Goal: Communication & Community: Answer question/provide support

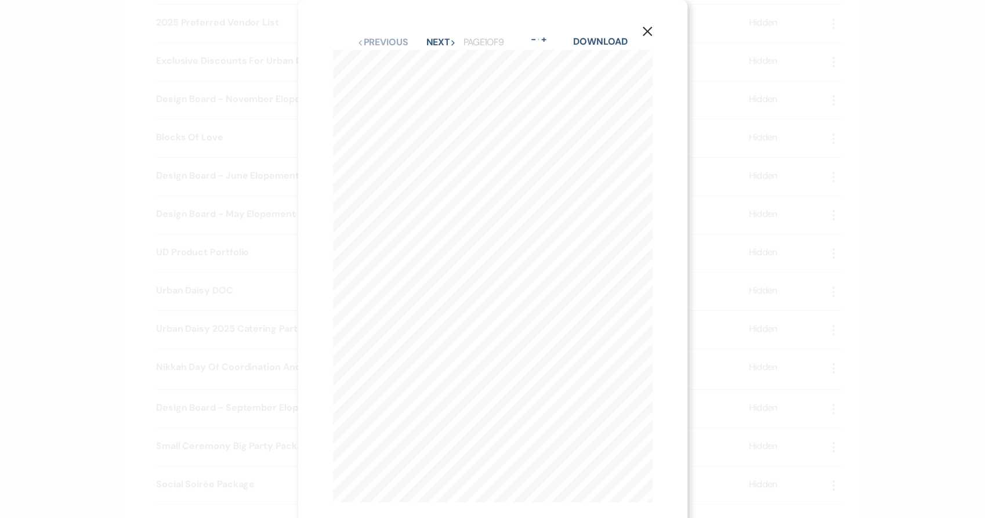
click at [46, 193] on div "X Previous Previous Next Next Page 1 of 9 - Zoom + Download PRODUCT PORTFOLIO" at bounding box center [492, 259] width 985 height 518
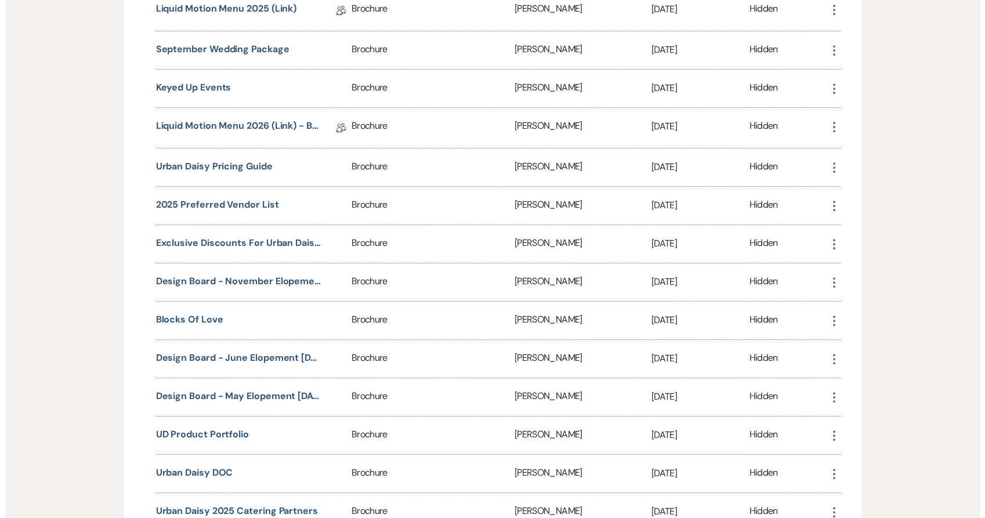
scroll to position [895, 0]
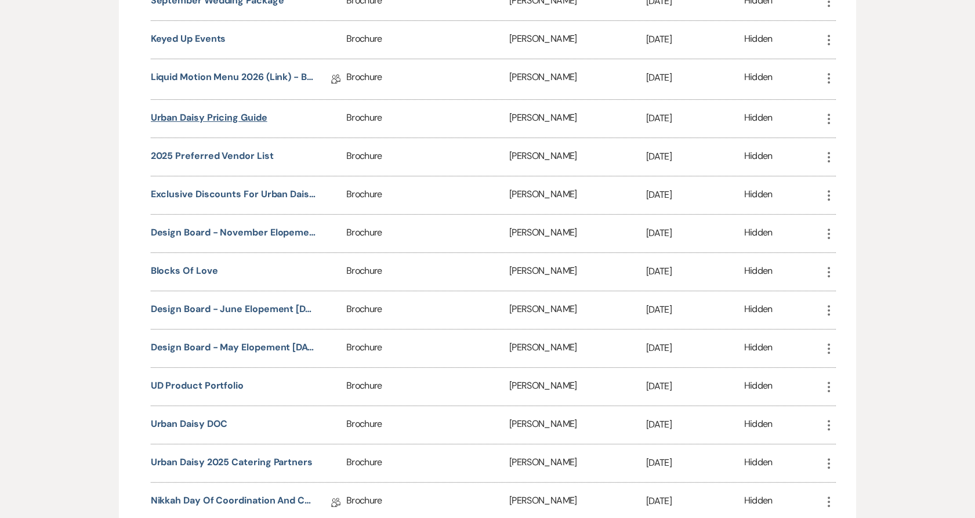
click at [219, 113] on button "Urban Daisy Pricing Guide" at bounding box center [209, 118] width 117 height 14
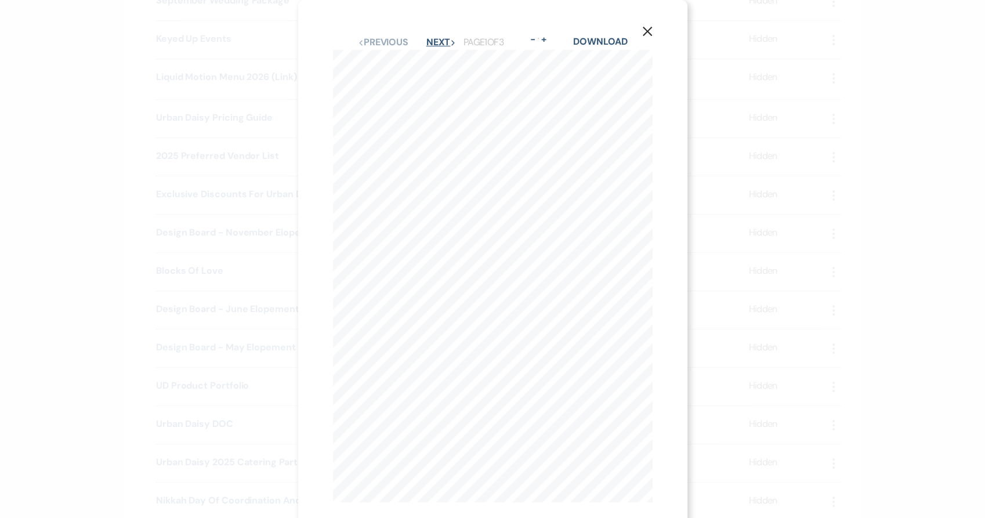
click at [426, 46] on button "Next Next" at bounding box center [441, 42] width 30 height 9
click at [12, 264] on div "X Previous Previous Next Next Page 2 of 3 - Zoom + Download MAY- OCTOBER THURSD…" at bounding box center [492, 259] width 985 height 518
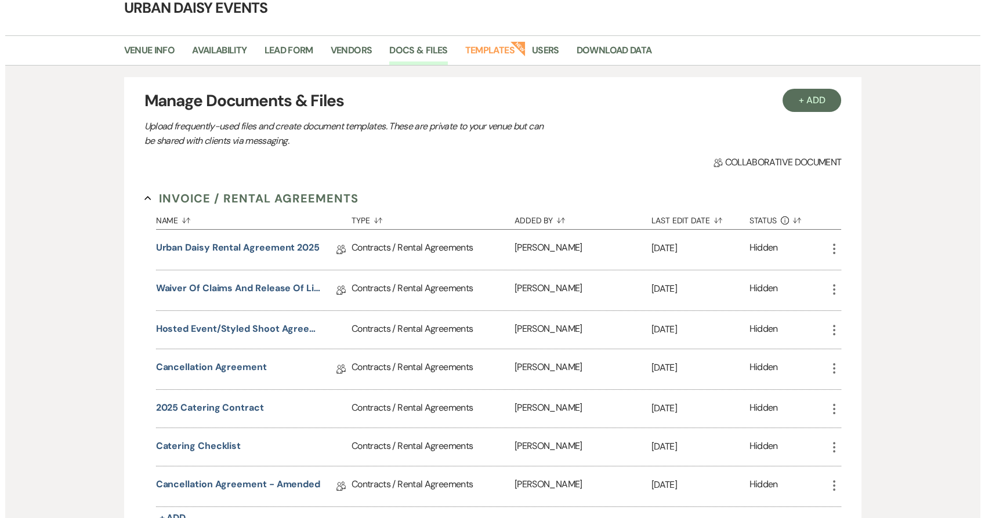
scroll to position [0, 0]
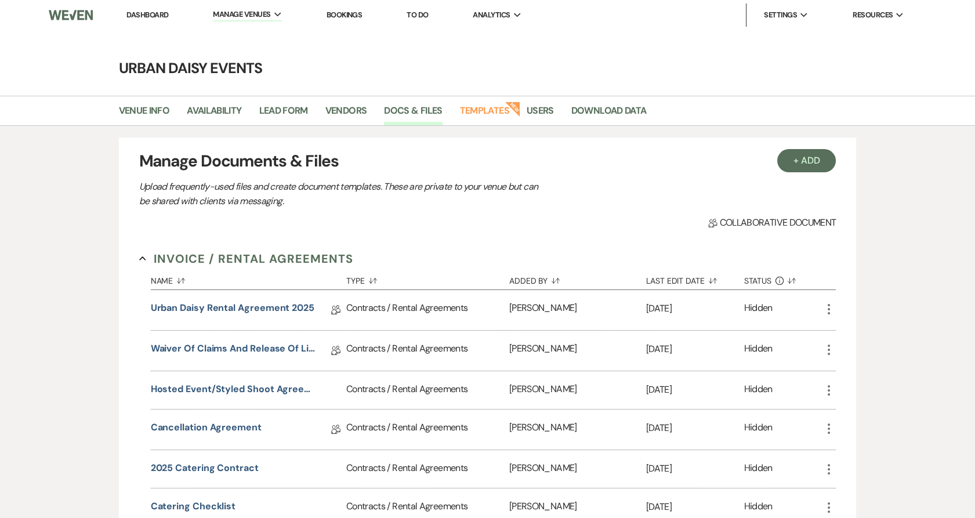
click at [134, 16] on link "Dashboard" at bounding box center [147, 15] width 42 height 10
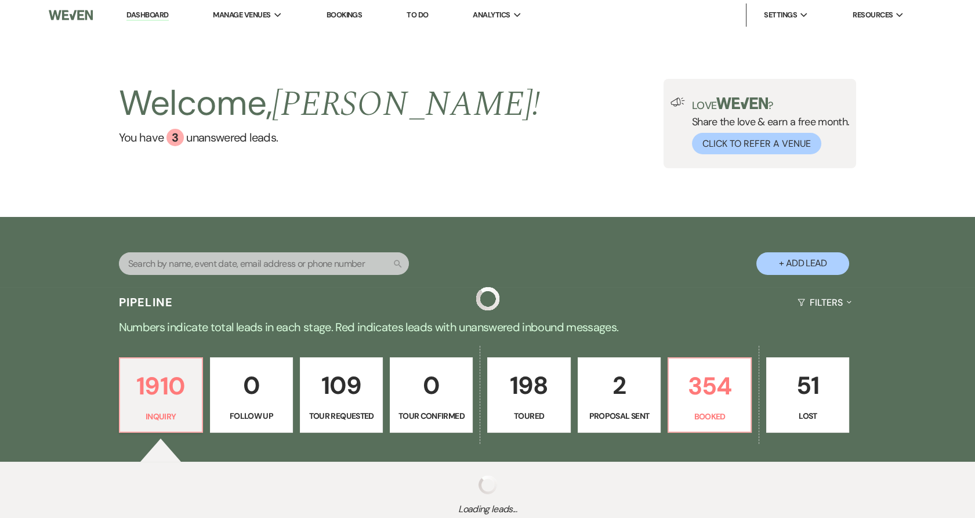
click at [787, 253] on button "+ Add Lead" at bounding box center [802, 263] width 93 height 23
select select "635"
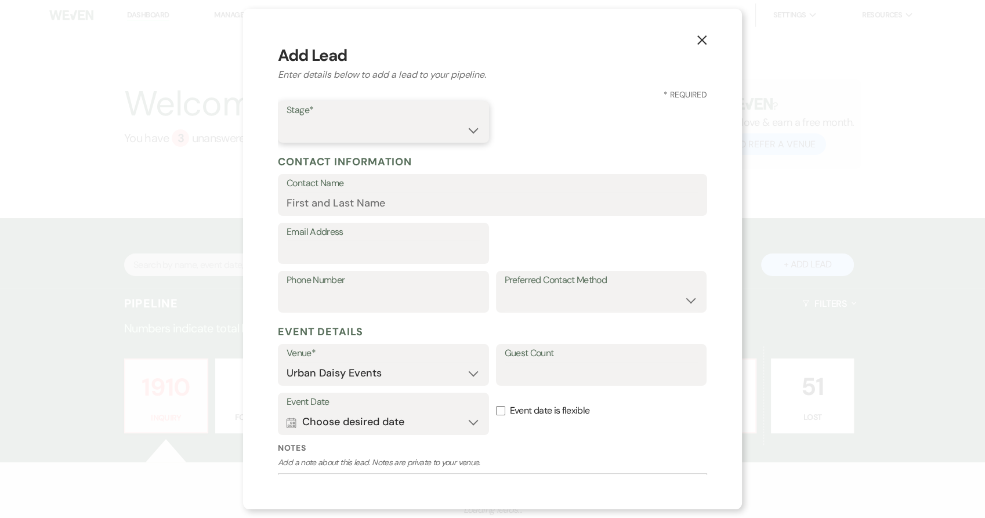
click at [340, 136] on select "Inquiry Follow Up Tour Requested Tour Confirmed Toured Proposal Sent Booked Lost" at bounding box center [383, 130] width 194 height 23
select select "5"
click at [286, 119] on select "Inquiry Follow Up Tour Requested Tour Confirmed Toured Proposal Sent Booked Lost" at bounding box center [383, 130] width 194 height 23
click at [318, 188] on label "Contact Name" at bounding box center [492, 183] width 412 height 17
click at [318, 192] on input "Contact Name" at bounding box center [492, 203] width 412 height 23
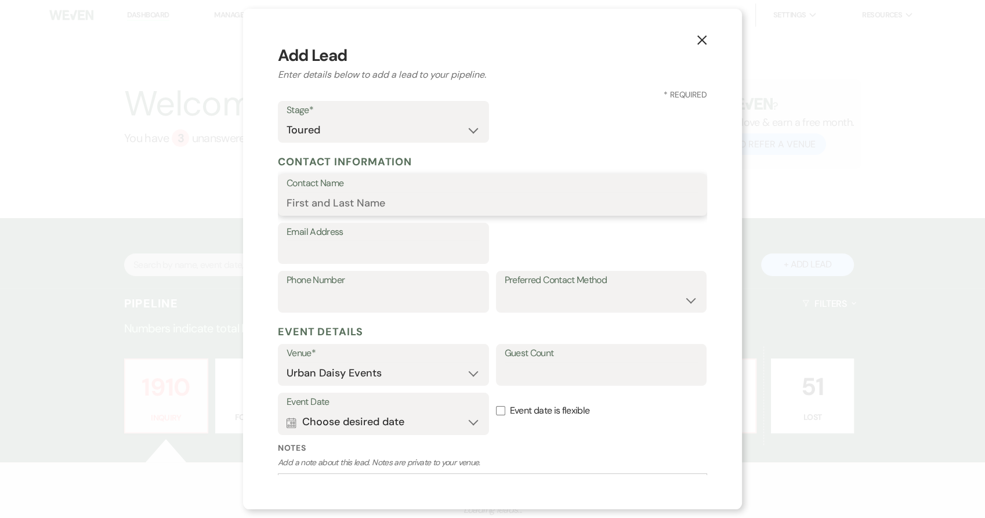
paste input "Brianna Milne"
type input "Brianna Milne"
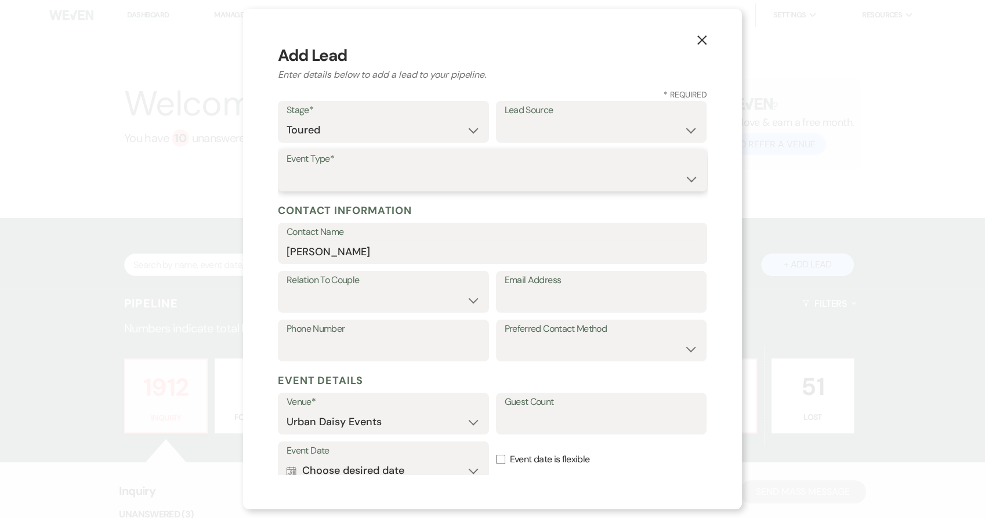
click at [323, 176] on select "Wedding Anniversary Party Baby Shower Bachelorette / Bachelor Party Birthday Pa…" at bounding box center [492, 179] width 412 height 23
select select "1"
click at [286, 168] on select "Wedding Anniversary Party Baby Shower Bachelorette / Bachelor Party Birthday Pa…" at bounding box center [492, 179] width 412 height 23
click at [322, 304] on select "Couple Planner Parent of Couple Family Member Friend Other" at bounding box center [383, 300] width 194 height 23
select select "1"
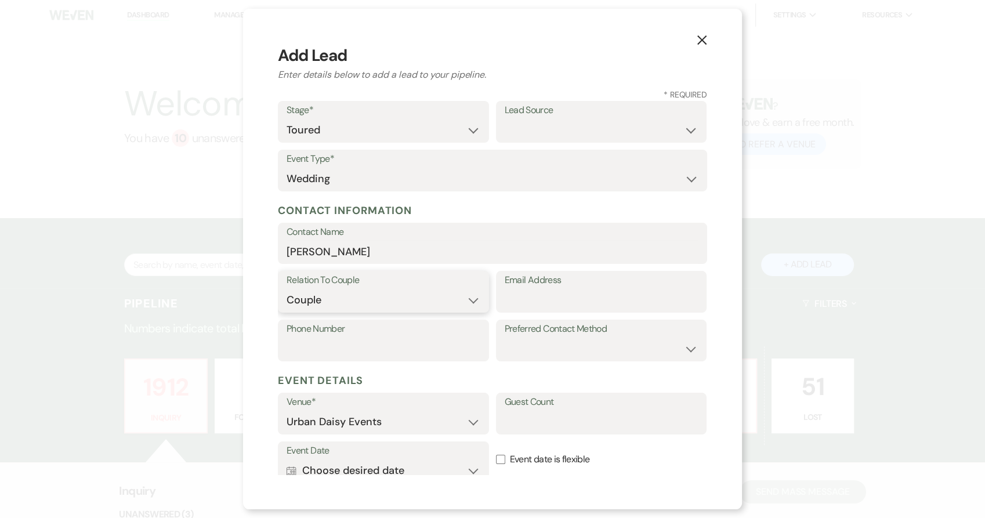
click at [286, 289] on select "Couple Planner Parent of Couple Family Member Friend Other" at bounding box center [383, 300] width 194 height 23
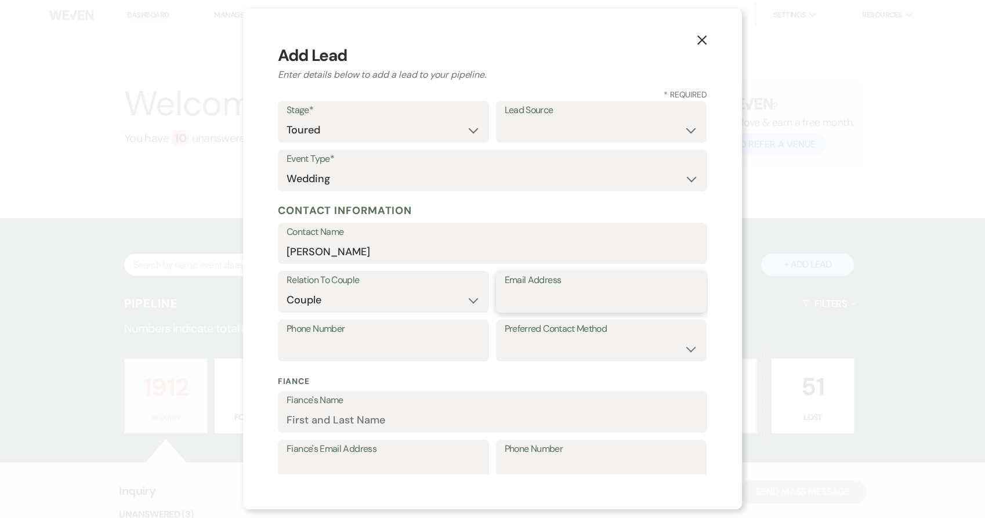
click at [564, 299] on input "Email Address" at bounding box center [601, 300] width 194 height 23
paste input "brimilne3@gmail.com"
type input "brimilne3@gmail.com"
click at [303, 347] on input "Phone Number" at bounding box center [383, 348] width 194 height 23
paste input "7046201195"
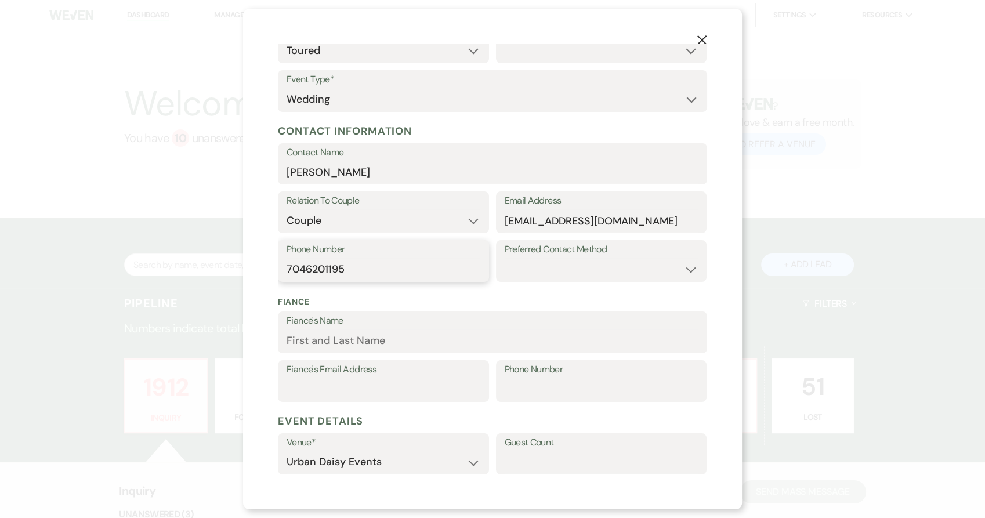
scroll to position [61, 0]
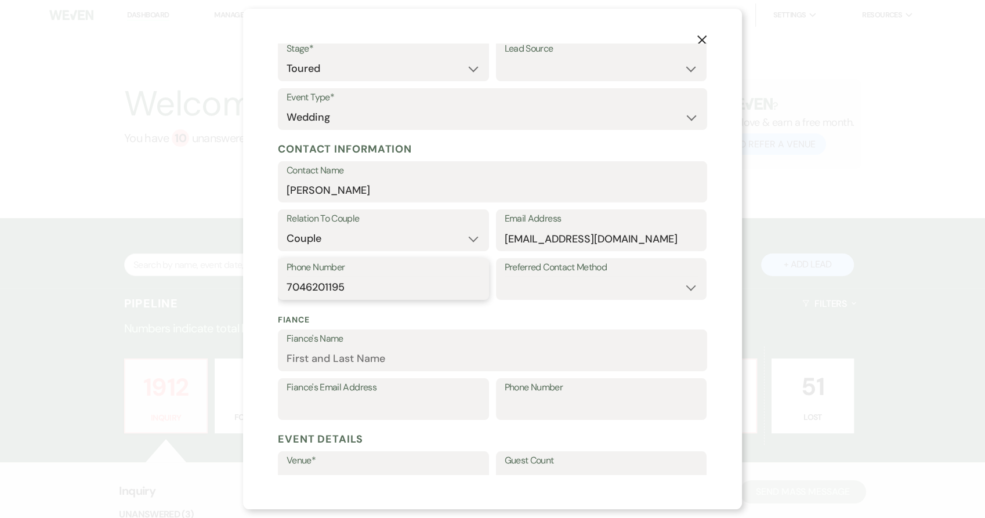
type input "7046201195"
click at [530, 66] on select "Weven Venue Website Instagram Facebook Pinterest Google The Knot Wedding Wire H…" at bounding box center [601, 68] width 194 height 23
select select "19"
click at [504, 57] on select "Weven Venue Website Instagram Facebook Pinterest Google The Knot Wedding Wire H…" at bounding box center [601, 68] width 194 height 23
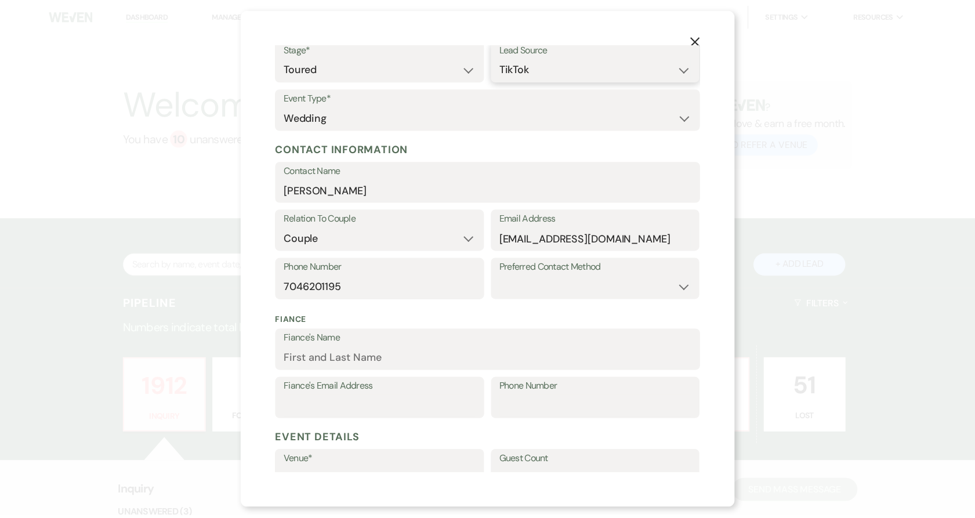
scroll to position [257, 0]
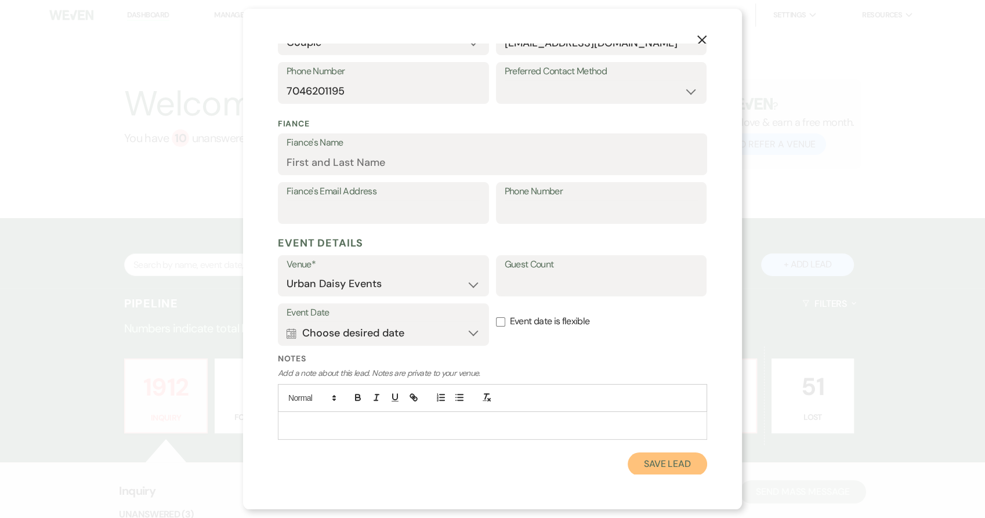
click at [643, 458] on button "Save Lead" at bounding box center [666, 463] width 79 height 23
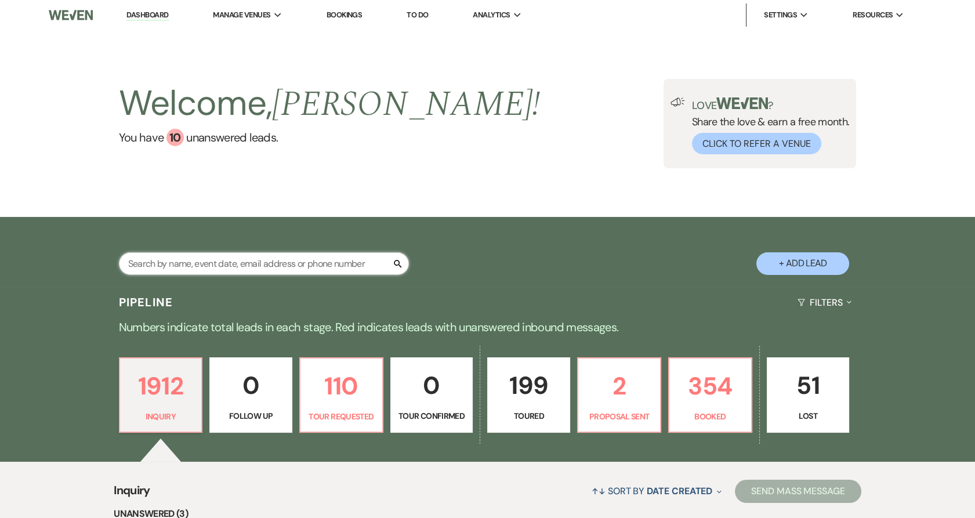
click at [238, 255] on input "text" at bounding box center [264, 263] width 290 height 23
paste input "7046201195"
type input "7046201195"
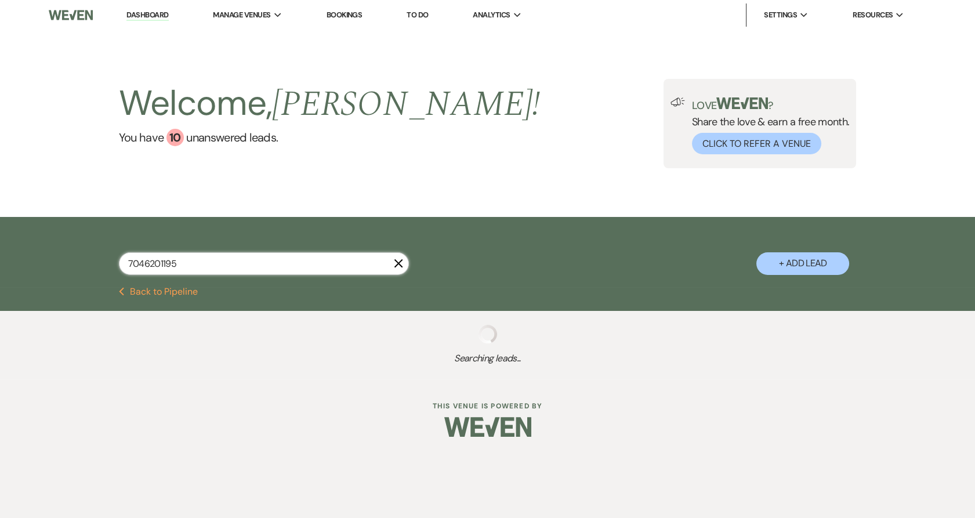
select select "5"
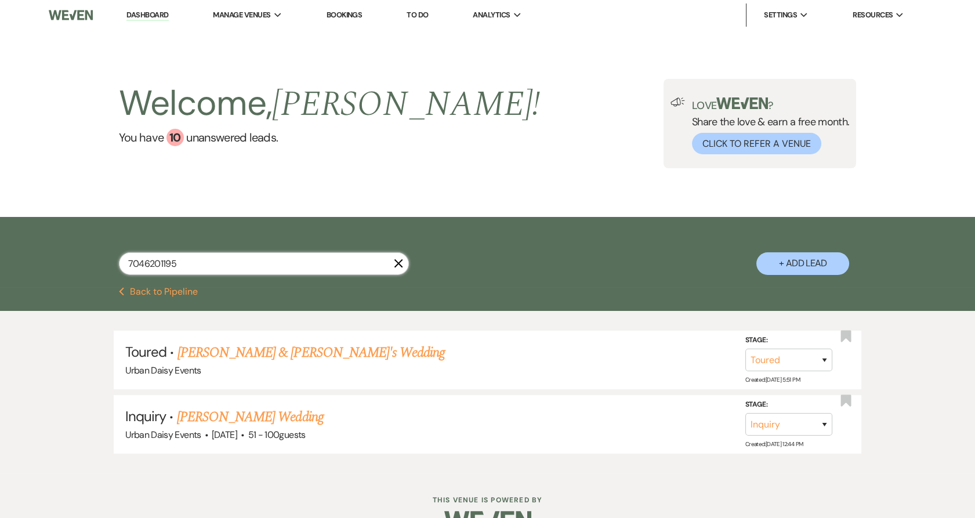
type input "7046201195"
click at [209, 342] on link "Brianna Milne & Fiance's Wedding" at bounding box center [311, 352] width 268 height 21
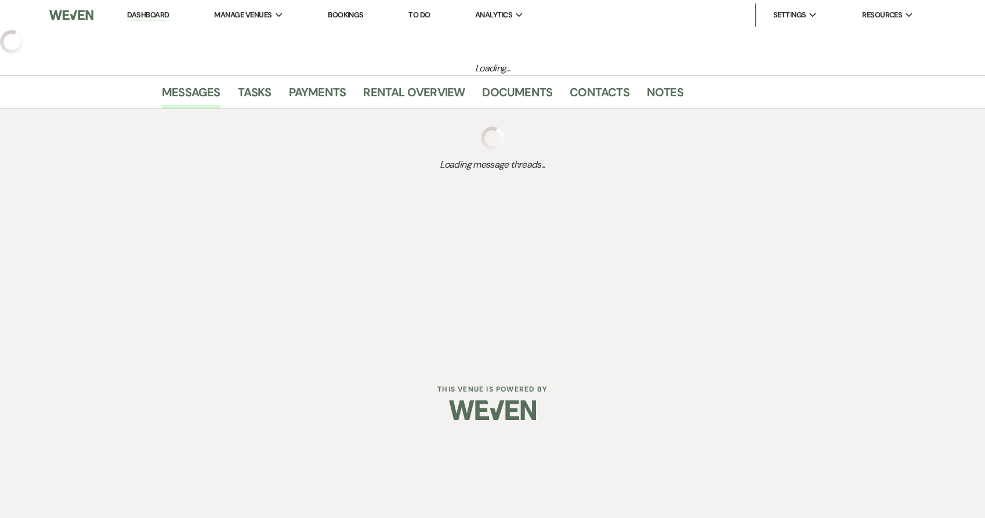
select select "5"
select select "19"
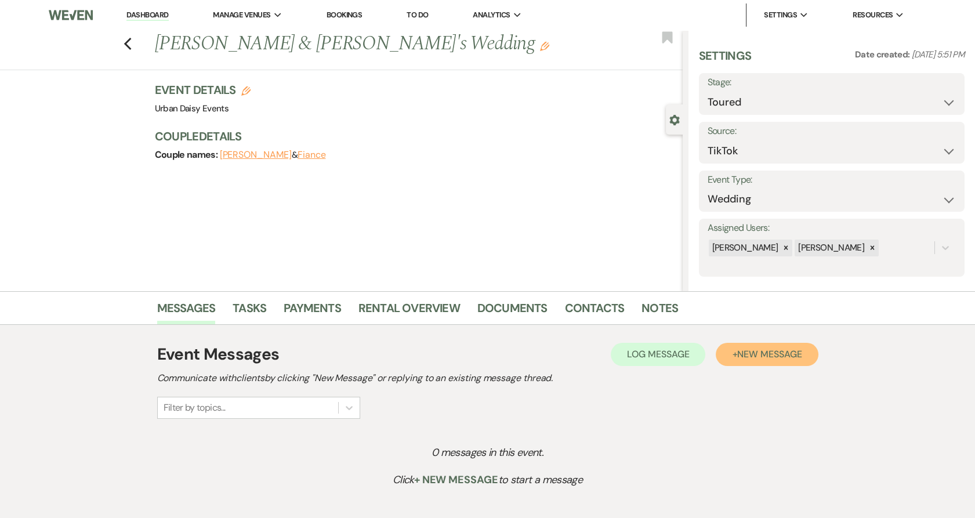
click at [771, 351] on span "New Message" at bounding box center [769, 354] width 64 height 12
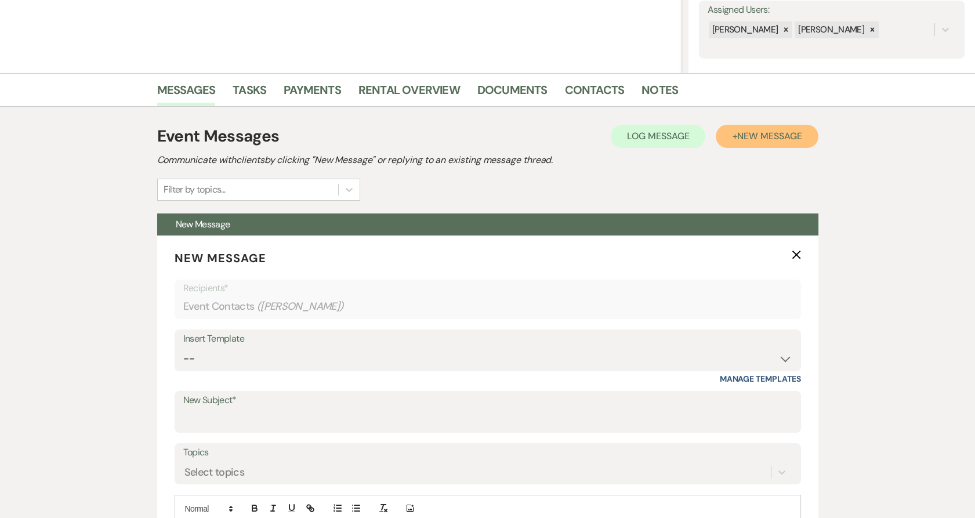
scroll to position [228, 0]
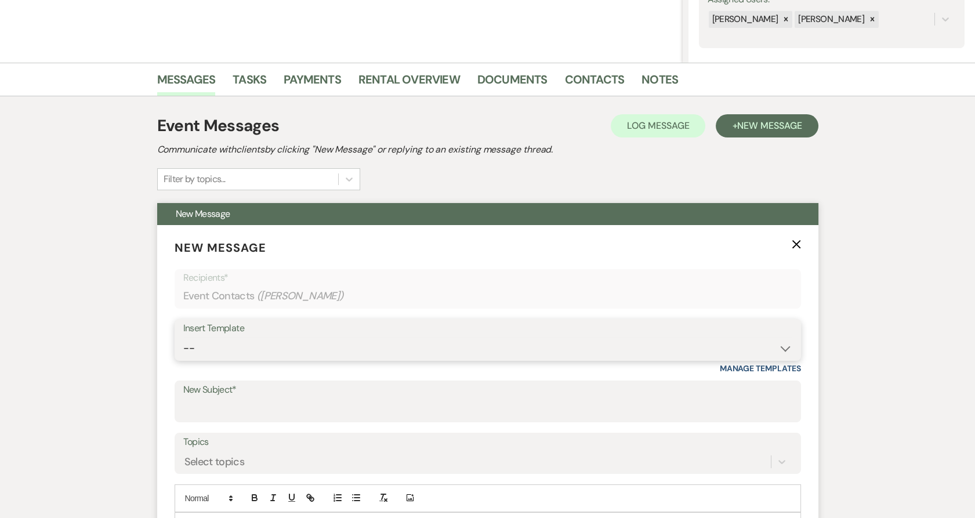
click at [298, 343] on select "-- Payment Past Due Rental Agreement and First Payment Urban Daisy Initial Resp…" at bounding box center [487, 348] width 609 height 23
select select "5019"
click at [183, 337] on select "-- Payment Past Due Rental Agreement and First Payment Urban Daisy Initial Resp…" at bounding box center [487, 348] width 609 height 23
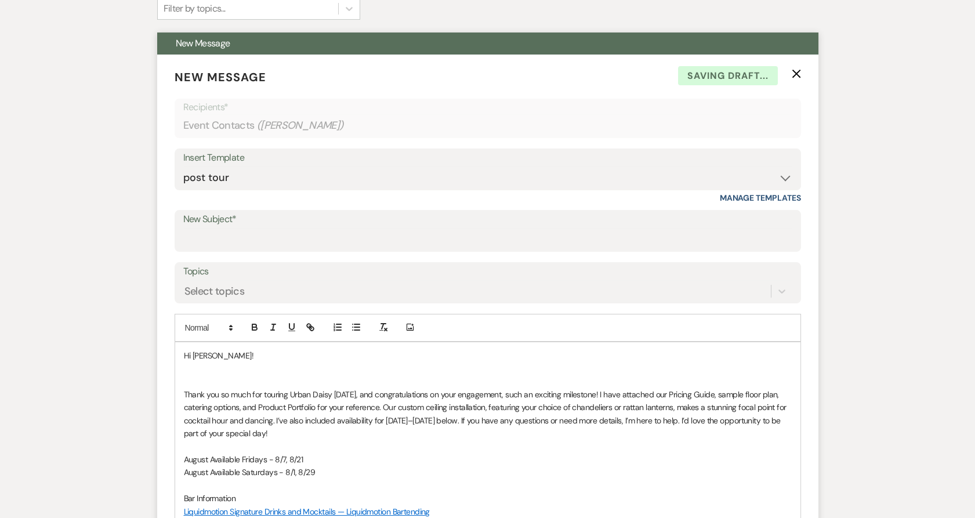
click at [217, 377] on p at bounding box center [488, 381] width 608 height 13
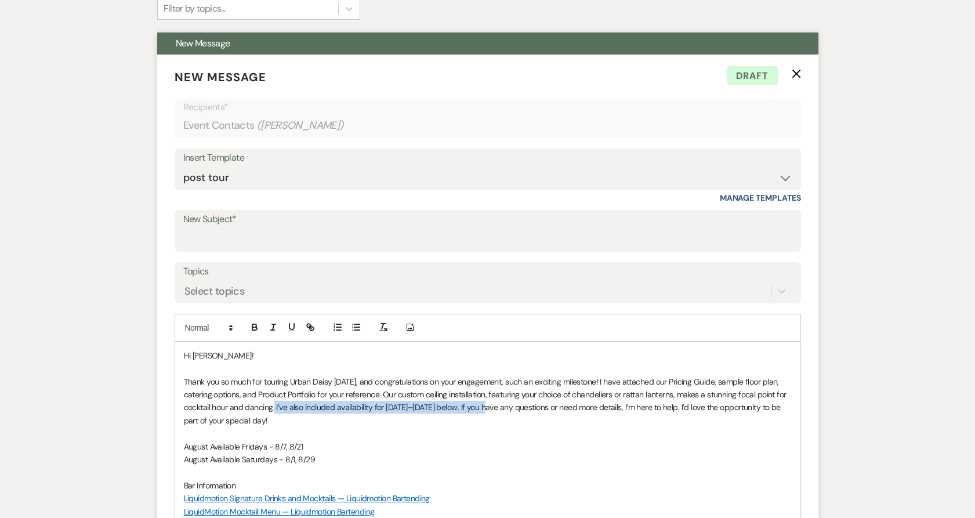
drag, startPoint x: 275, startPoint y: 404, endPoint x: 509, endPoint y: 404, distance: 233.7
click at [509, 404] on p "Thank you so much for touring Urban Daisy today, and congratulations on your en…" at bounding box center [488, 401] width 608 height 52
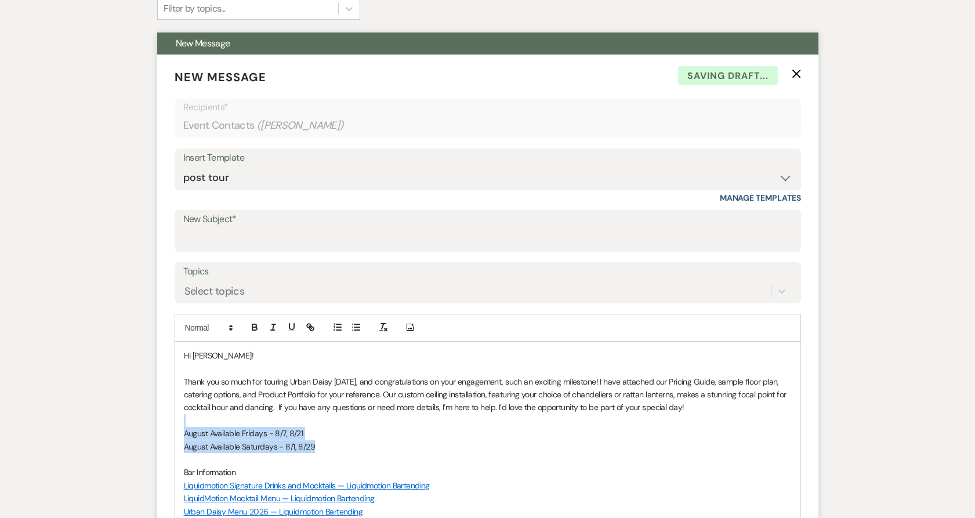
drag, startPoint x: 331, startPoint y: 446, endPoint x: 169, endPoint y: 426, distance: 163.0
click at [169, 426] on form "New Message X Saving draft... Recipients* Event Contacts ( Brianna Milne ) Inse…" at bounding box center [487, 502] width 661 height 895
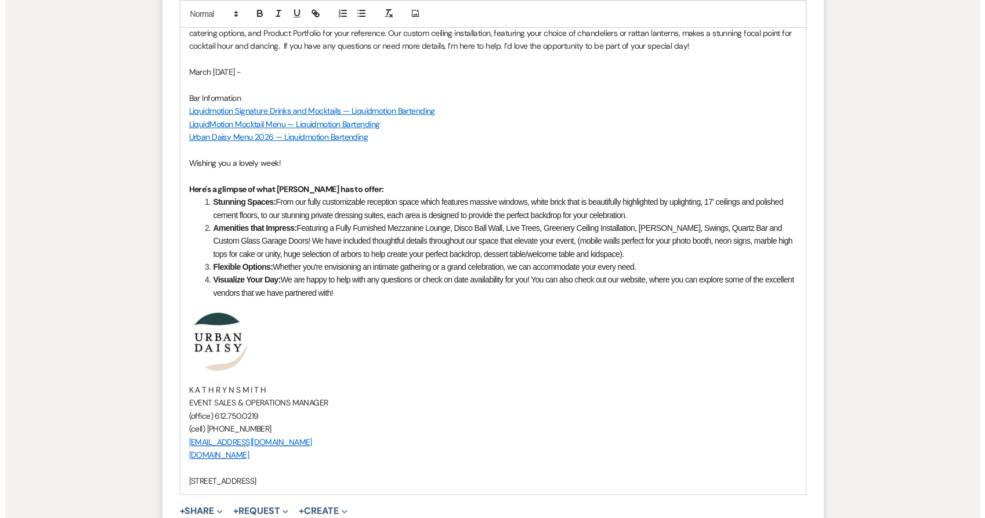
scroll to position [1006, 0]
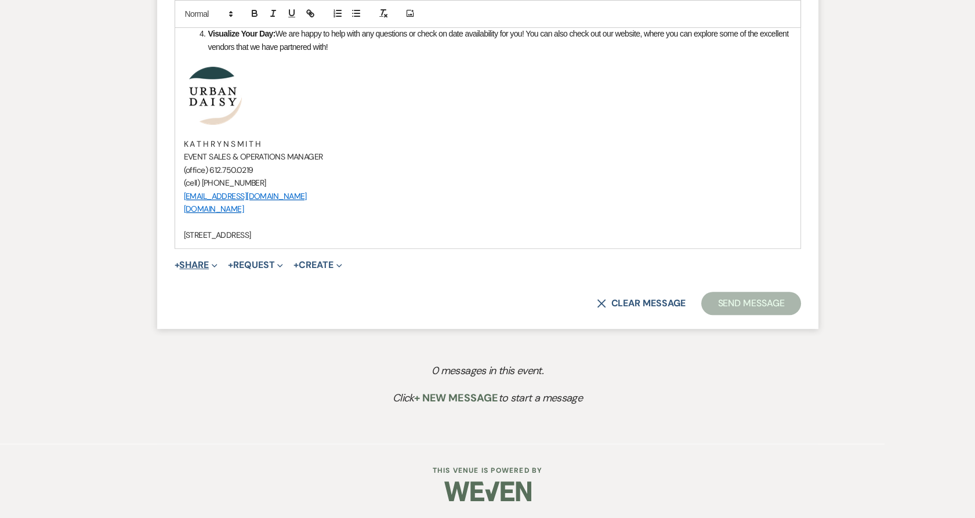
click at [197, 267] on button "+ Share Expand" at bounding box center [196, 264] width 43 height 9
click at [199, 288] on icon "Doc Upload" at bounding box center [194, 288] width 12 height 9
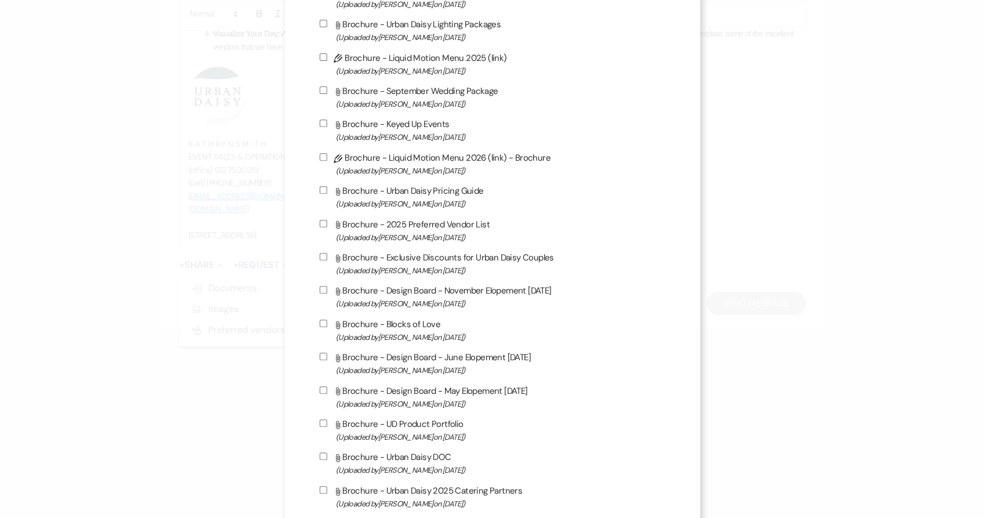
scroll to position [444, 0]
click at [404, 188] on label "Attach File Brochure - Urban Daisy Pricing Guide (Uploaded by Kathryn Beckett o…" at bounding box center [492, 196] width 346 height 27
click at [327, 188] on input "Attach File Brochure - Urban Daisy Pricing Guide (Uploaded by Kathryn Beckett o…" at bounding box center [323, 190] width 8 height 8
checkbox input "true"
click at [405, 255] on label "Attach File Brochure - Exclusive Discounts for Urban Daisy Couples (Uploaded by…" at bounding box center [492, 262] width 346 height 27
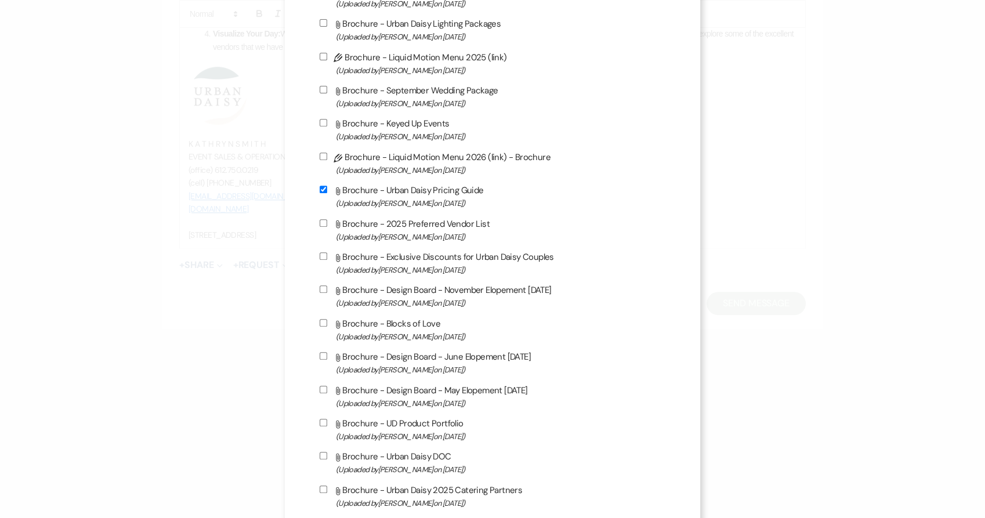
click at [327, 255] on input "Attach File Brochure - Exclusive Discounts for Urban Daisy Couples (Uploaded by…" at bounding box center [323, 256] width 8 height 8
checkbox input "true"
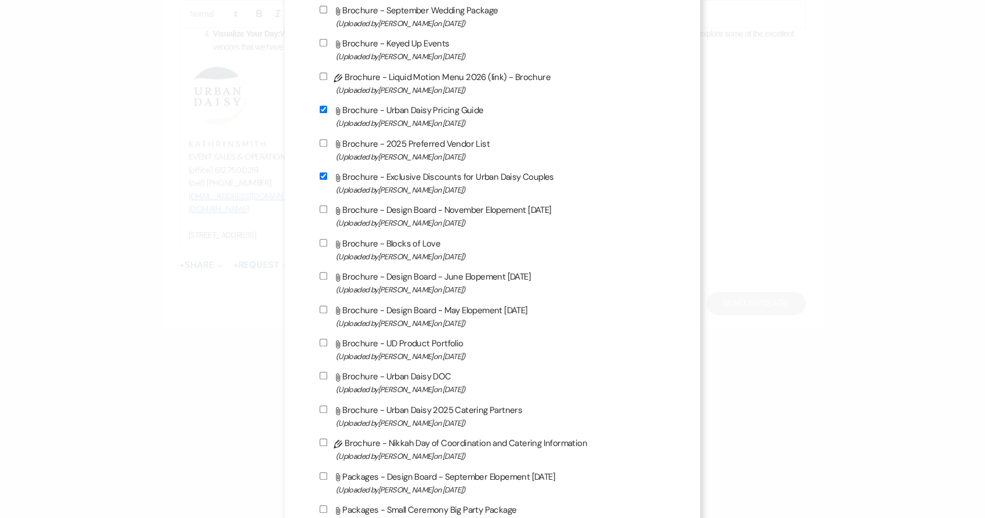
scroll to position [524, 0]
click at [410, 350] on label "Attach File Brochure - UD Product Portfolio (Uploaded by Kathryn Beckett on Jul…" at bounding box center [492, 348] width 346 height 27
click at [327, 346] on input "Attach File Brochure - UD Product Portfolio (Uploaded by Kathryn Beckett on Jul…" at bounding box center [323, 342] width 8 height 8
checkbox input "true"
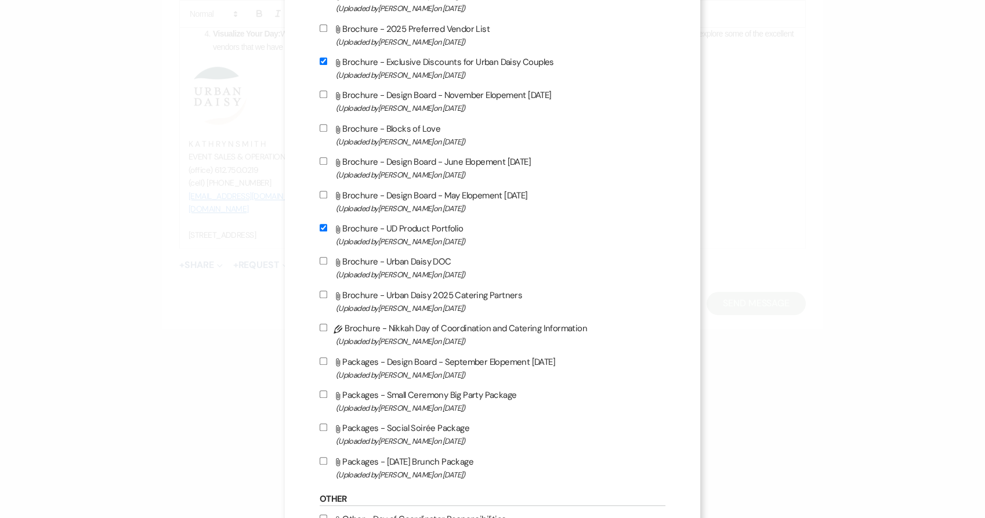
scroll to position [640, 0]
click at [416, 308] on span "(Uploaded by Amy Knight on Jul 21st, 2025 )" at bounding box center [501, 306] width 330 height 13
click at [327, 297] on input "Attach File Brochure - Urban Daisy 2025 Catering Partners (Uploaded by Amy Knig…" at bounding box center [323, 293] width 8 height 8
checkbox input "true"
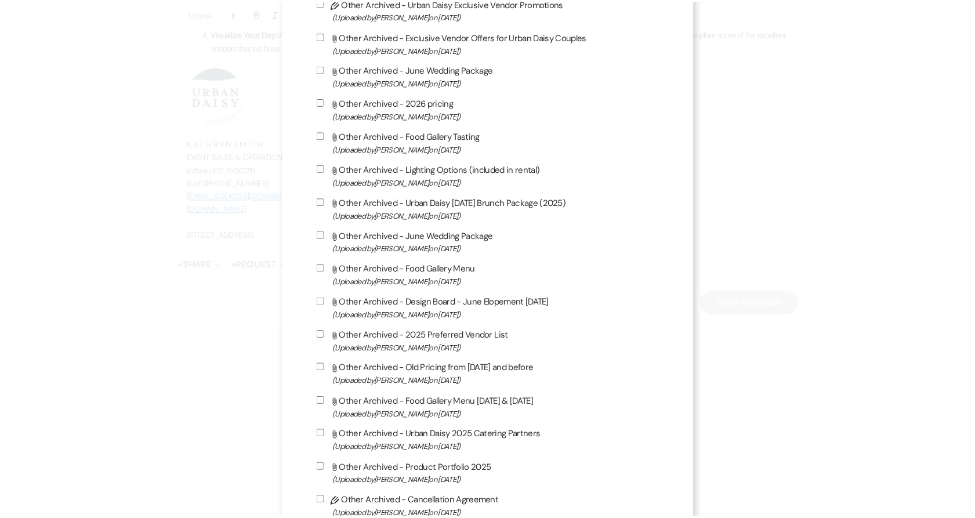
scroll to position [1874, 0]
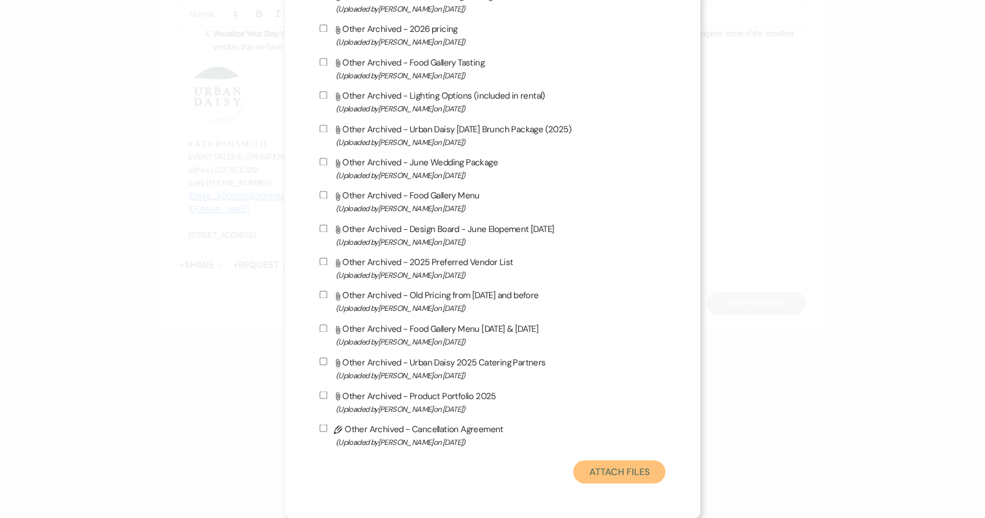
click at [583, 474] on button "Attach Files" at bounding box center [619, 471] width 92 height 23
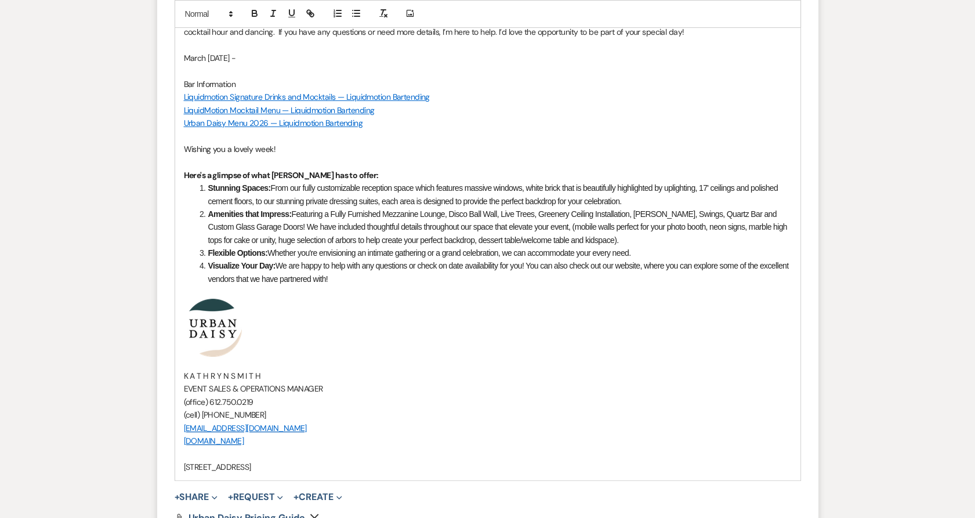
scroll to position [967, 0]
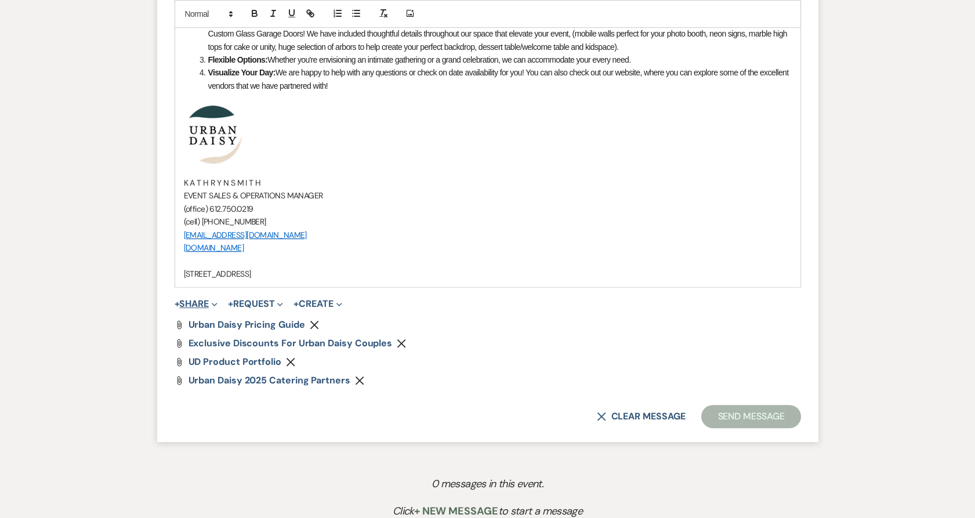
click at [197, 307] on button "+ Share Expand" at bounding box center [196, 303] width 43 height 9
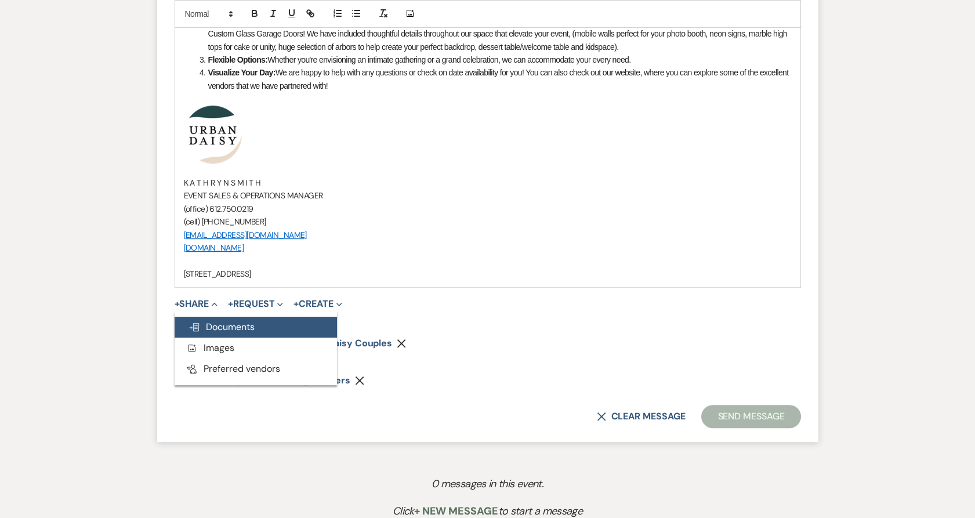
click at [197, 329] on use "button" at bounding box center [194, 327] width 9 height 8
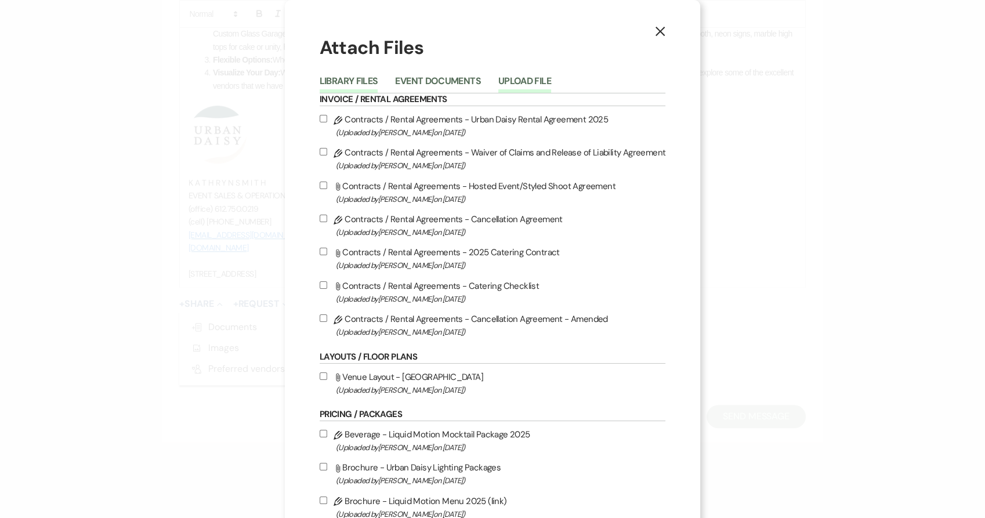
click at [503, 81] on button "Upload File" at bounding box center [524, 85] width 53 height 16
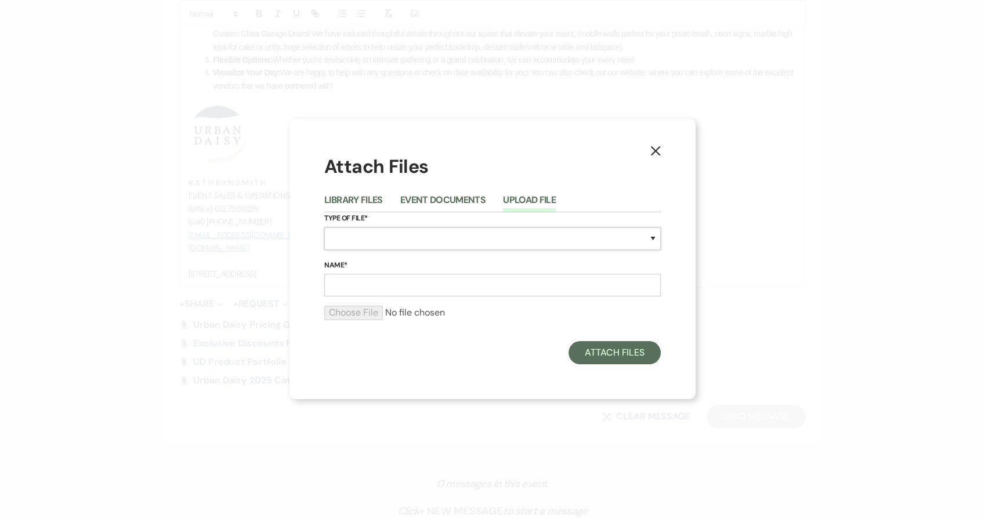
click at [395, 237] on select "Special Event Insurance Vendor Certificate of Insurance Contracts / Rental Agre…" at bounding box center [492, 238] width 336 height 23
select select "24"
click at [324, 227] on select "Special Event Insurance Vendor Certificate of Insurance Contracts / Rental Agre…" at bounding box center [492, 238] width 336 height 23
click at [366, 296] on form "Type of File* Special Event Insurance Vendor Certificate of Insurance Contracts…" at bounding box center [492, 270] width 336 height 117
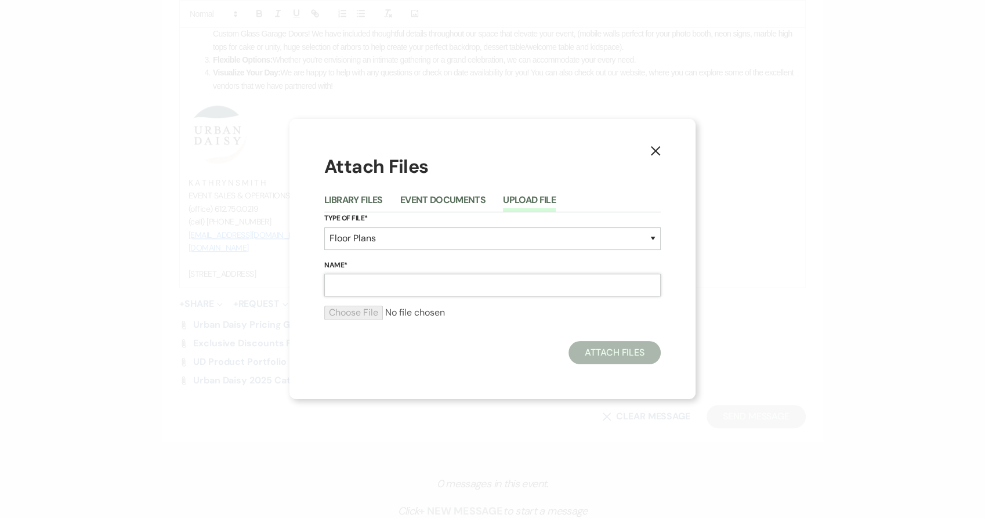
click at [371, 286] on input "Name*" at bounding box center [492, 285] width 336 height 23
type input "sample floor plan #1"
click at [341, 307] on input "file" at bounding box center [492, 313] width 336 height 14
type input "C:\fakepath\1 (26).pdf"
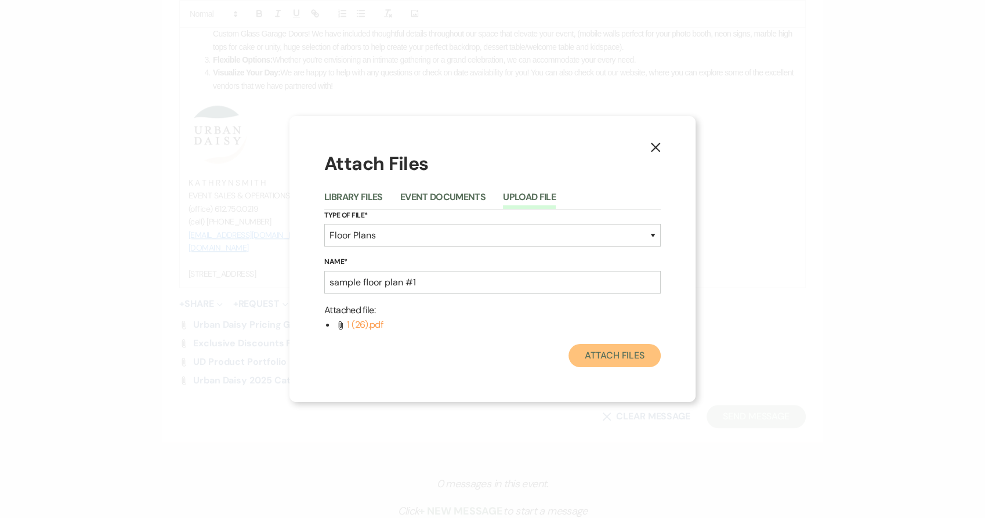
click at [602, 366] on button "Attach Files" at bounding box center [614, 355] width 92 height 23
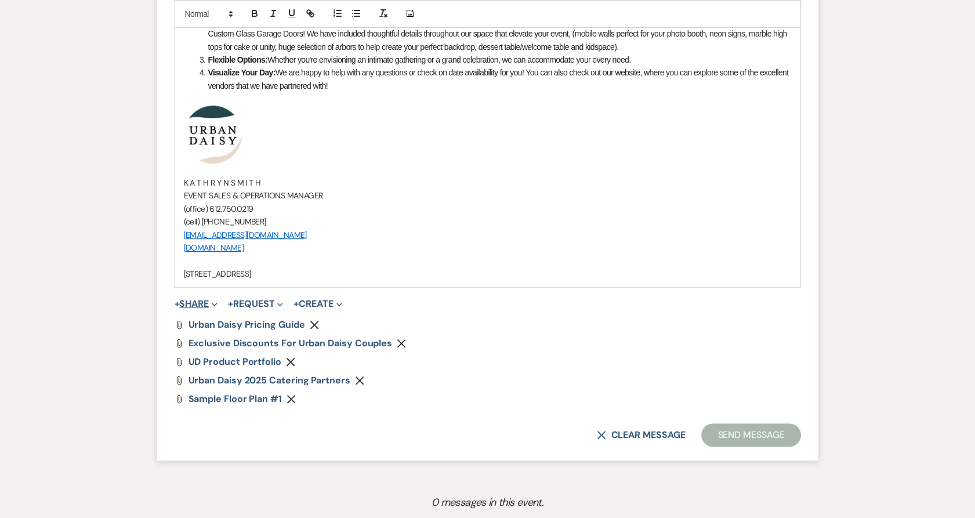
click at [183, 301] on button "+ Share Expand" at bounding box center [196, 303] width 43 height 9
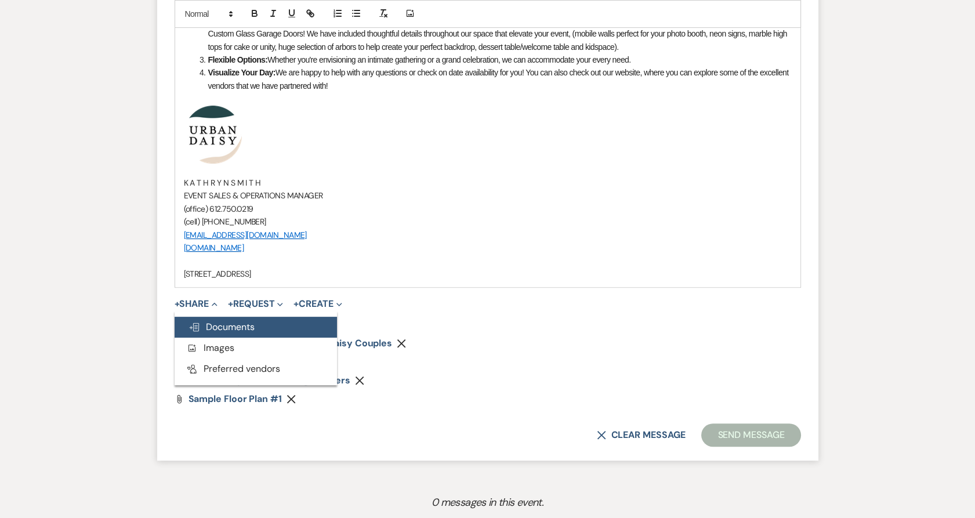
click at [195, 322] on icon "Doc Upload" at bounding box center [194, 326] width 12 height 9
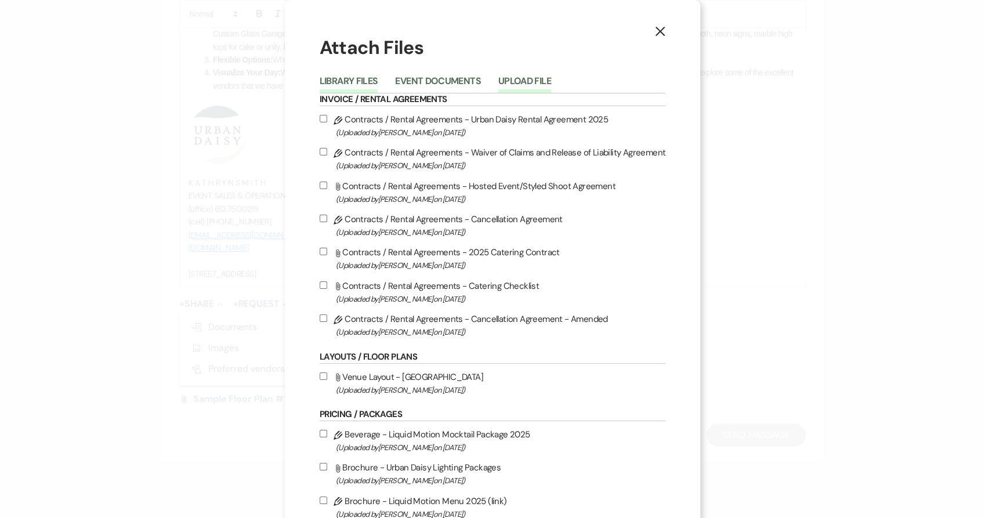
click at [510, 88] on button "Upload File" at bounding box center [524, 85] width 53 height 16
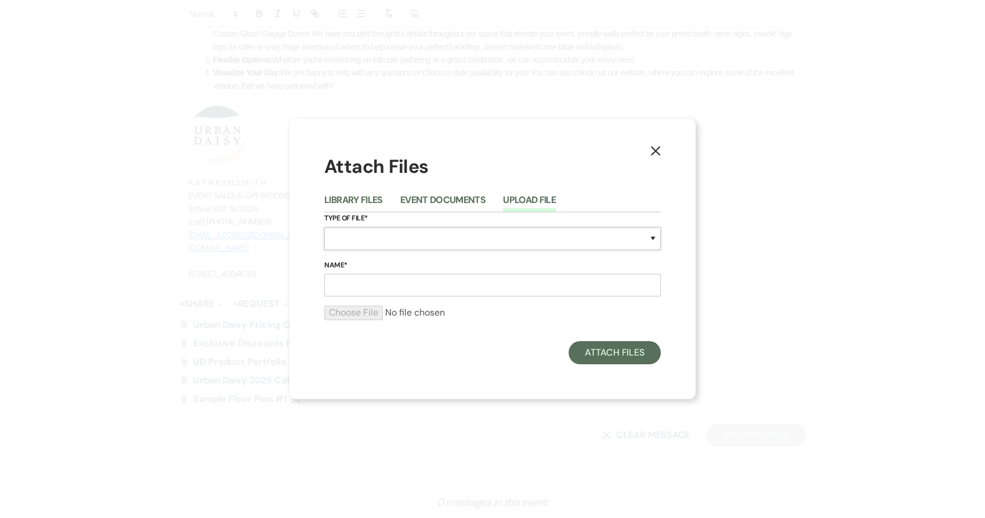
click at [441, 231] on select "Special Event Insurance Vendor Certificate of Insurance Contracts / Rental Agre…" at bounding box center [492, 238] width 336 height 23
select select "24"
click at [324, 227] on select "Special Event Insurance Vendor Certificate of Insurance Contracts / Rental Agre…" at bounding box center [492, 238] width 336 height 23
click at [398, 276] on input "Name*" at bounding box center [492, 285] width 336 height 23
type input "sample floor plan #2"
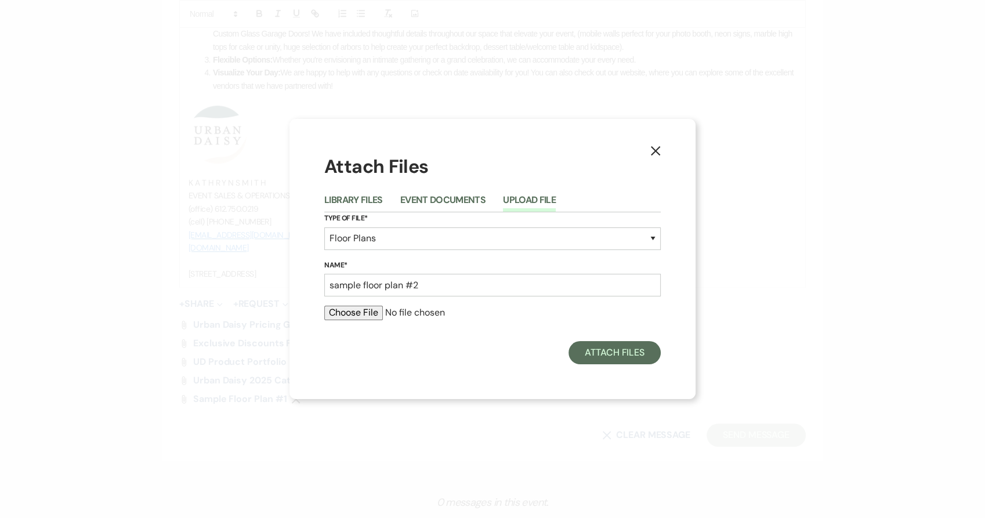
click at [358, 314] on input "file" at bounding box center [492, 313] width 336 height 14
type input "C:\fakepath\2 (18).pdf"
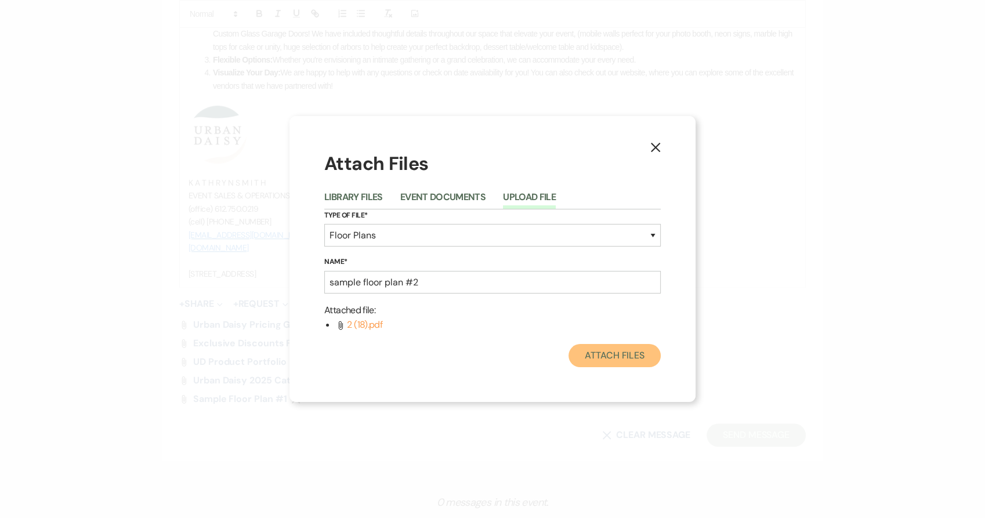
click at [612, 362] on button "Attach Files" at bounding box center [614, 355] width 92 height 23
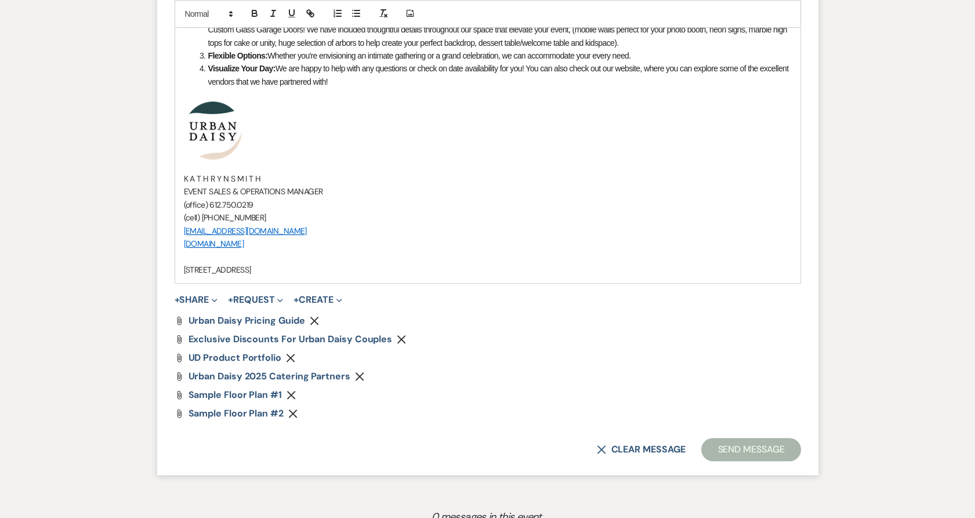
scroll to position [972, 0]
click at [286, 322] on span "Urban Daisy Pricing Guide" at bounding box center [246, 320] width 117 height 12
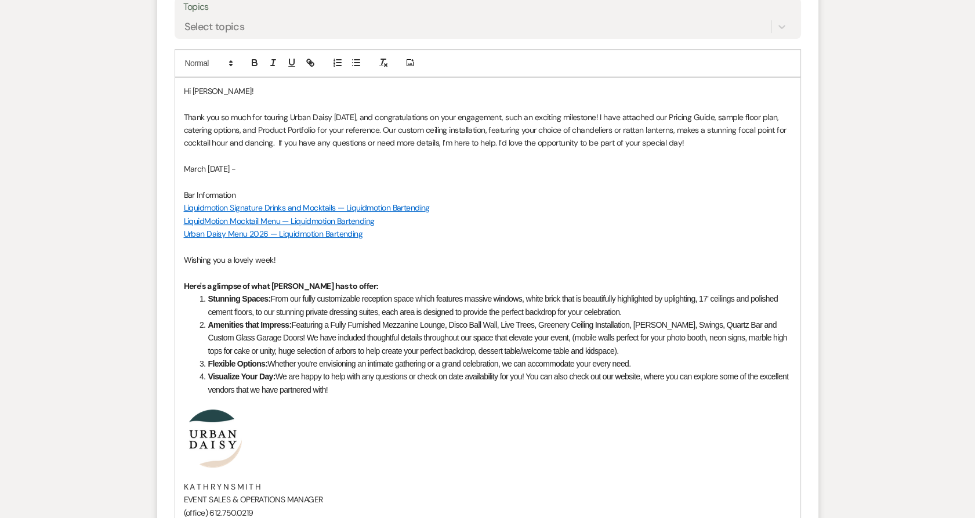
scroll to position [663, 0]
click at [274, 158] on p at bounding box center [488, 156] width 608 height 13
click at [257, 165] on p "March Saturday -" at bounding box center [488, 169] width 608 height 13
click at [268, 166] on p "March Saturday - $8,250 + $625 ceremony fee (discounted 50% due to guest count)" at bounding box center [488, 169] width 608 height 13
click at [246, 170] on p "March Saturday - $8,250 venue rental + $625 ceremony fee (discounted 50% due to…" at bounding box center [488, 169] width 608 height 13
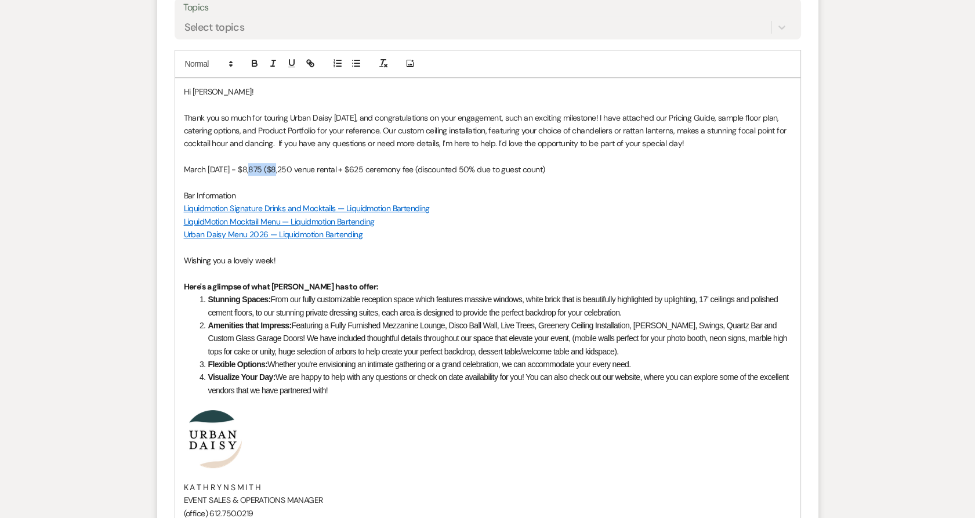
drag, startPoint x: 272, startPoint y: 169, endPoint x: 251, endPoint y: 172, distance: 21.0
click at [251, 172] on p "March Saturday - $8,875 ($8,250 venue rental + $625 ceremony fee (discounted 50…" at bounding box center [488, 169] width 608 height 13
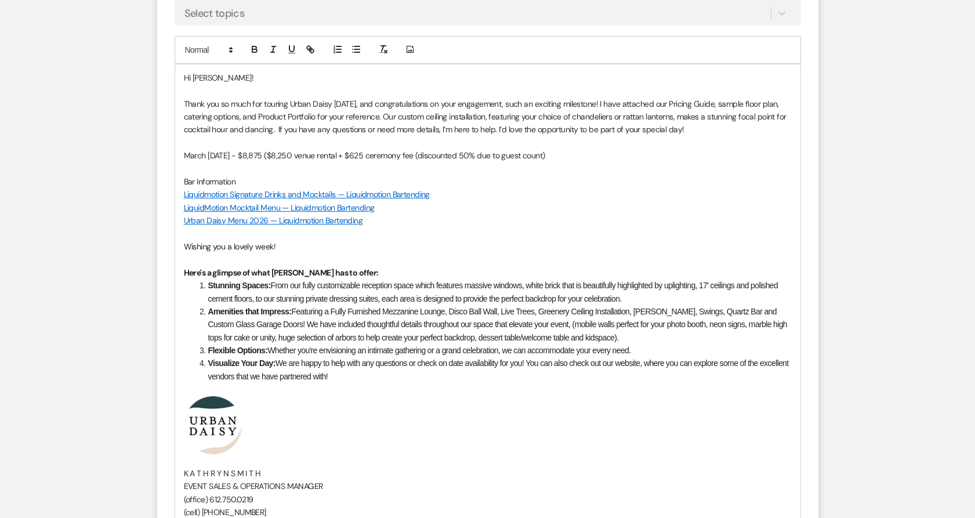
scroll to position [676, 0]
drag, startPoint x: 244, startPoint y: 186, endPoint x: 155, endPoint y: 176, distance: 88.7
click at [155, 176] on div "Messages Tasks Payments Rental Overview Documents Contacts Notes Event Messages…" at bounding box center [487, 250] width 975 height 1270
click at [250, 52] on icon "button" at bounding box center [254, 50] width 10 height 10
click at [304, 155] on p "March Saturday - $8,875 ($8,250 venue rental + $625 ceremony fee (discounted 50…" at bounding box center [488, 156] width 608 height 13
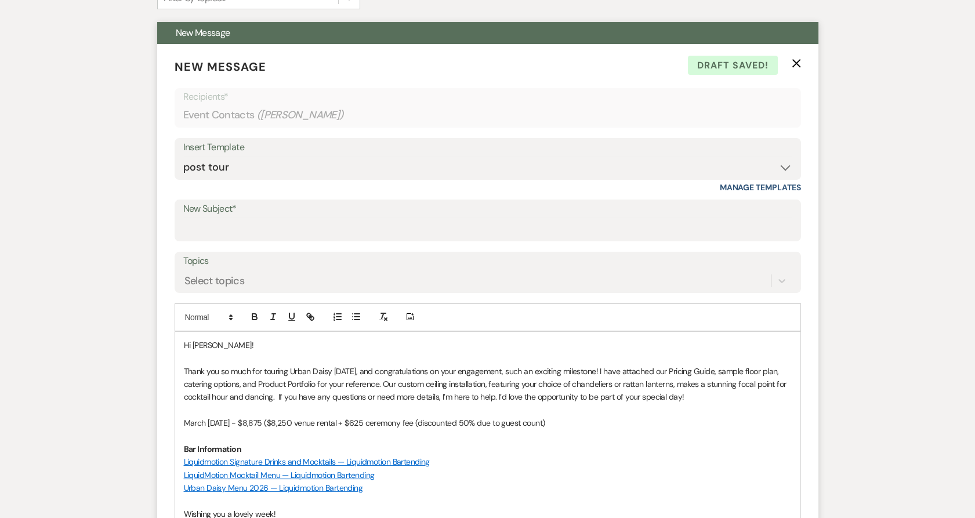
scroll to position [394, 0]
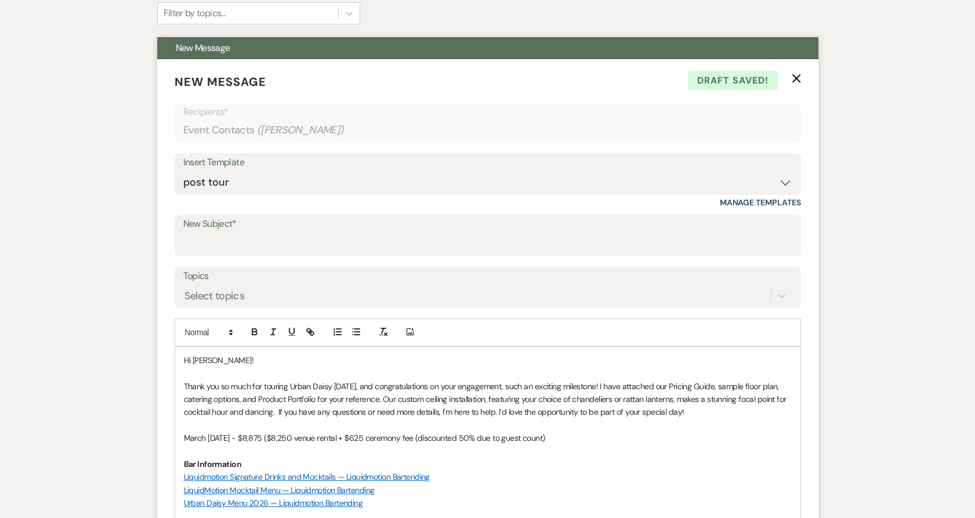
click at [361, 223] on label "New Subject*" at bounding box center [487, 224] width 609 height 17
click at [361, 233] on input "New Subject*" at bounding box center [487, 244] width 609 height 23
type input "Y"
type input "Thank you for Touring Urban Daisy Events!"
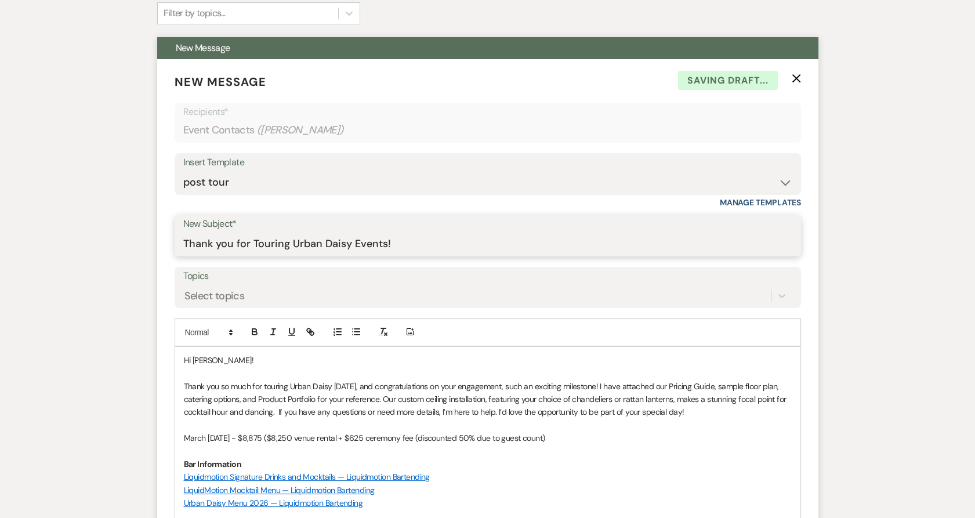
scroll to position [1117, 0]
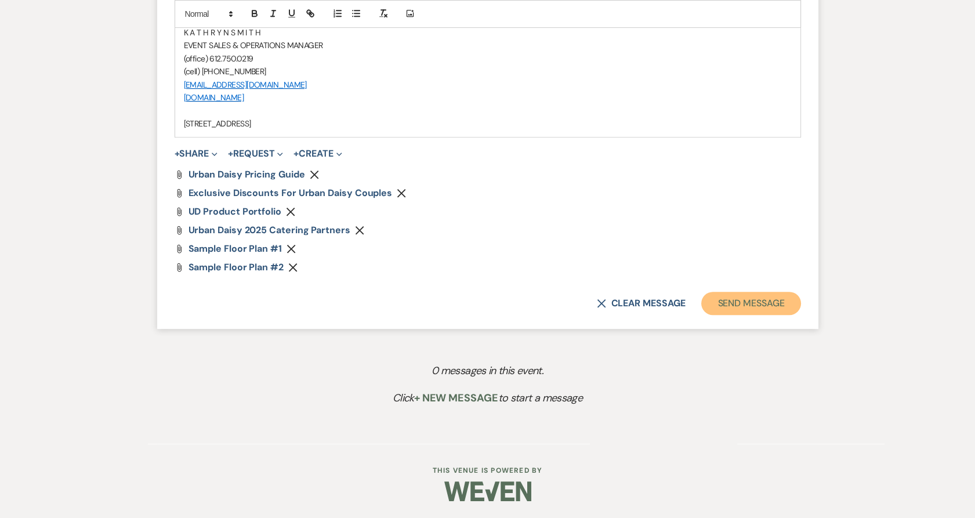
click at [713, 303] on button "Send Message" at bounding box center [750, 303] width 99 height 23
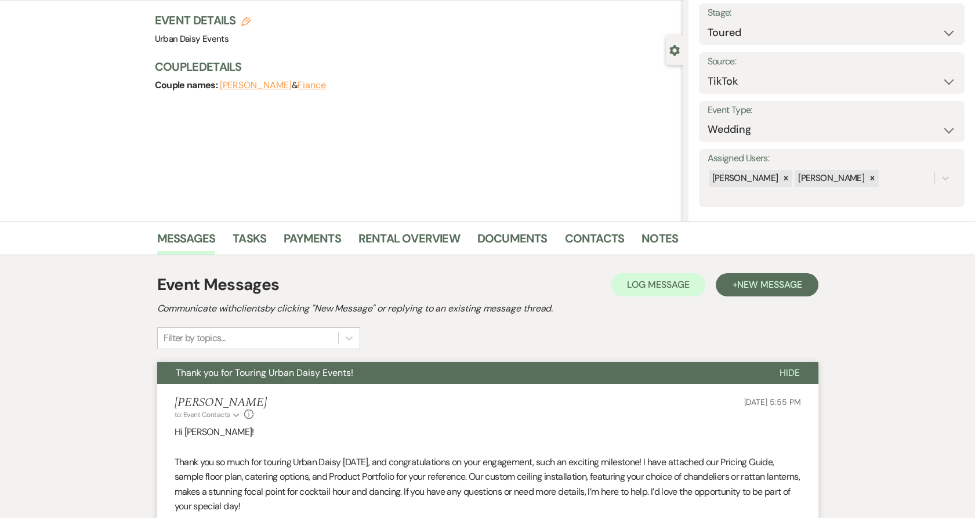
scroll to position [0, 0]
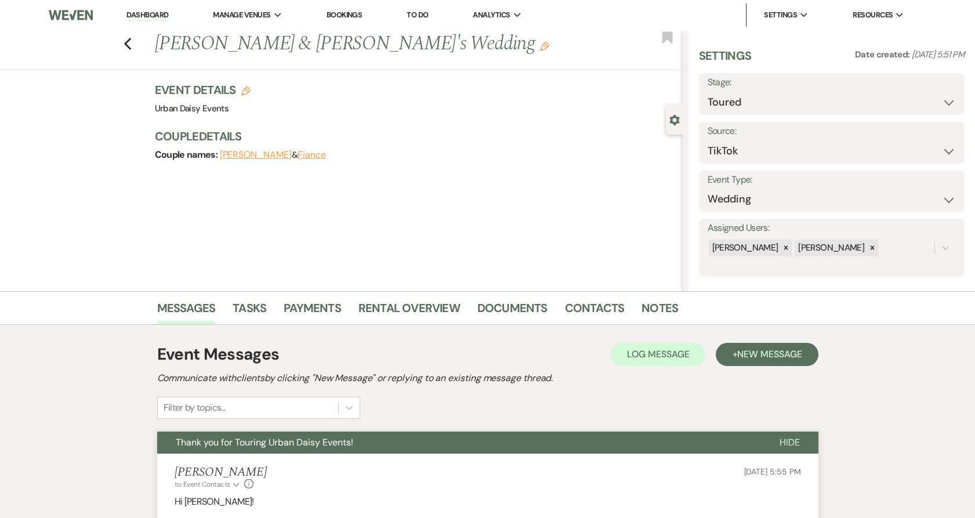
click at [132, 16] on link "Dashboard" at bounding box center [147, 15] width 42 height 11
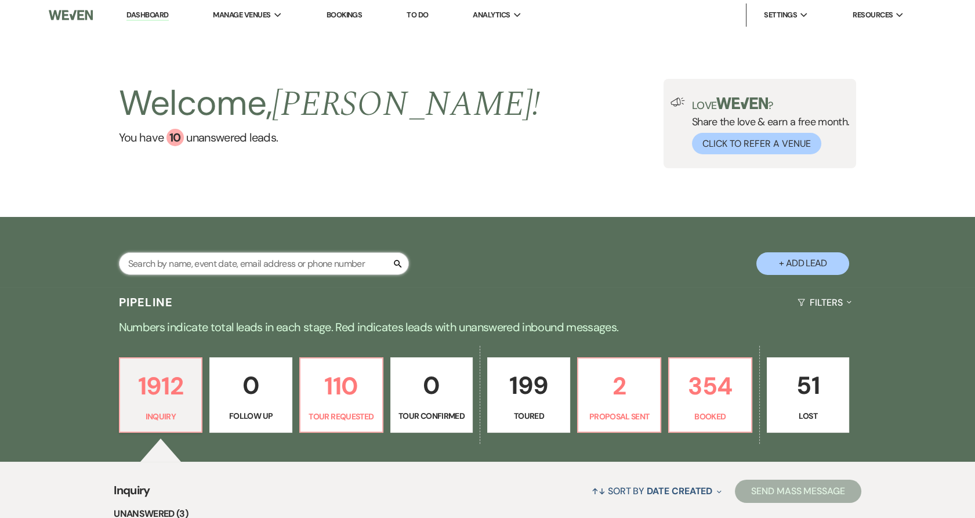
click at [182, 256] on input "text" at bounding box center [264, 263] width 290 height 23
type input "elli"
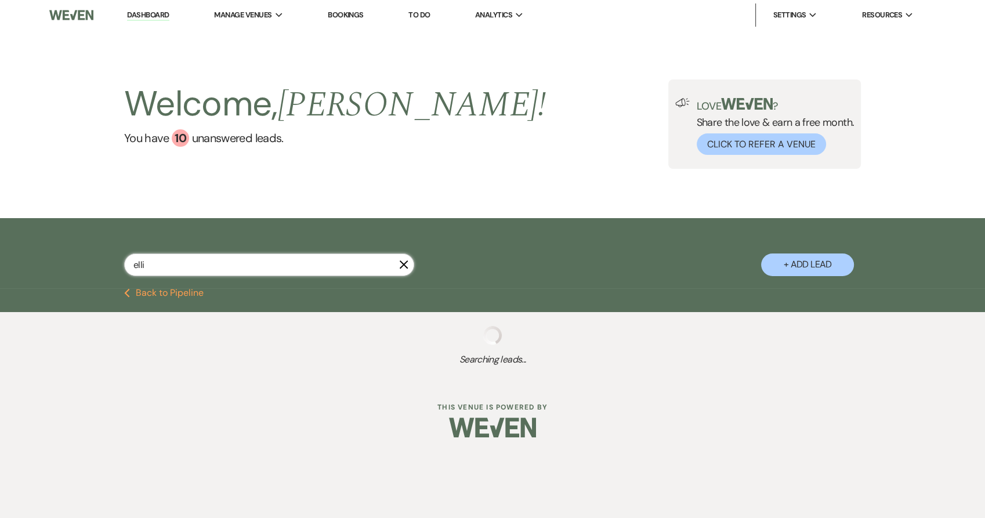
select select "2"
select select "5"
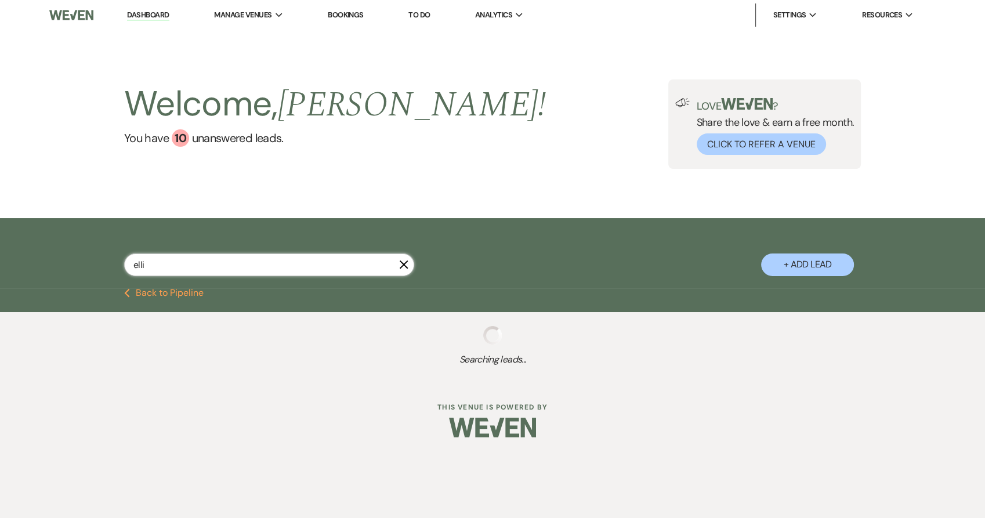
select select "8"
select select "6"
select select "8"
select select "4"
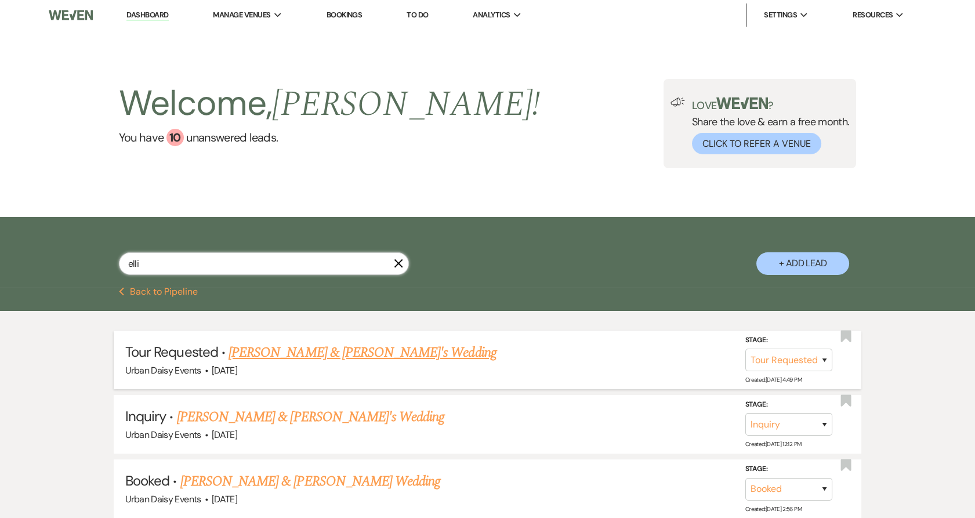
type input "elli"
click at [284, 354] on link "Ellie Koontz & Fiance's Wedding" at bounding box center [362, 352] width 268 height 21
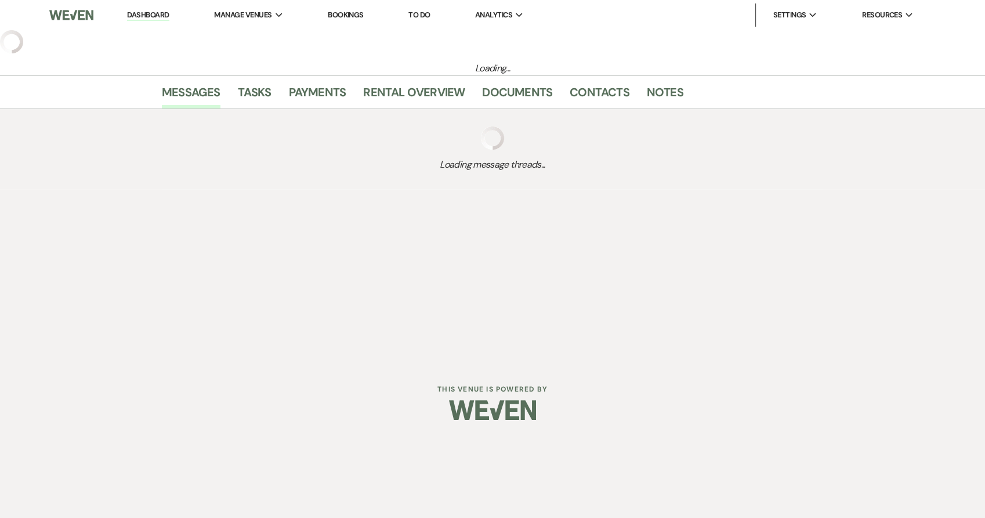
select select "2"
select select "5"
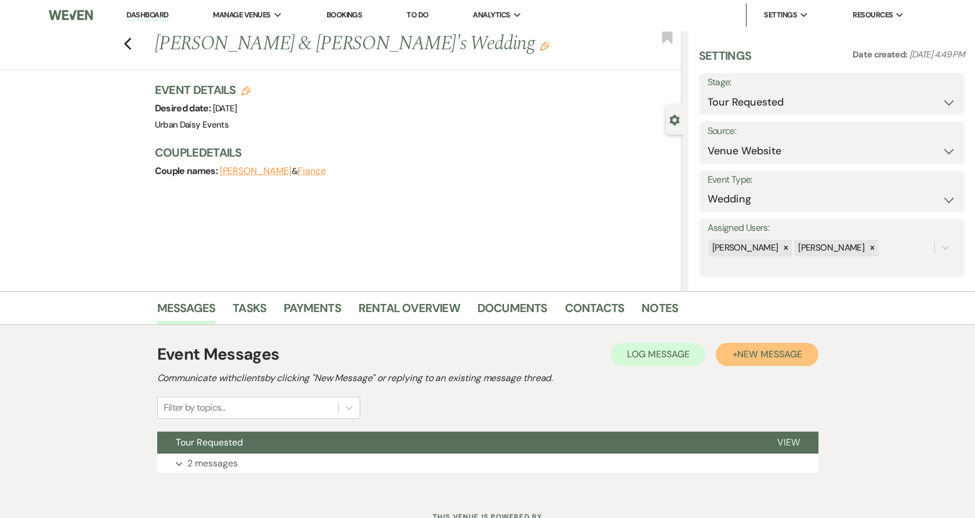
click at [738, 361] on button "+ New Message" at bounding box center [767, 354] width 102 height 23
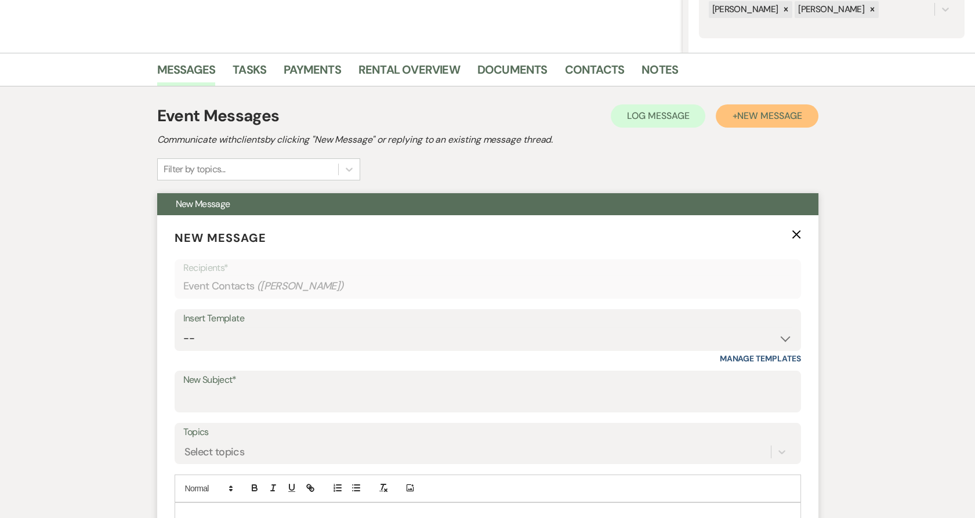
scroll to position [237, 0]
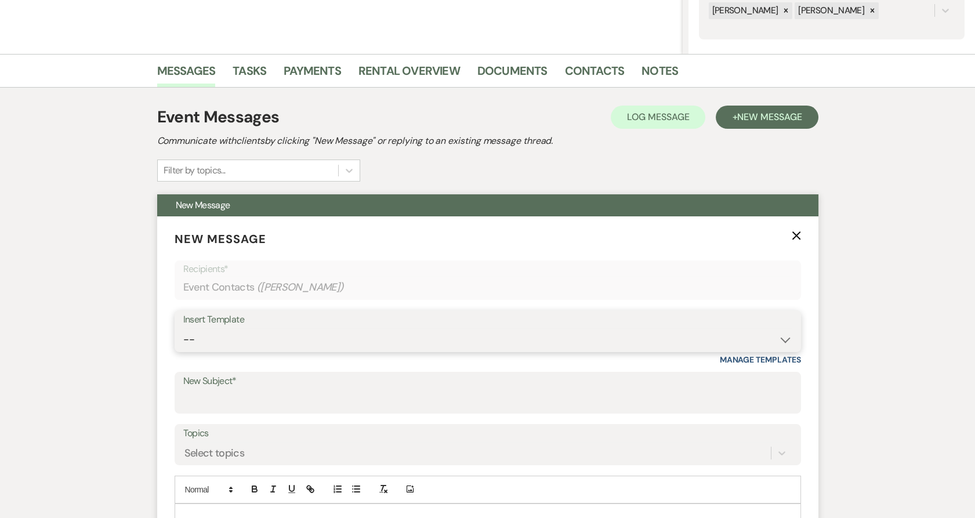
click at [348, 332] on select "-- Payment Past Due Rental Agreement and First Payment Urban Daisy Initial Resp…" at bounding box center [487, 339] width 609 height 23
select select "5019"
click at [183, 328] on select "-- Payment Past Due Rental Agreement and First Payment Urban Daisy Initial Resp…" at bounding box center [487, 339] width 609 height 23
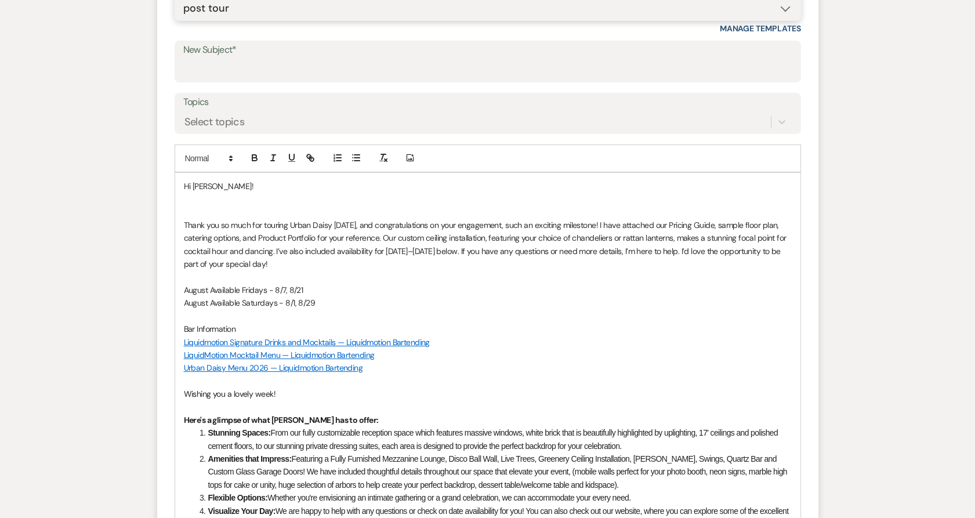
scroll to position [571, 0]
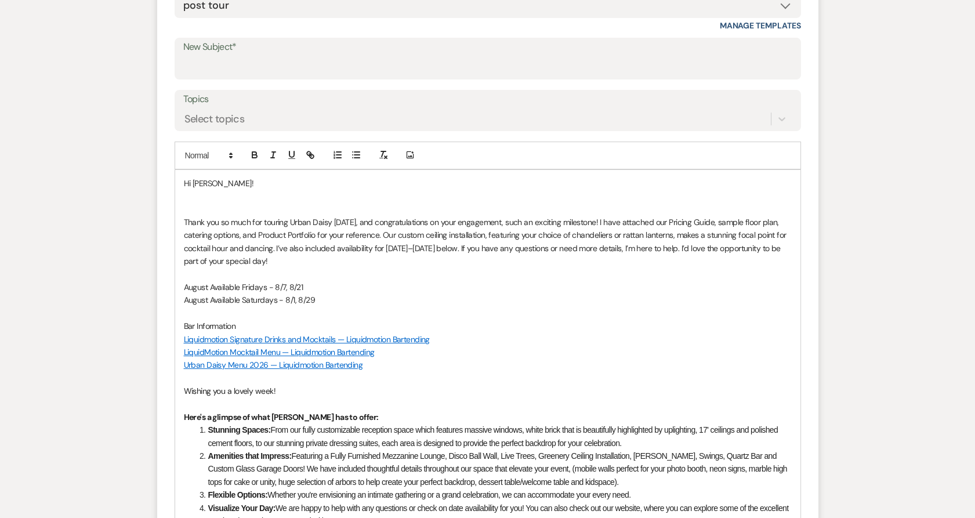
click at [194, 204] on p at bounding box center [488, 209] width 608 height 13
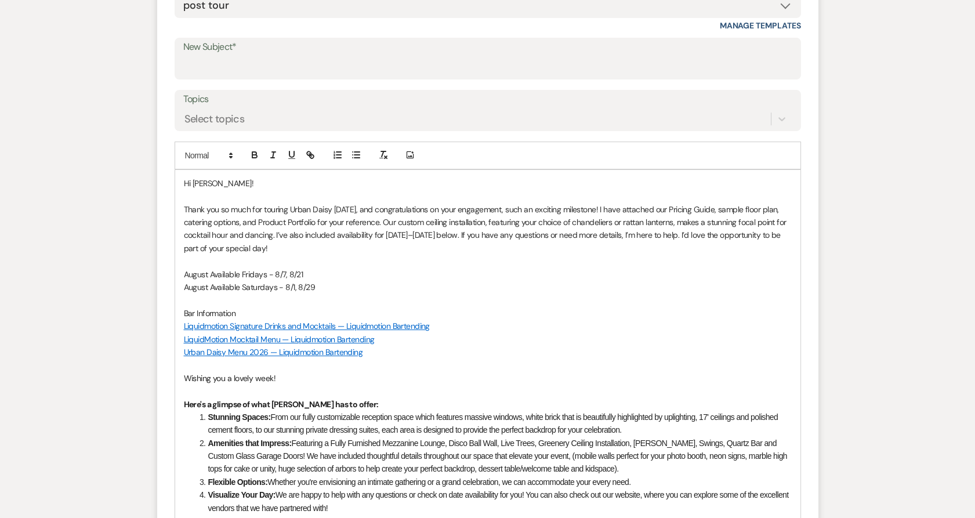
click at [210, 273] on p "August Available Fridays - 8/7, 8/21" at bounding box center [488, 274] width 608 height 13
drag, startPoint x: 264, startPoint y: 271, endPoint x: 181, endPoint y: 269, distance: 82.4
click at [181, 269] on div "Hi Ellie! Thank you so much for touring Urban Daisy today, and congratulations …" at bounding box center [487, 439] width 625 height 539
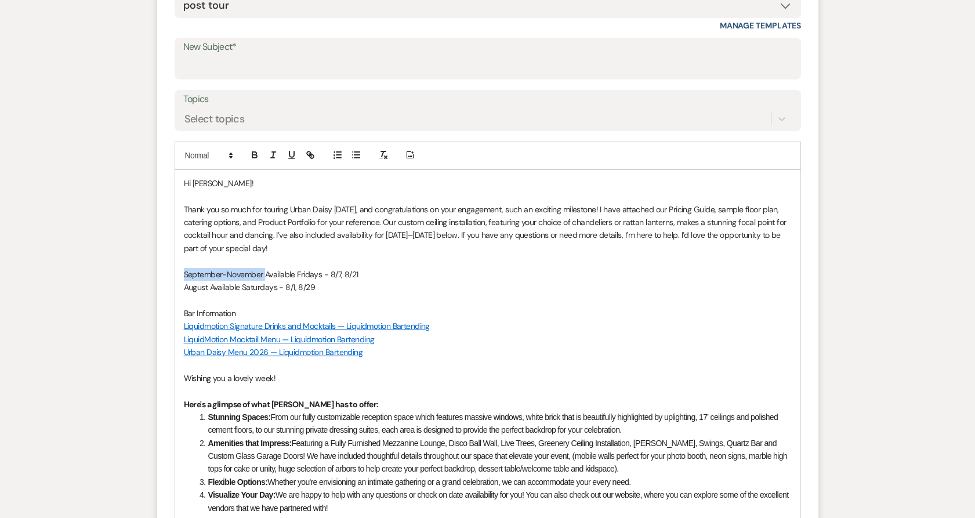
copy p "September-November"
drag, startPoint x: 180, startPoint y: 288, endPoint x: 211, endPoint y: 289, distance: 30.8
click at [211, 289] on div "Hi Ellie! Thank you so much for touring Urban Daisy today, and congratulations …" at bounding box center [487, 439] width 625 height 539
click at [506, 246] on p "Thank you so much for touring Urban Daisy today, and congratulations on your en…" at bounding box center [488, 229] width 608 height 52
drag, startPoint x: 509, startPoint y: 237, endPoint x: 277, endPoint y: 231, distance: 232.6
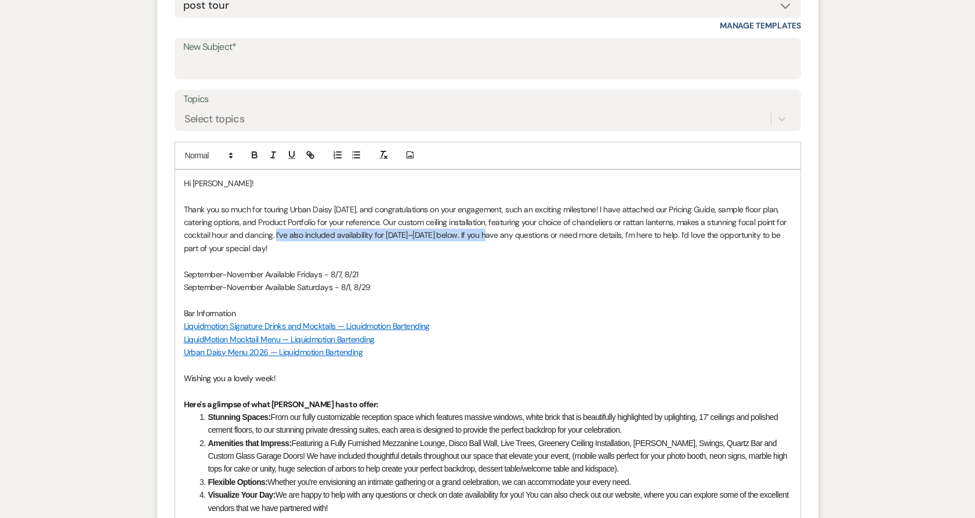
click at [277, 231] on p "Thank you so much for touring Urban Daisy today, and congratulations on your en…" at bounding box center [488, 229] width 608 height 52
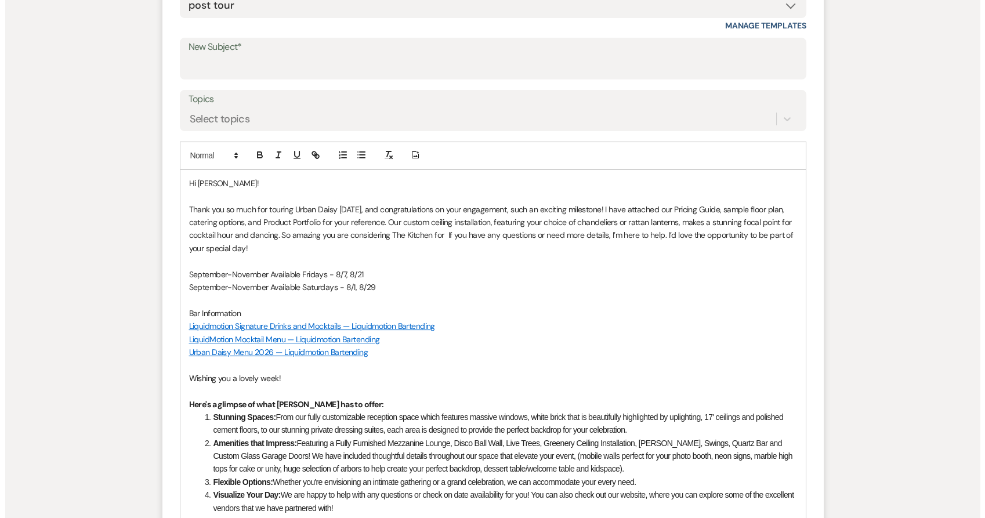
scroll to position [990, 0]
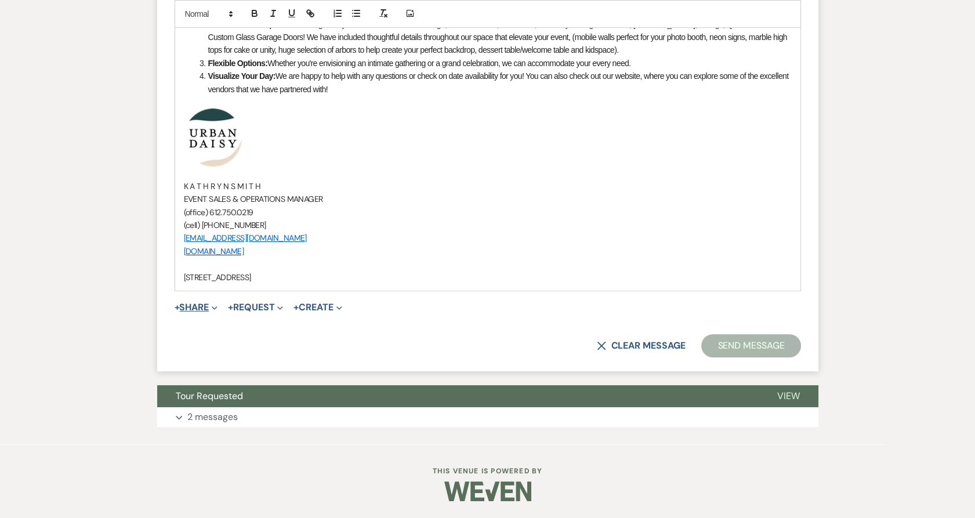
click at [198, 303] on button "+ Share Expand" at bounding box center [196, 307] width 43 height 9
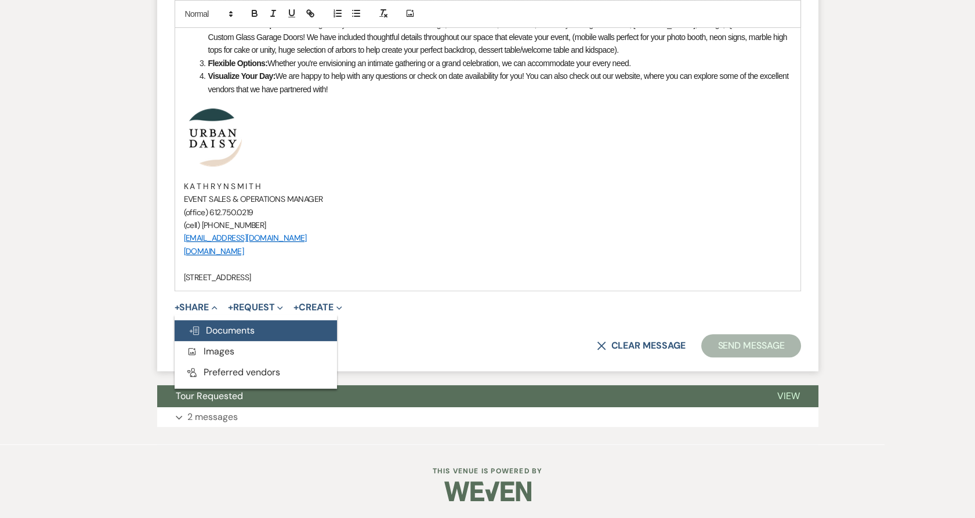
click at [202, 328] on span "Doc Upload Documents" at bounding box center [221, 330] width 66 height 12
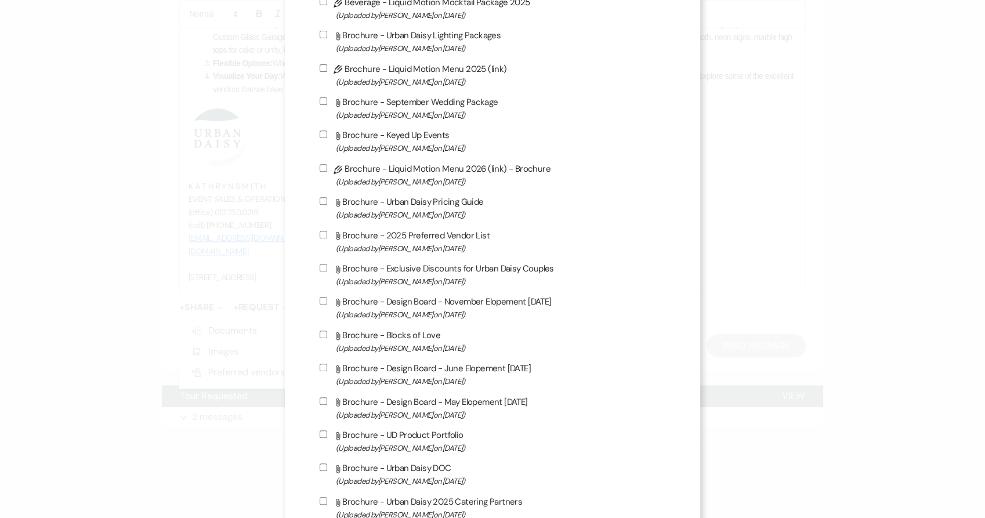
scroll to position [435, 0]
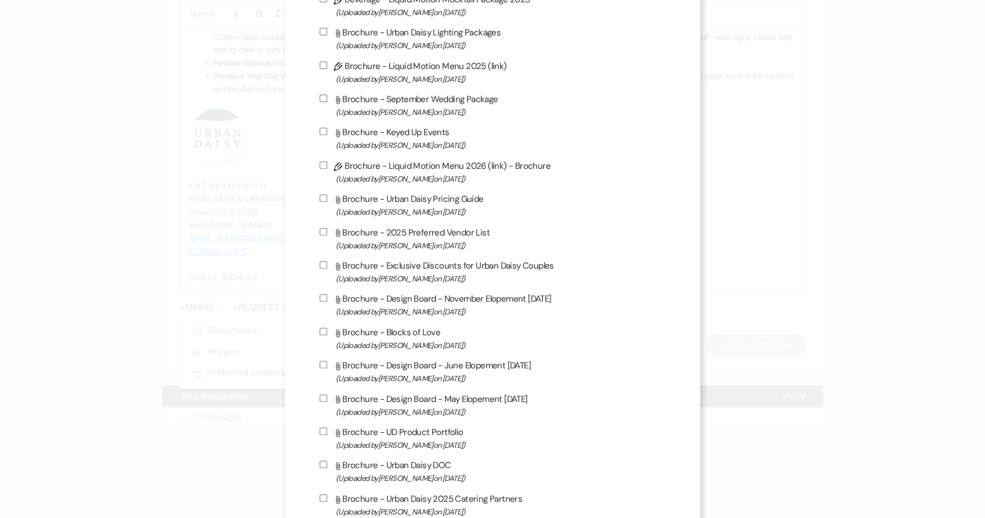
click at [379, 211] on span "(Uploaded by Kathryn Beckett on Feb 20th, 2025 )" at bounding box center [501, 211] width 330 height 13
click at [327, 202] on input "Attach File Brochure - Urban Daisy Pricing Guide (Uploaded by Kathryn Beckett o…" at bounding box center [323, 198] width 8 height 8
checkbox input "true"
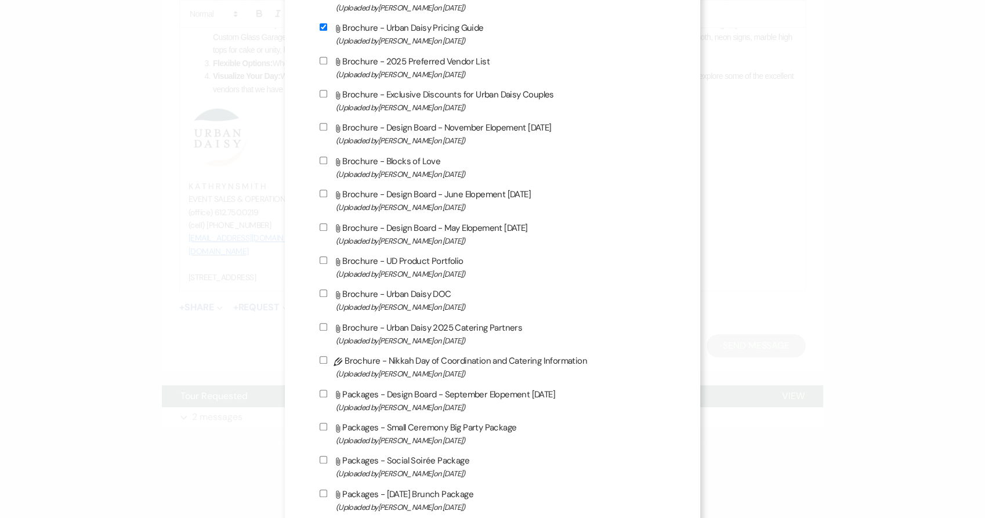
scroll to position [616, 0]
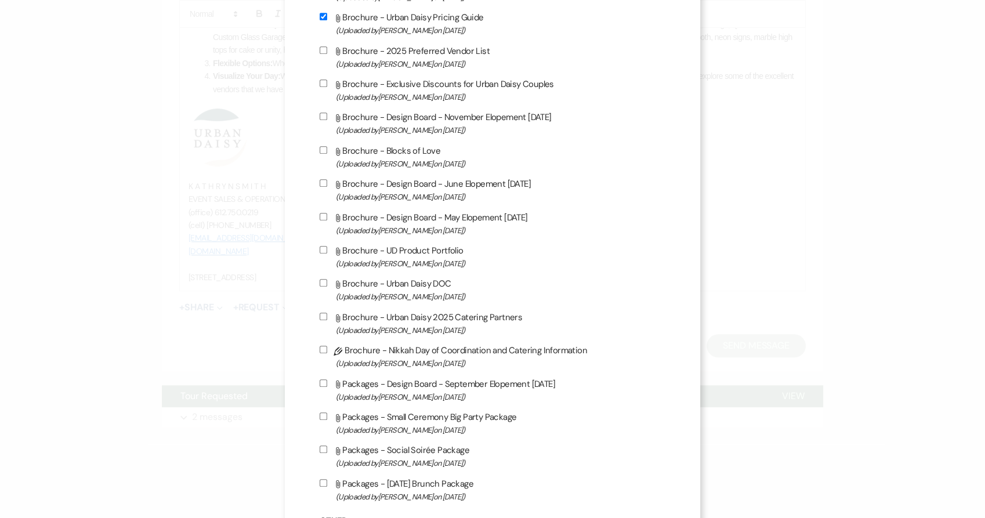
click at [389, 255] on label "Attach File Brochure - UD Product Portfolio (Uploaded by Kathryn Beckett on Jul…" at bounding box center [492, 256] width 346 height 27
click at [327, 253] on input "Attach File Brochure - UD Product Portfolio (Uploaded by Kathryn Beckett on Jul…" at bounding box center [323, 250] width 8 height 8
checkbox input "true"
click at [396, 324] on label "Attach File Brochure - Urban Daisy 2025 Catering Partners (Uploaded by Amy Knig…" at bounding box center [492, 323] width 346 height 27
click at [327, 320] on input "Attach File Brochure - Urban Daisy 2025 Catering Partners (Uploaded by Amy Knig…" at bounding box center [323, 317] width 8 height 8
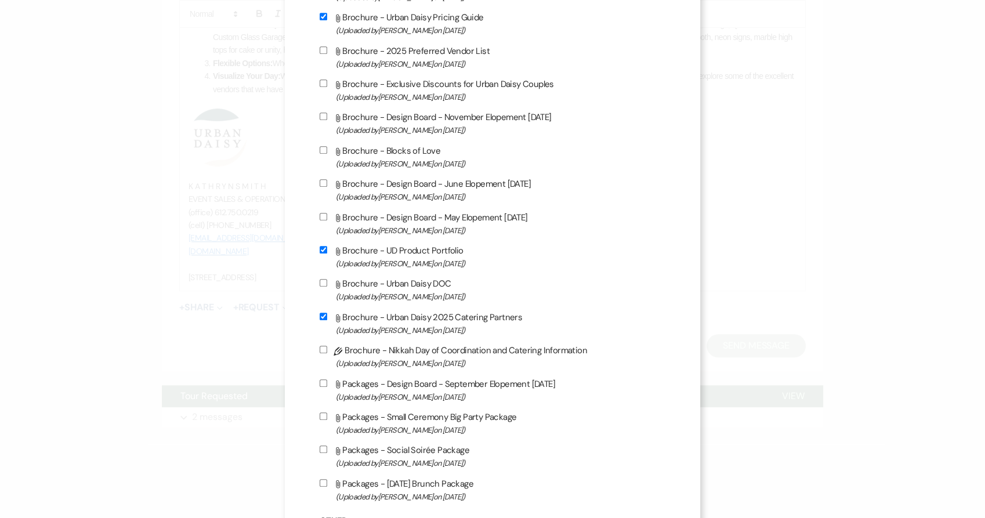
checkbox input "true"
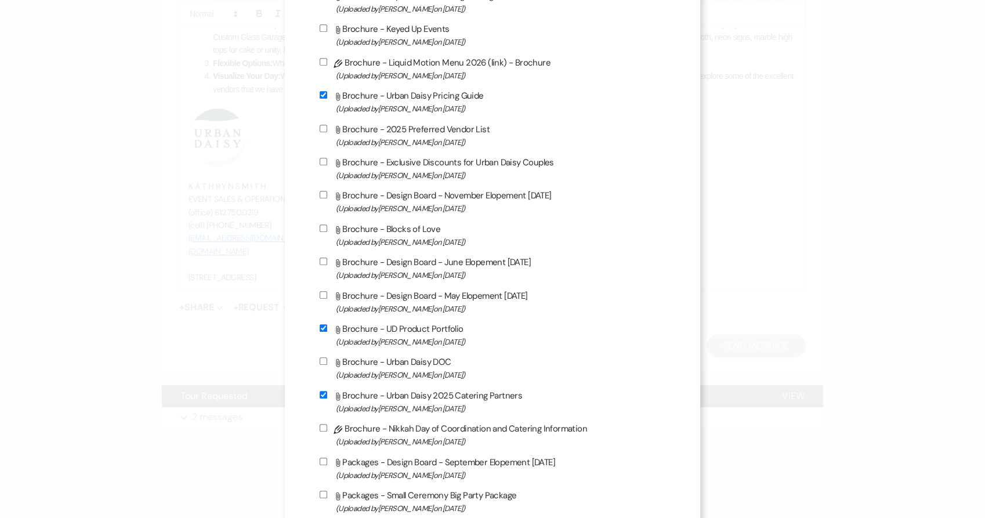
scroll to position [538, 0]
click at [400, 128] on label "Attach File Brochure - 2025 Preferred Vendor List (Uploaded by Kathryn Beckett …" at bounding box center [492, 135] width 346 height 27
click at [327, 128] on input "Attach File Brochure - 2025 Preferred Vendor List (Uploaded by Kathryn Beckett …" at bounding box center [323, 129] width 8 height 8
checkbox input "true"
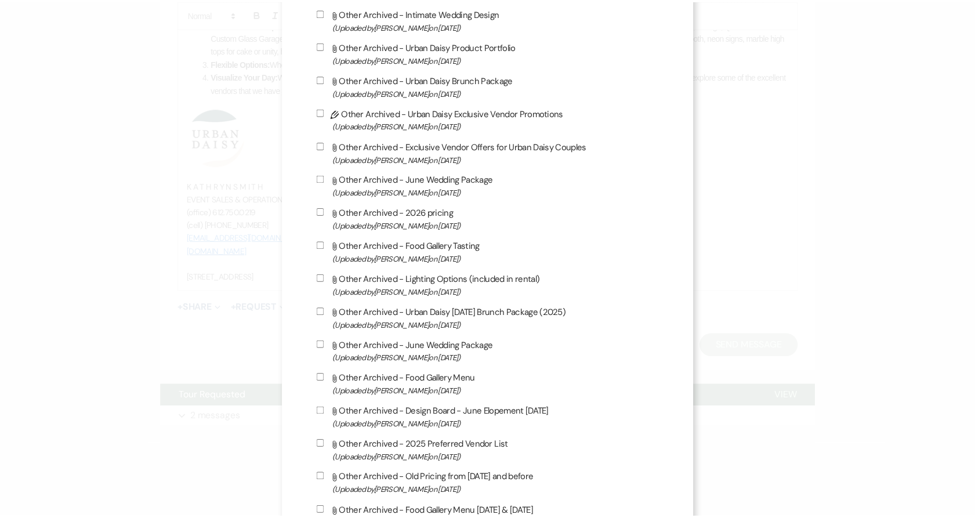
scroll to position [1874, 0]
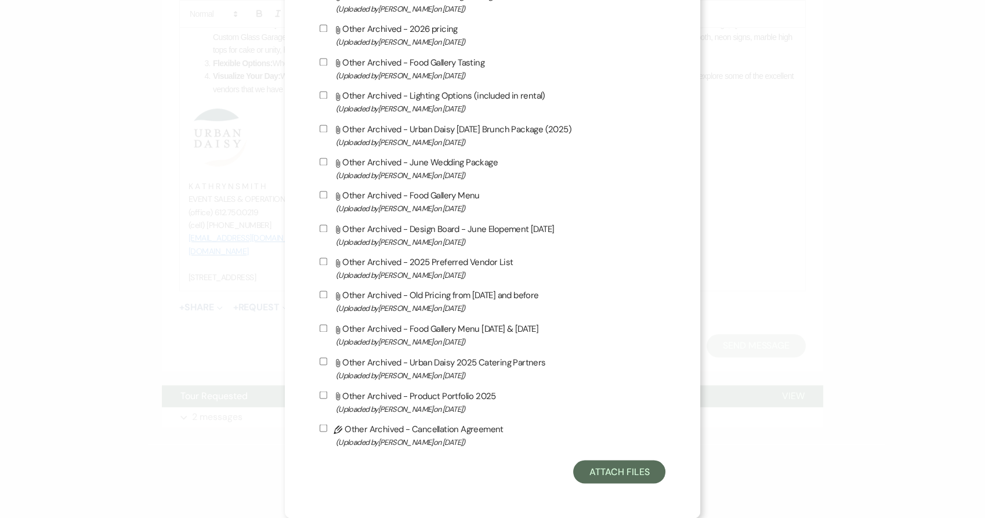
click at [582, 466] on button "Attach Files" at bounding box center [619, 471] width 92 height 23
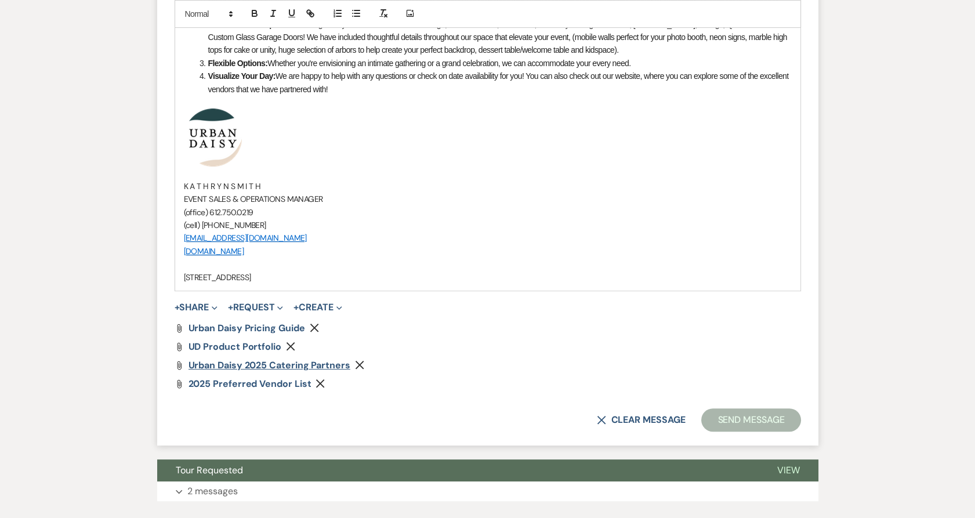
click at [241, 364] on span "Urban Daisy 2025 Catering Partners" at bounding box center [269, 365] width 162 height 12
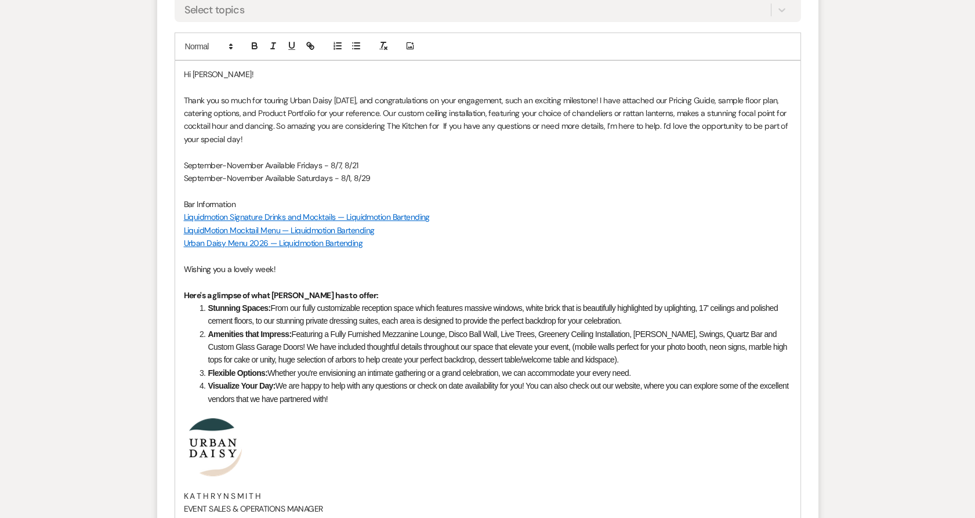
scroll to position [677, 0]
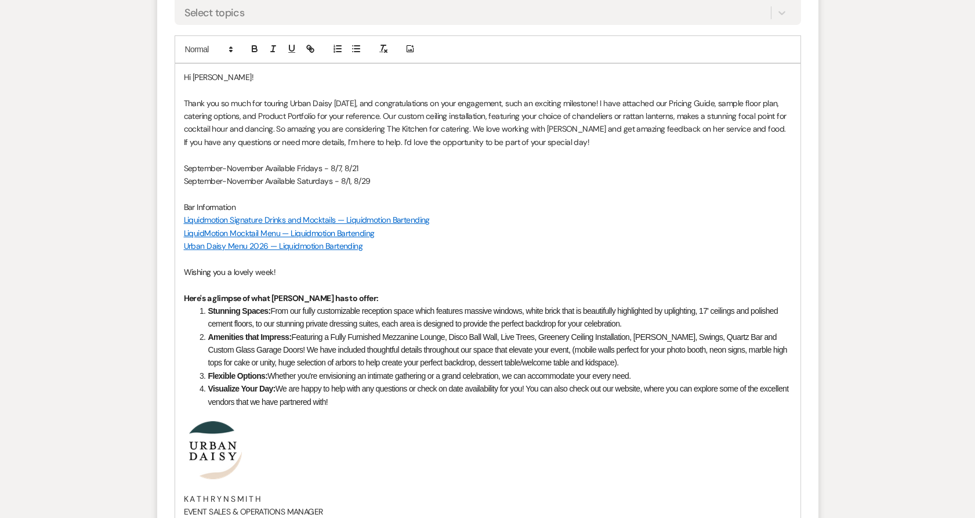
click at [377, 183] on p "September-November Available Saturdays - 8/1, 8/29" at bounding box center [488, 181] width 608 height 13
click at [404, 169] on p "September-November Available Fridays - 8/7, 8/21" at bounding box center [488, 168] width 608 height 13
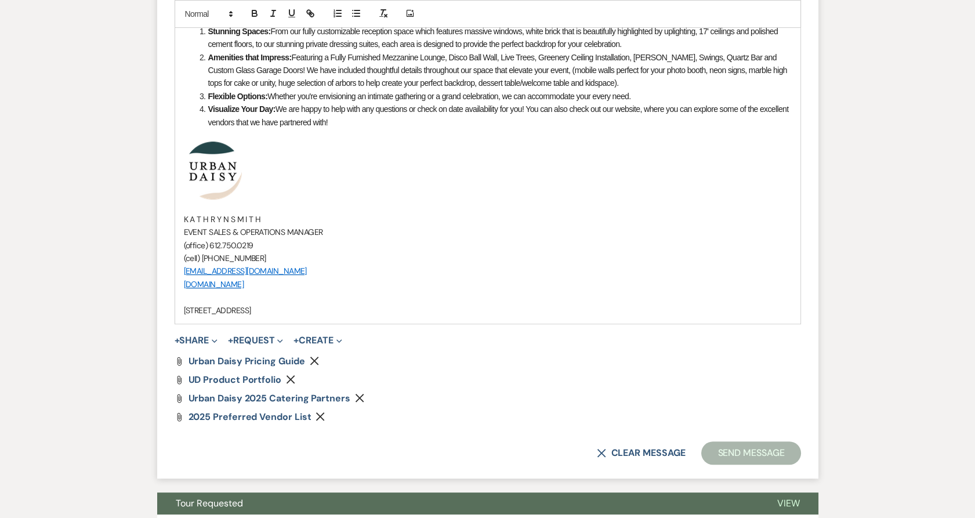
scroll to position [958, 0]
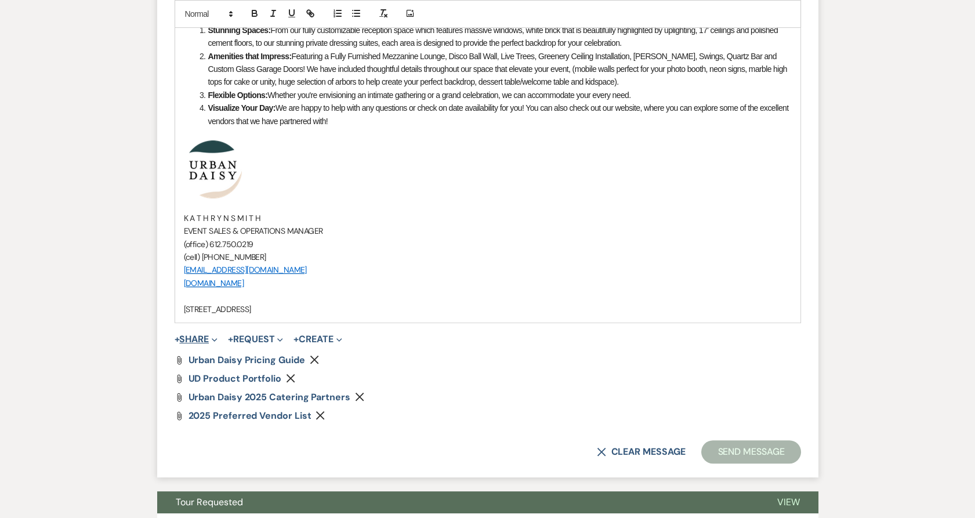
click at [178, 336] on span "+" at bounding box center [177, 339] width 5 height 9
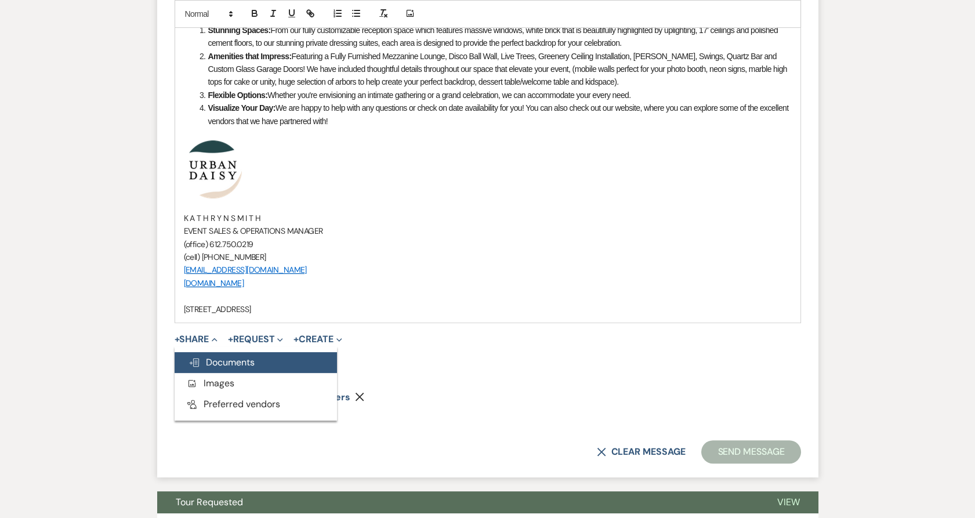
click at [191, 358] on icon "Doc Upload" at bounding box center [194, 362] width 12 height 9
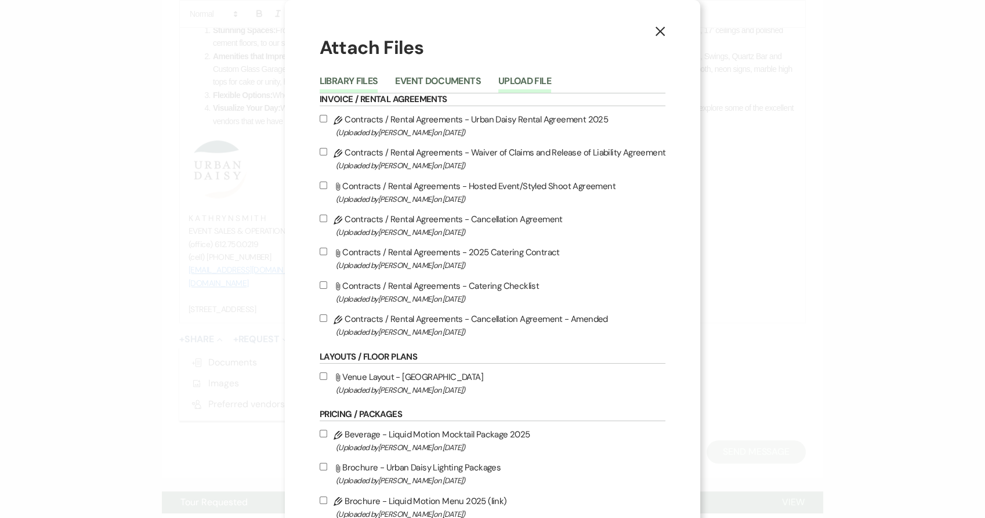
click at [507, 78] on button "Upload File" at bounding box center [524, 85] width 53 height 16
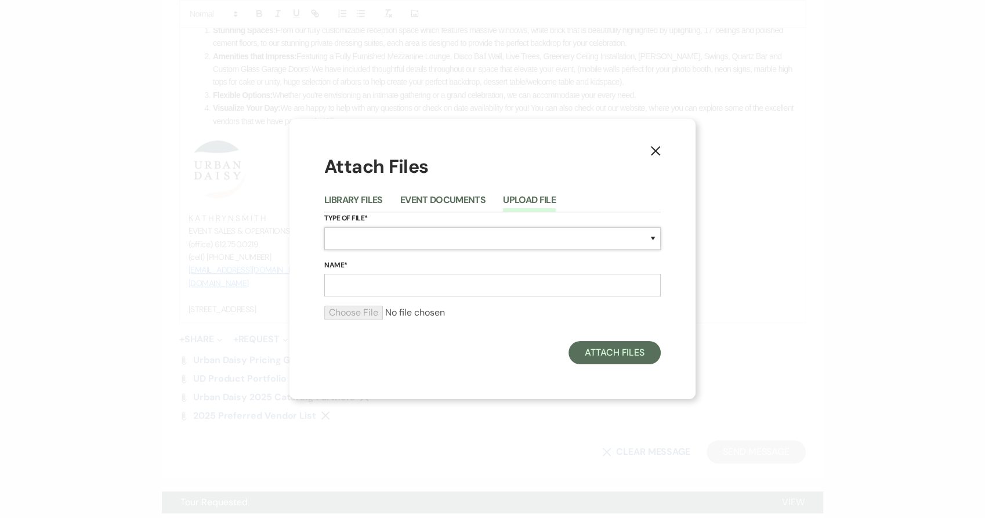
click at [466, 233] on select "Special Event Insurance Vendor Certificate of Insurance Contracts / Rental Agre…" at bounding box center [492, 238] width 336 height 23
select select "24"
click at [324, 227] on select "Special Event Insurance Vendor Certificate of Insurance Contracts / Rental Agre…" at bounding box center [492, 238] width 336 height 23
click at [404, 296] on form "Type of File* Special Event Insurance Vendor Certificate of Insurance Contracts…" at bounding box center [492, 270] width 336 height 117
click at [404, 290] on input "Name*" at bounding box center [492, 285] width 336 height 23
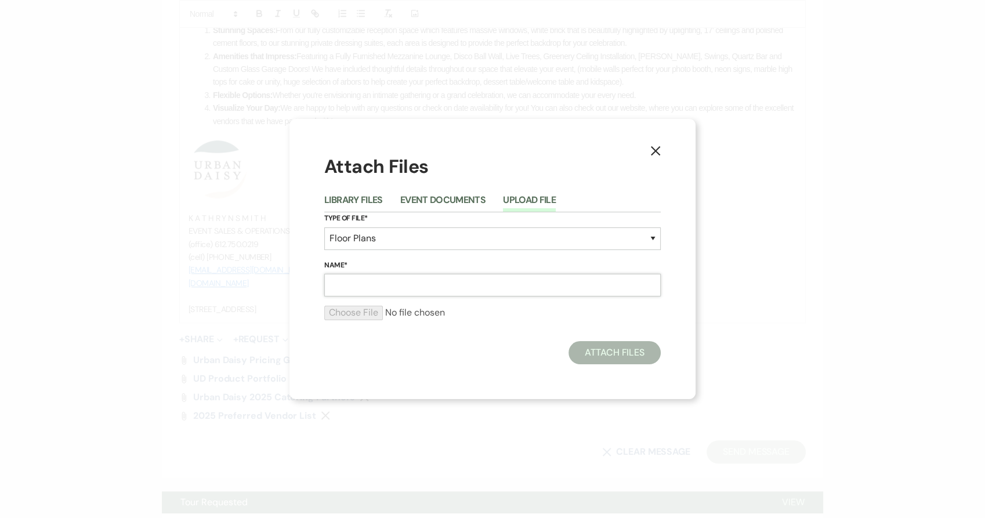
type input "sample floor plan #1"
click at [347, 314] on input "file" at bounding box center [492, 313] width 336 height 14
type input "C:\fakepath\1 (27).pdf"
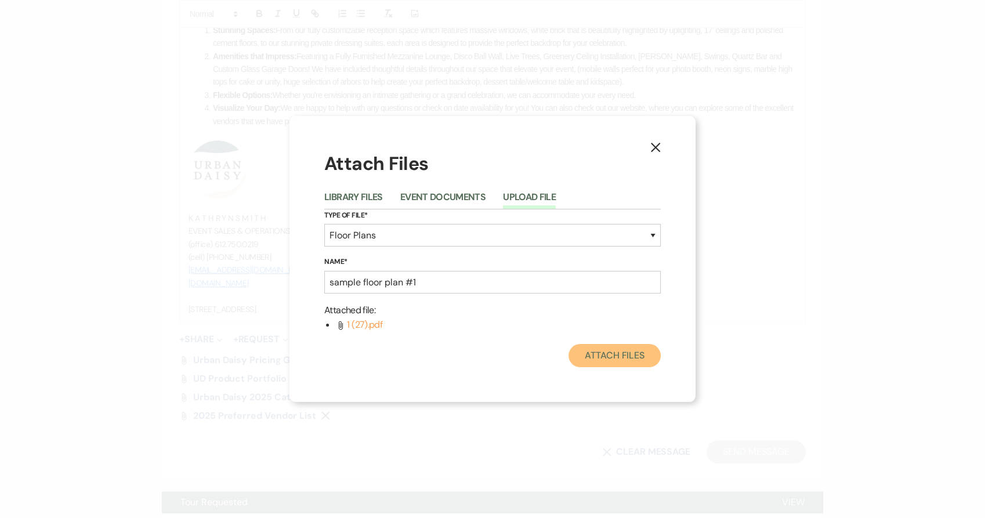
click at [606, 350] on button "Attach Files" at bounding box center [614, 355] width 92 height 23
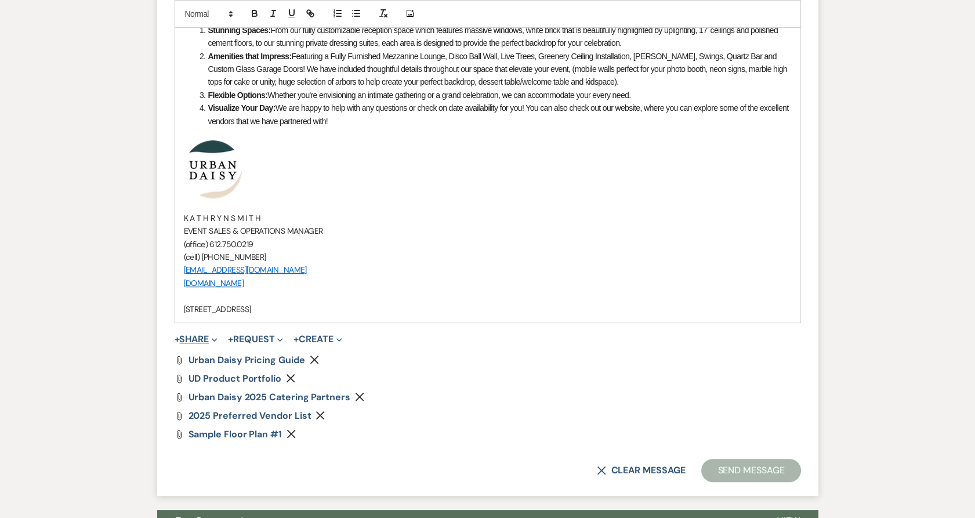
click at [190, 335] on button "+ Share Expand" at bounding box center [196, 339] width 43 height 9
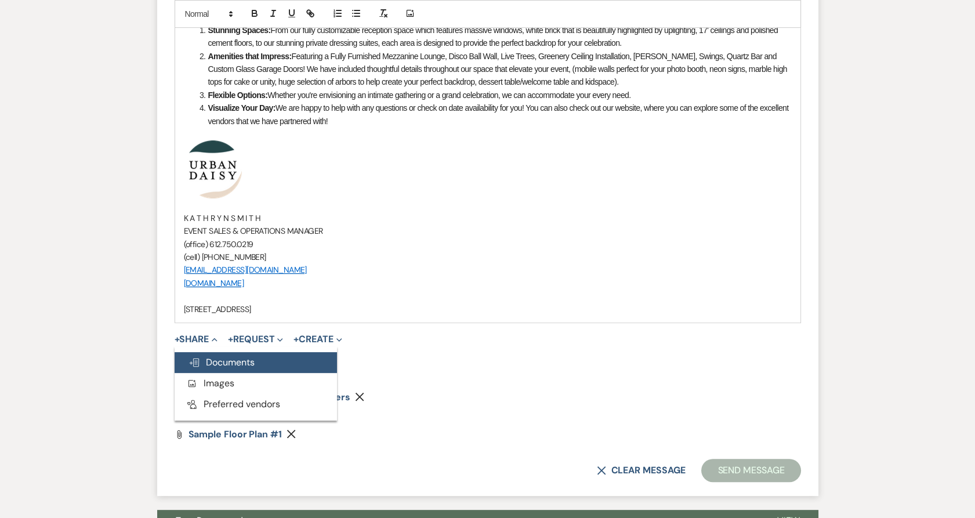
click at [197, 360] on use "button" at bounding box center [194, 362] width 9 height 8
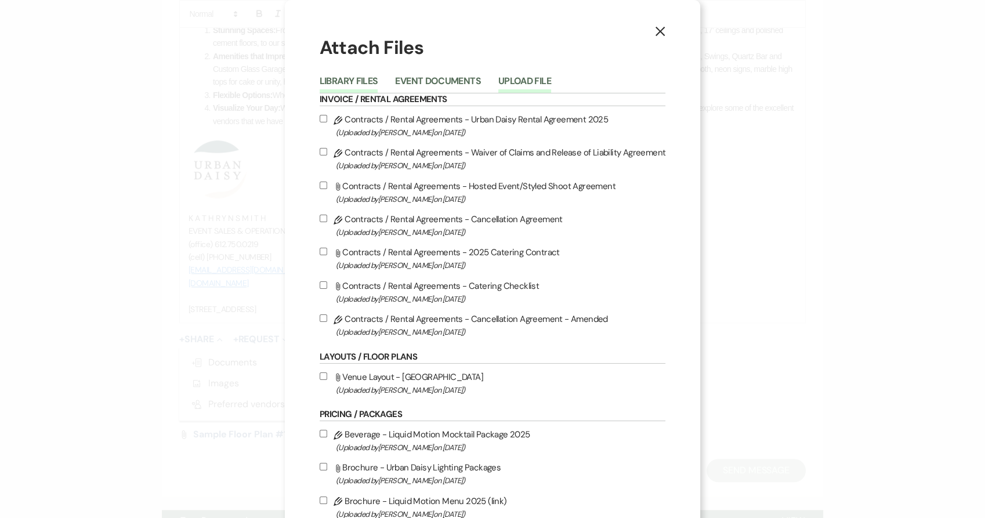
click at [510, 80] on button "Upload File" at bounding box center [524, 85] width 53 height 16
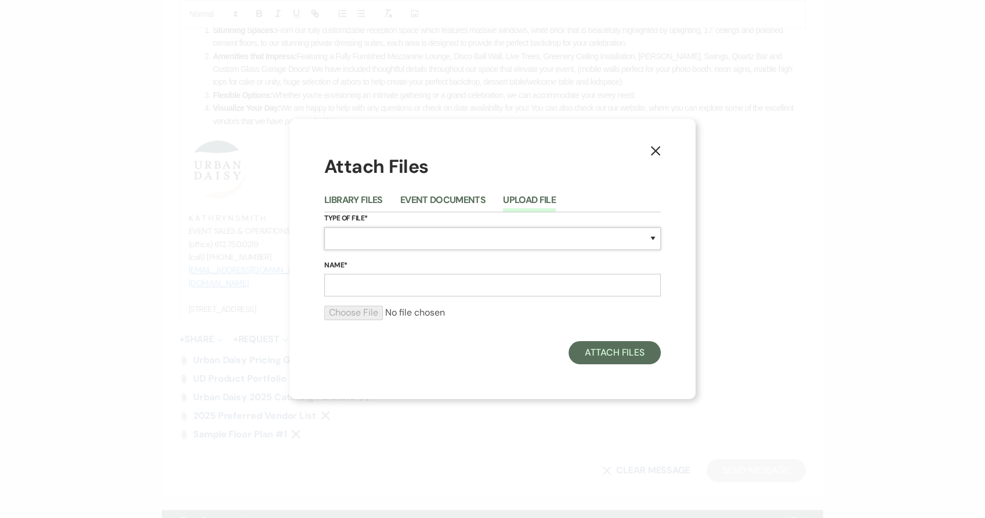
click at [428, 234] on select "Special Event Insurance Vendor Certificate of Insurance Contracts / Rental Agre…" at bounding box center [492, 238] width 336 height 23
select select "24"
click at [324, 227] on select "Special Event Insurance Vendor Certificate of Insurance Contracts / Rental Agre…" at bounding box center [492, 238] width 336 height 23
click at [385, 273] on div "Name*" at bounding box center [492, 278] width 336 height 38
click at [385, 281] on input "Name*" at bounding box center [492, 285] width 336 height 23
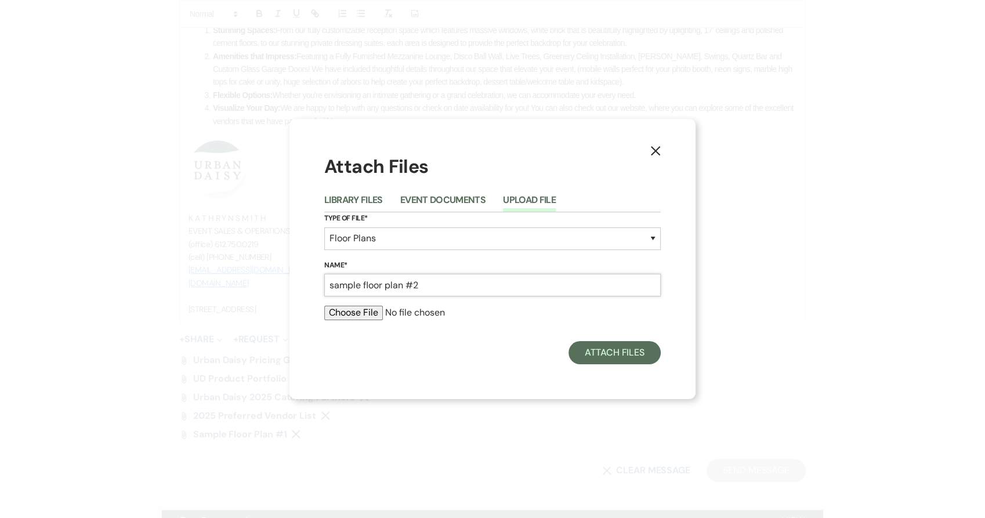
type input "sample floor plan #2"
click at [328, 312] on input "file" at bounding box center [492, 313] width 336 height 14
type input "C:\fakepath\2 (19).pdf"
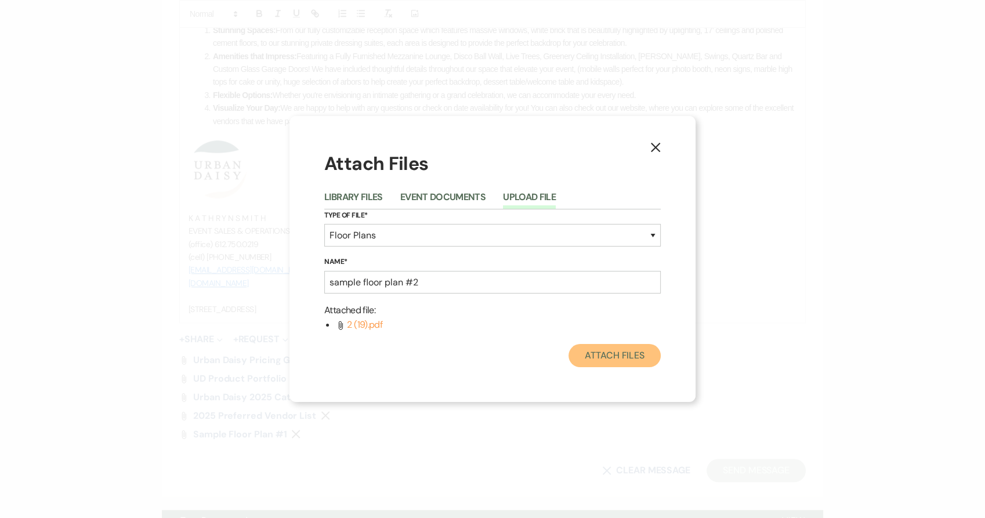
click at [623, 357] on button "Attach Files" at bounding box center [614, 355] width 92 height 23
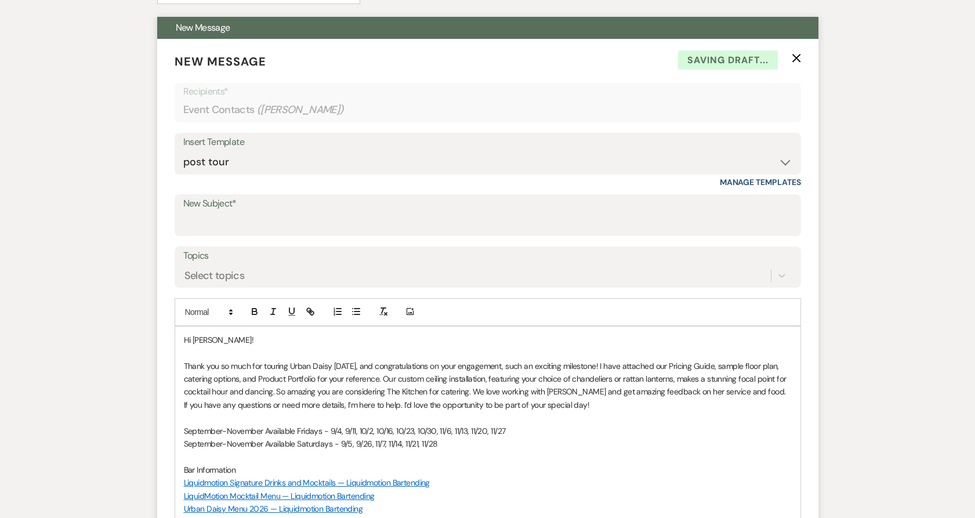
scroll to position [371, 0]
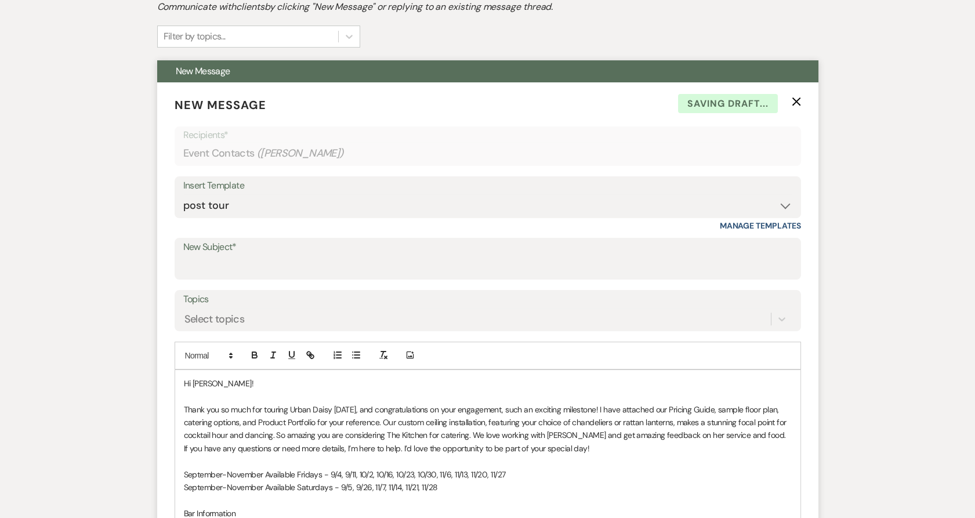
click at [348, 251] on label "New Subject*" at bounding box center [487, 247] width 609 height 17
click at [348, 256] on input "New Subject*" at bounding box center [487, 267] width 609 height 23
type input "Thank you for Touring Urban Daisy Events!"
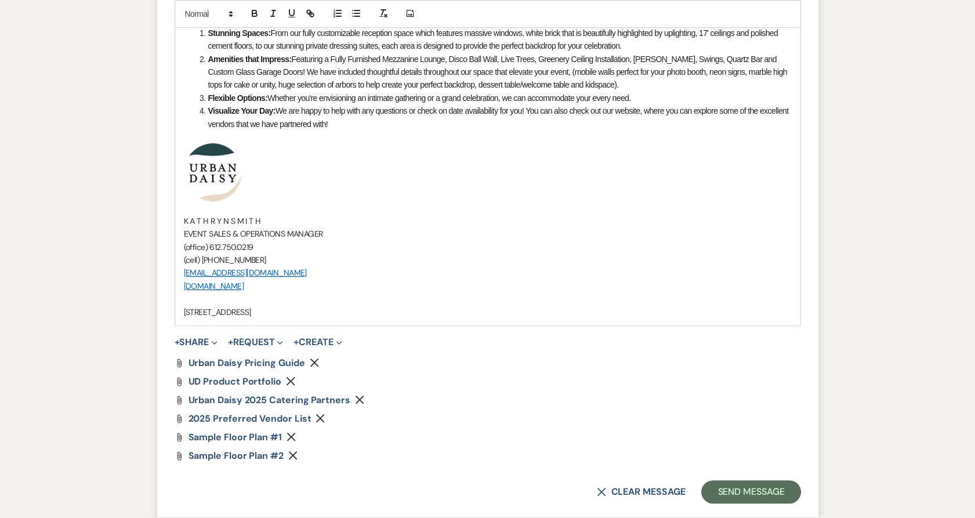
scroll to position [978, 0]
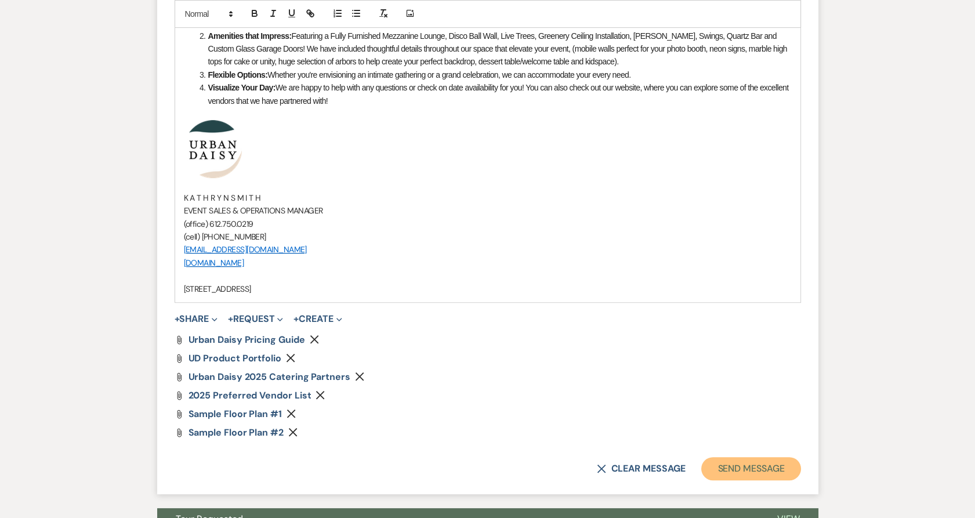
click at [755, 458] on button "Send Message" at bounding box center [750, 468] width 99 height 23
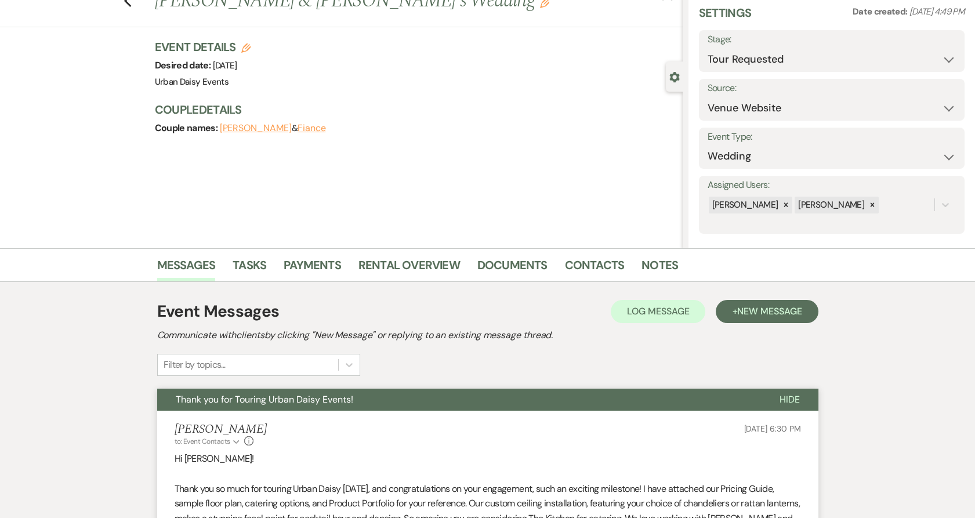
scroll to position [0, 0]
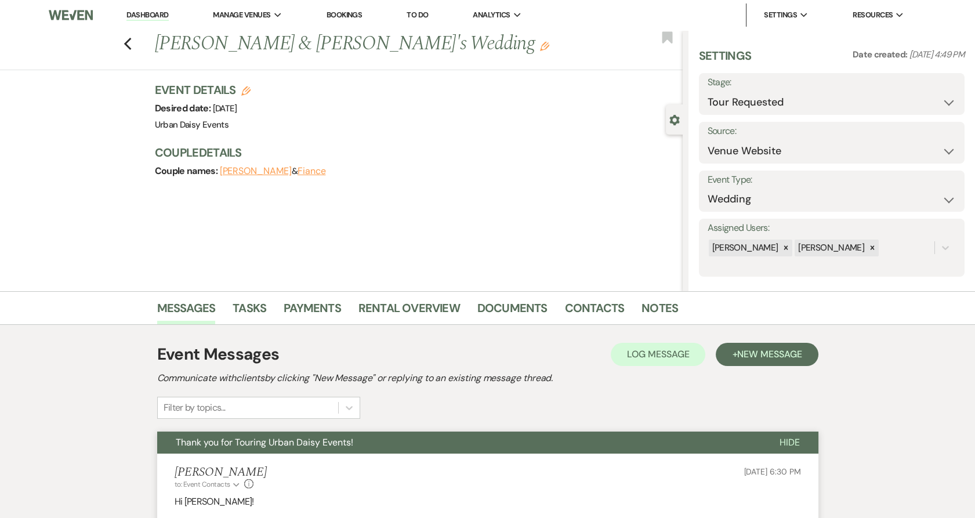
click at [144, 23] on li "Dashboard" at bounding box center [147, 14] width 53 height 23
click at [144, 19] on link "Dashboard" at bounding box center [147, 15] width 42 height 11
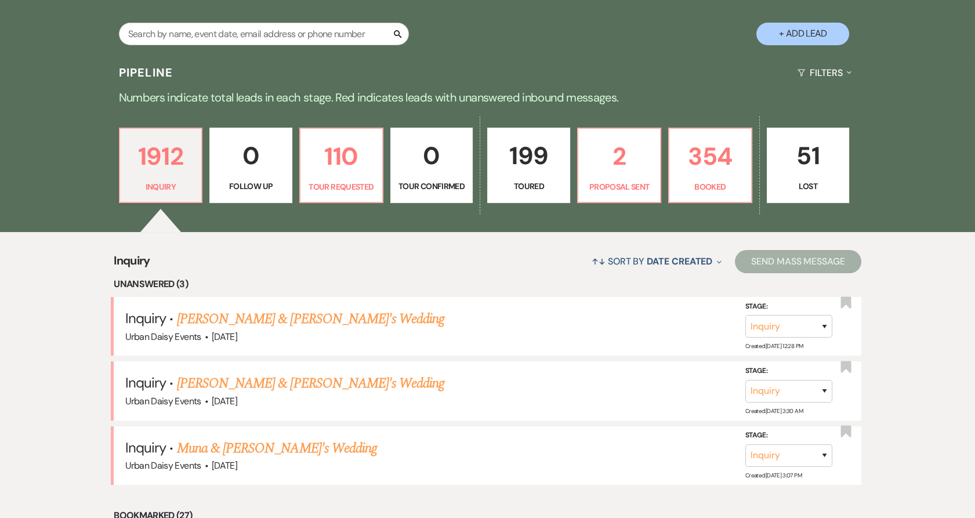
scroll to position [235, 0]
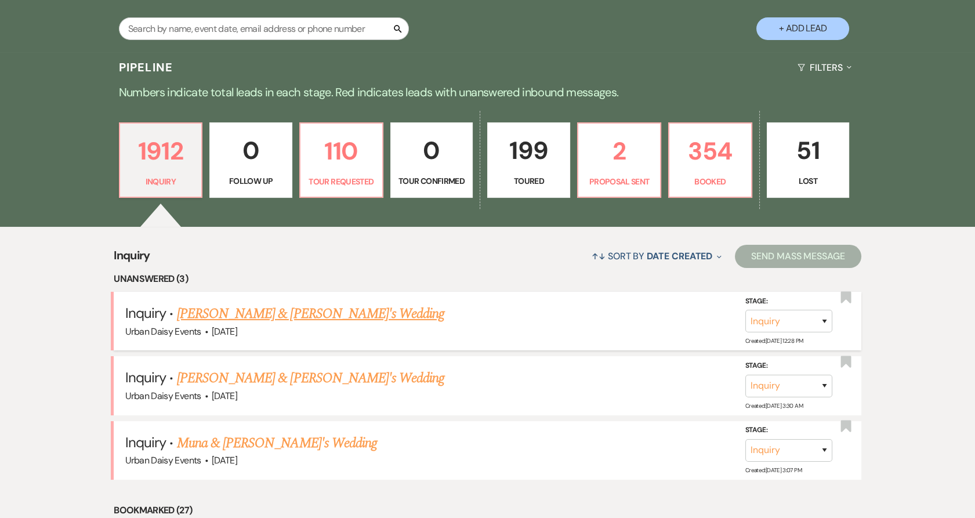
click at [214, 303] on link "Kady Gurtis & Fiance's Wedding" at bounding box center [311, 313] width 268 height 21
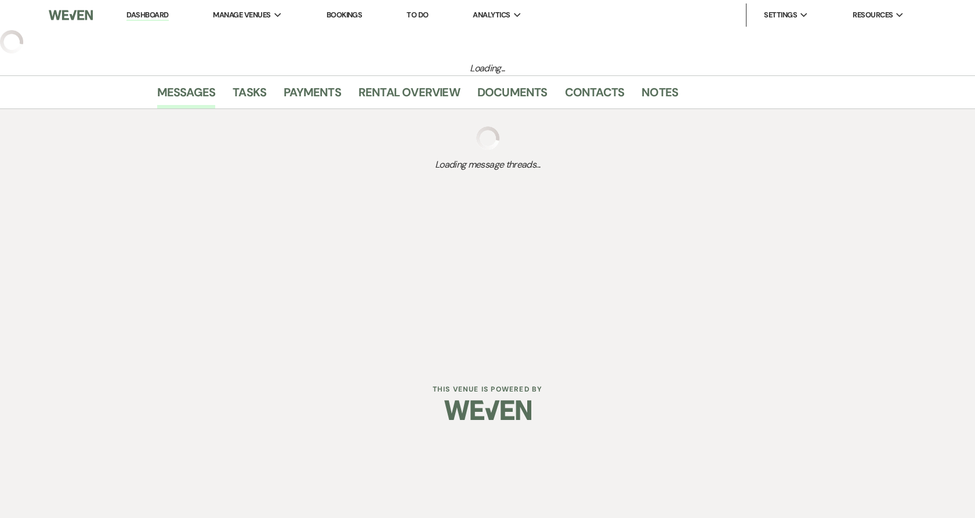
select select "5"
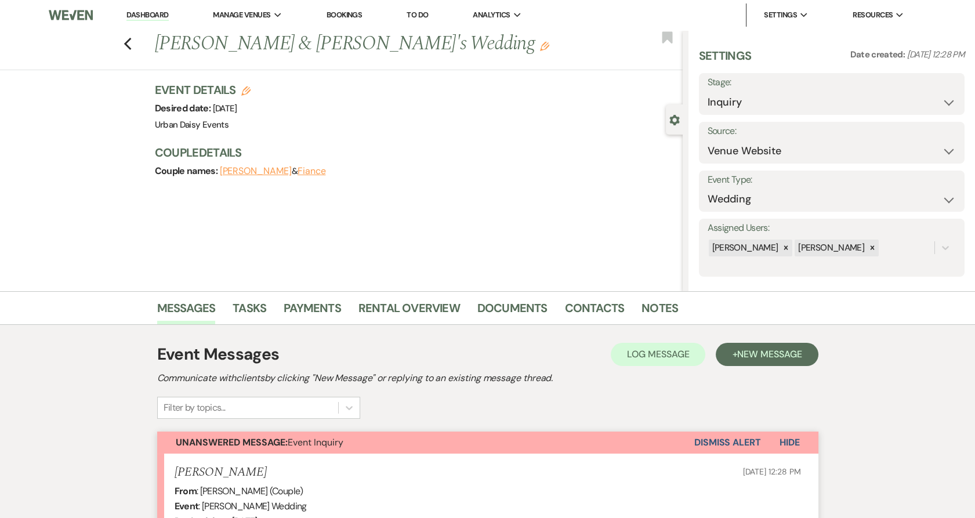
click at [159, 11] on link "Dashboard" at bounding box center [147, 15] width 42 height 11
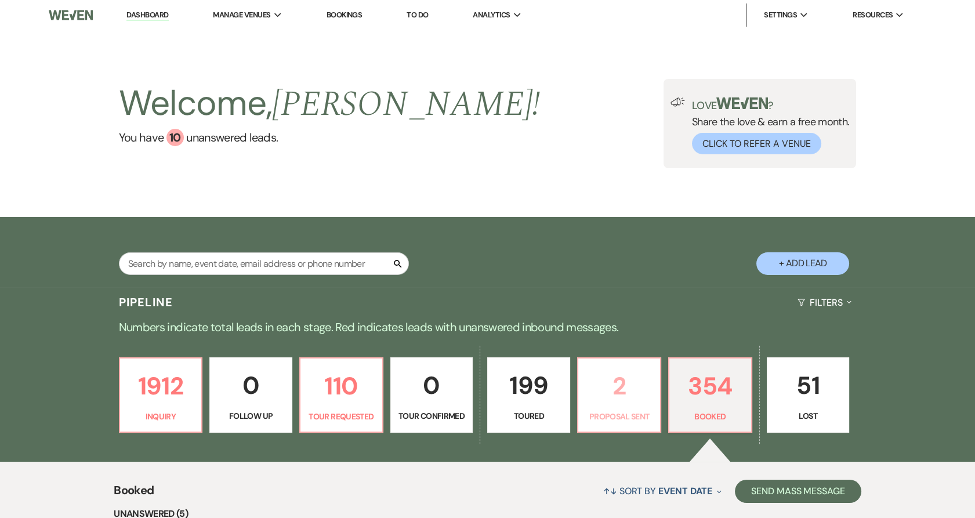
click at [599, 393] on p "2" at bounding box center [619, 385] width 68 height 39
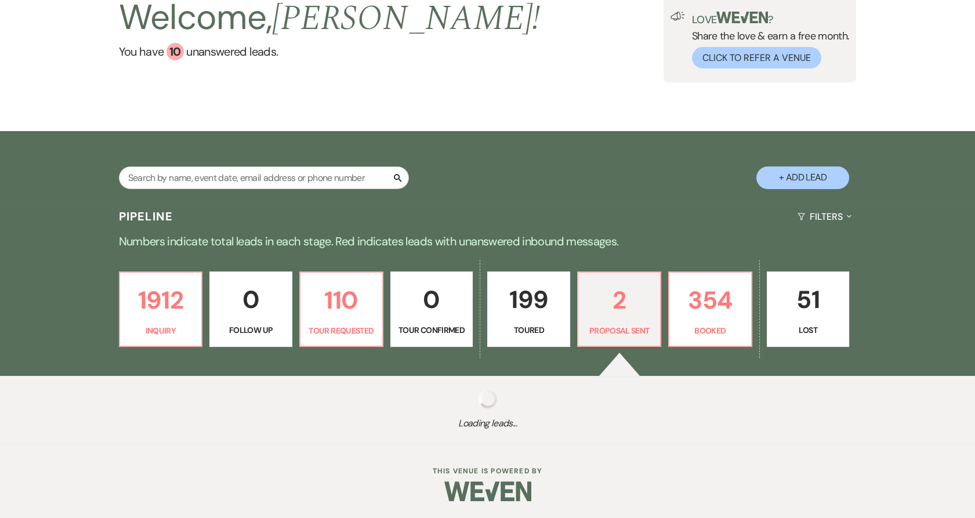
select select "6"
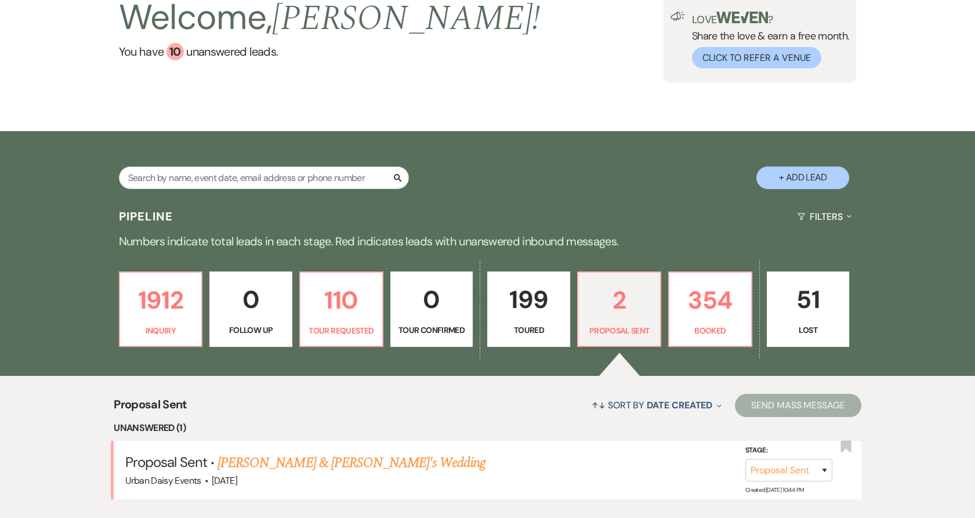
scroll to position [302, 0]
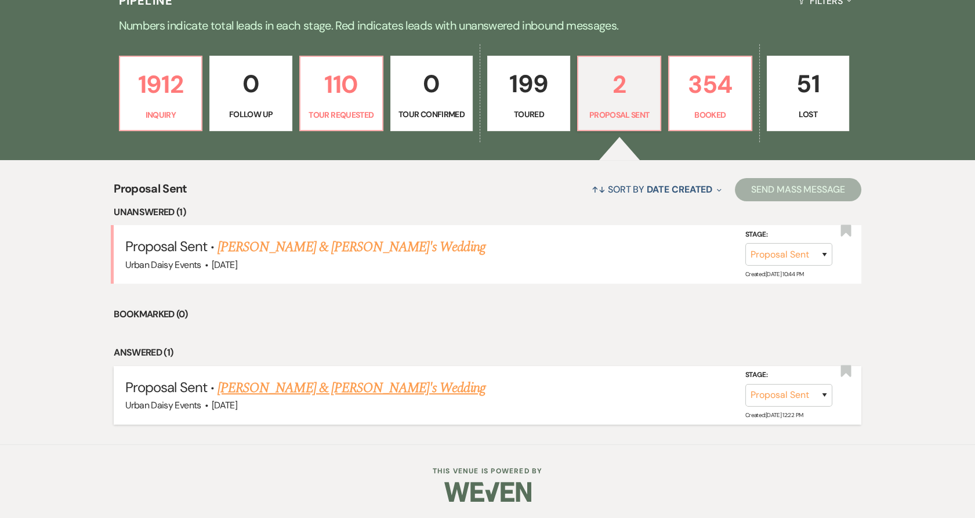
click at [282, 383] on link "[PERSON_NAME] & [PERSON_NAME]'s Wedding" at bounding box center [351, 387] width 268 height 21
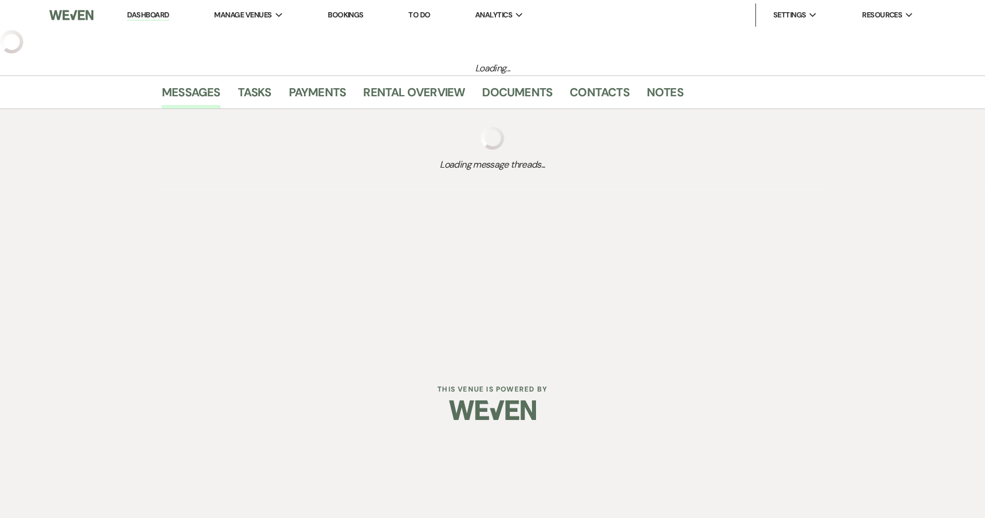
select select "6"
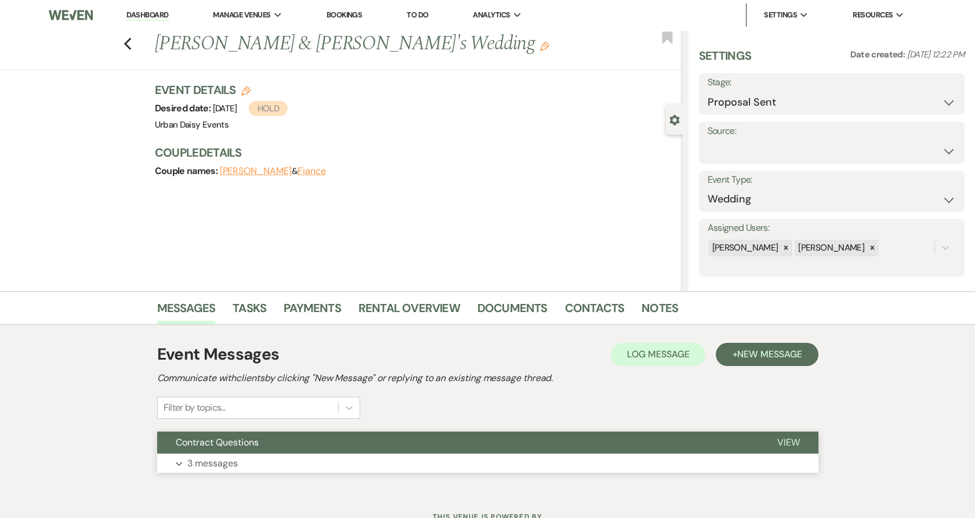
click at [278, 442] on button "Contract Questions" at bounding box center [457, 442] width 601 height 22
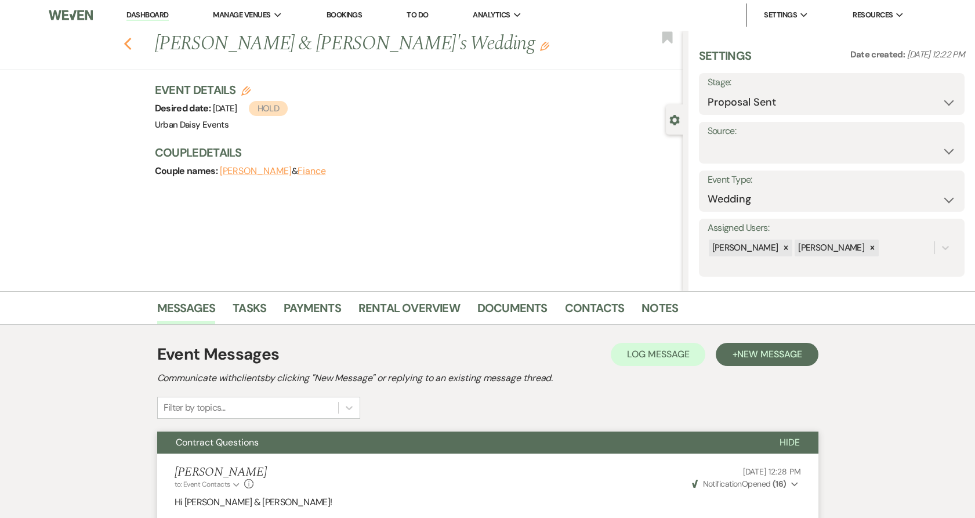
click at [132, 46] on icon "Previous" at bounding box center [128, 44] width 9 height 14
select select "6"
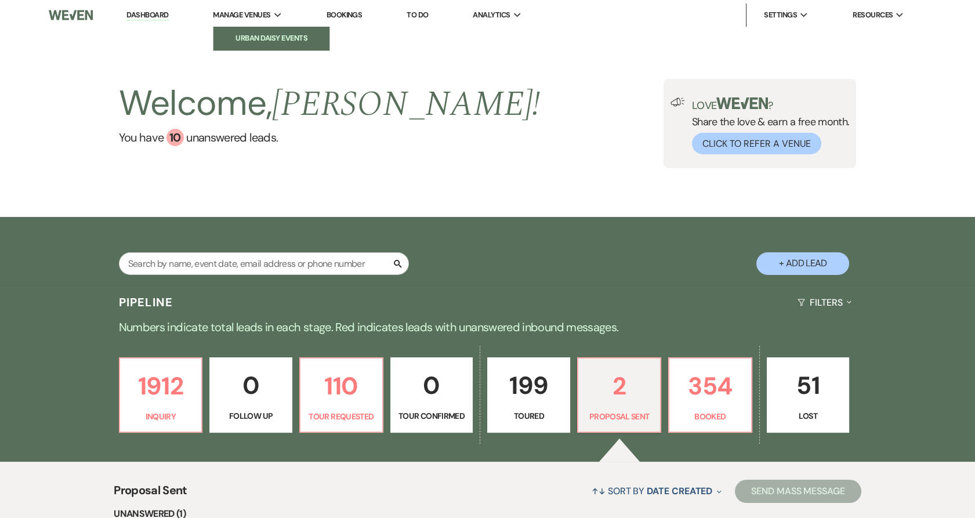
click at [264, 39] on li "Urban Daisy Events" at bounding box center [271, 38] width 104 height 12
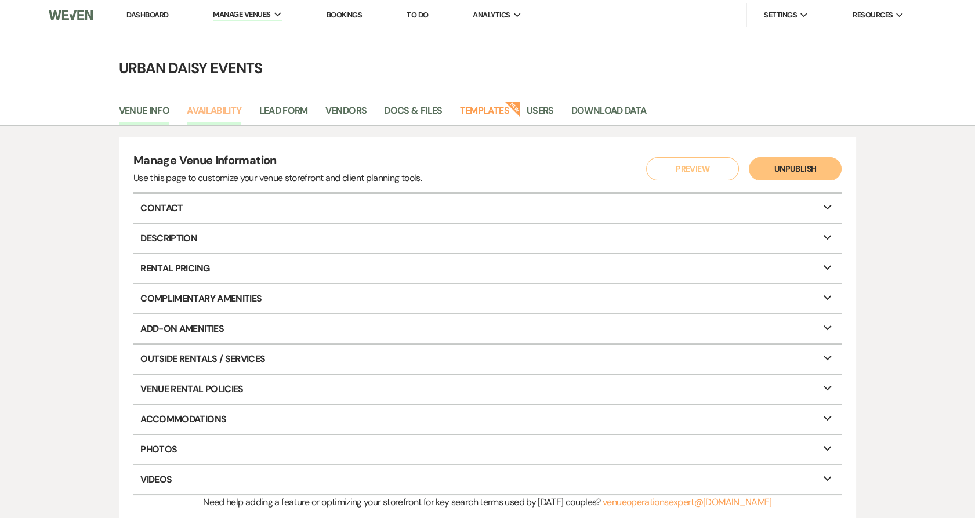
click at [225, 118] on link "Availability" at bounding box center [214, 114] width 55 height 22
select select "2"
select select "2026"
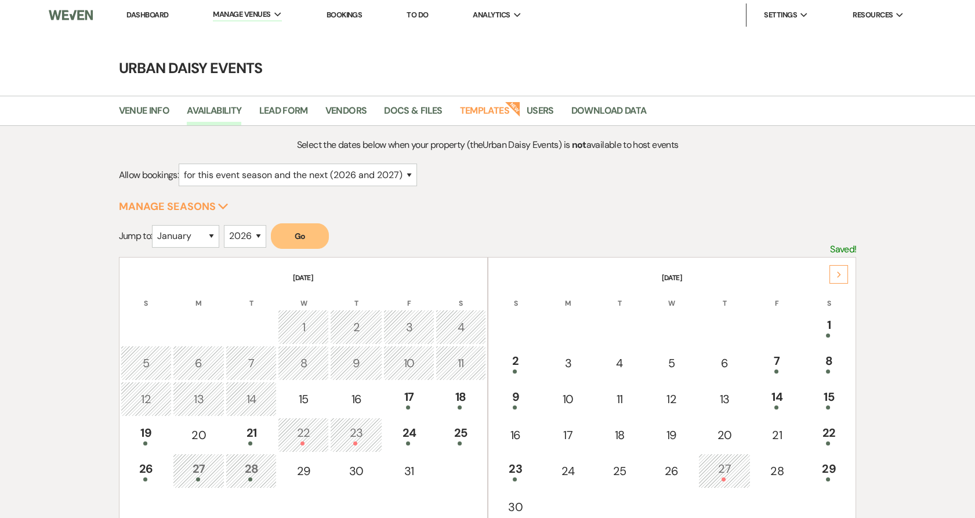
click at [836, 271] on icon "Next" at bounding box center [839, 274] width 6 height 7
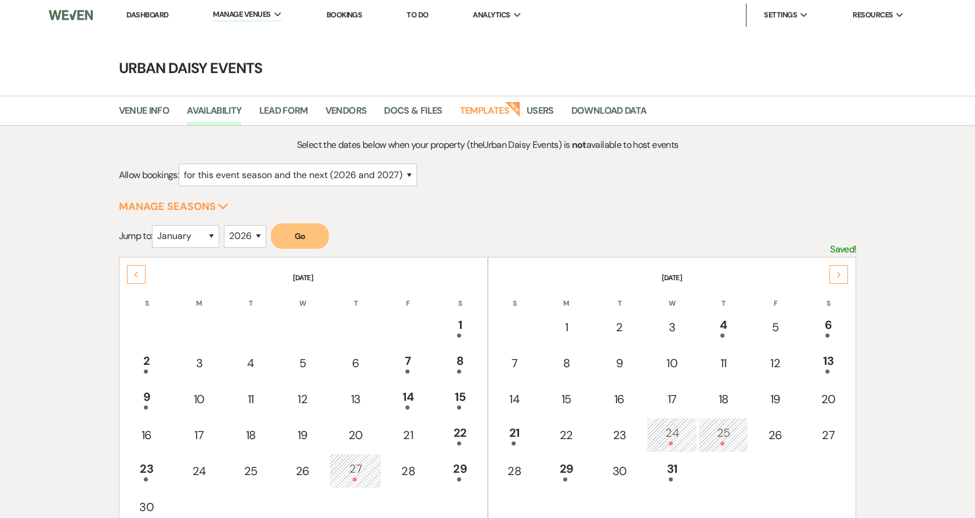
click at [836, 271] on icon "Next" at bounding box center [839, 274] width 6 height 7
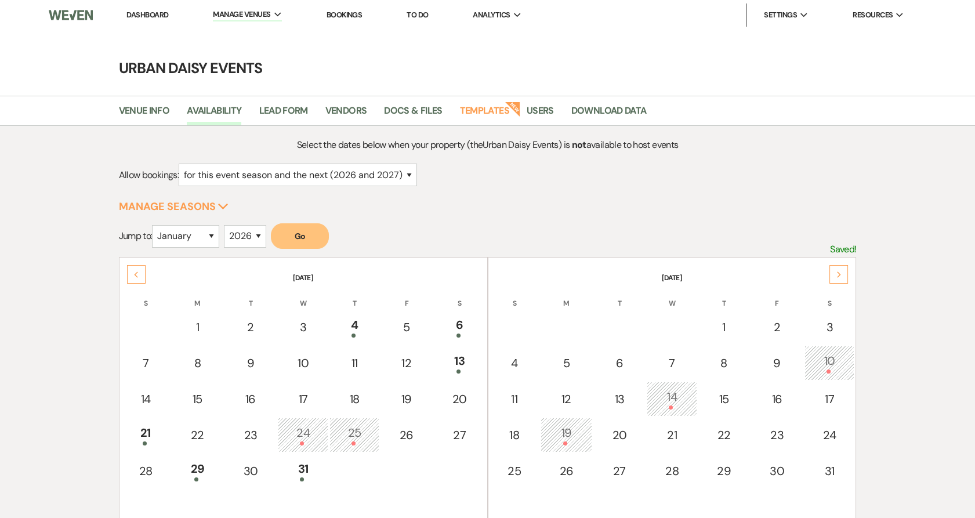
click at [836, 271] on icon "Next" at bounding box center [839, 274] width 6 height 7
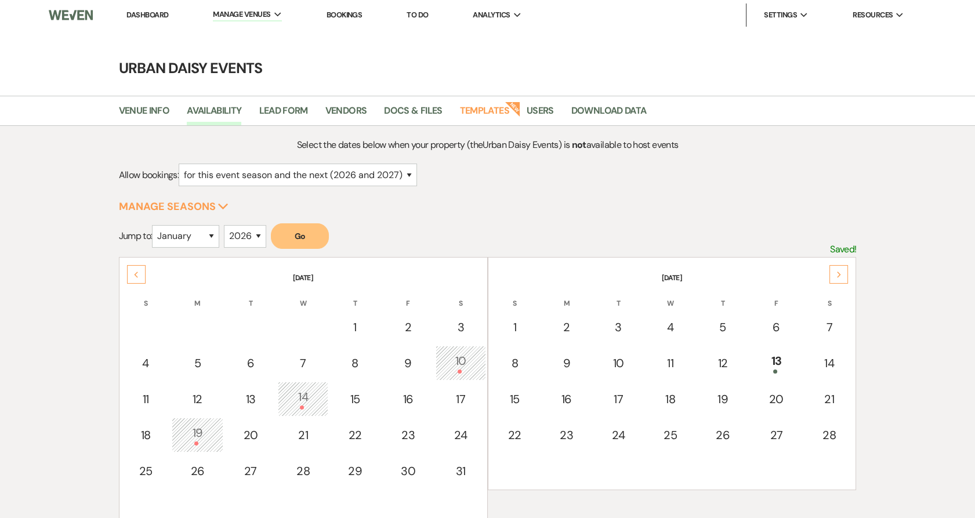
click at [836, 271] on icon "Next" at bounding box center [839, 274] width 6 height 7
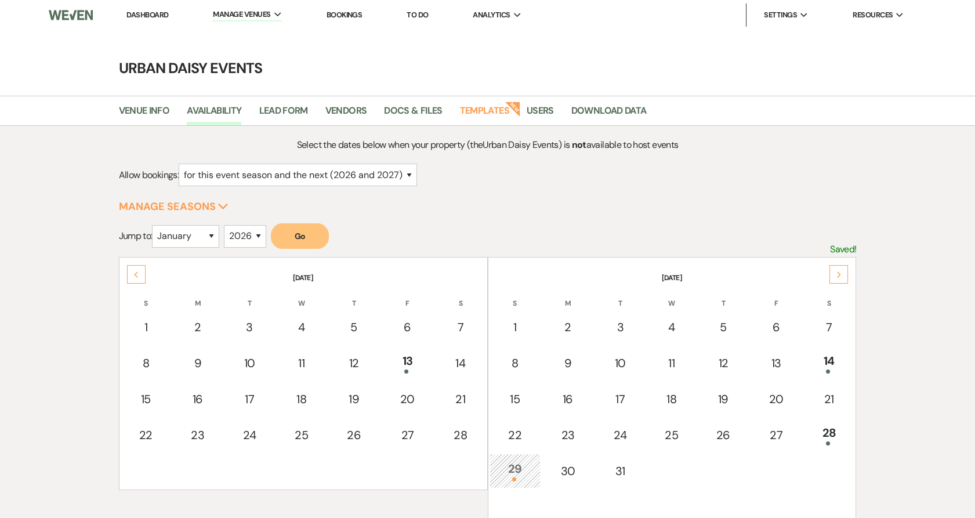
click at [836, 271] on icon "Next" at bounding box center [839, 274] width 6 height 7
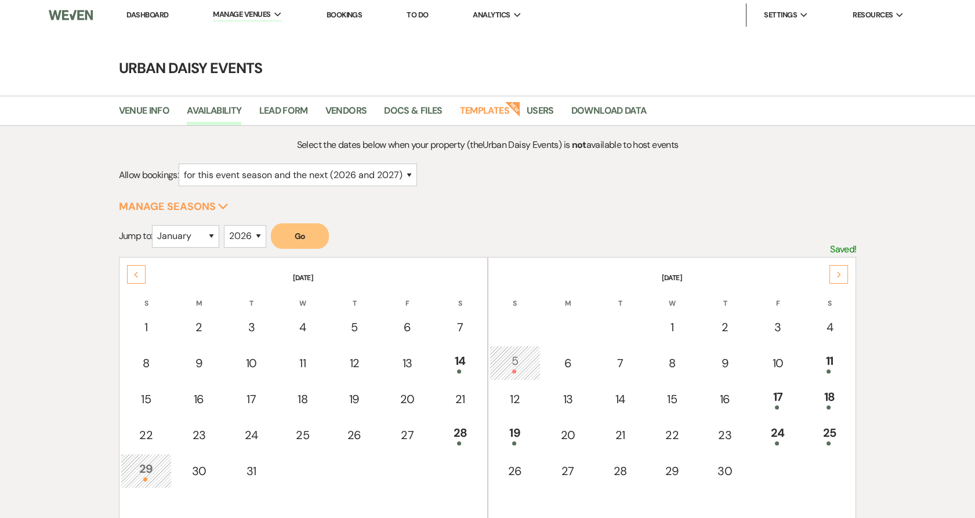
click at [836, 271] on icon "Next" at bounding box center [839, 274] width 6 height 7
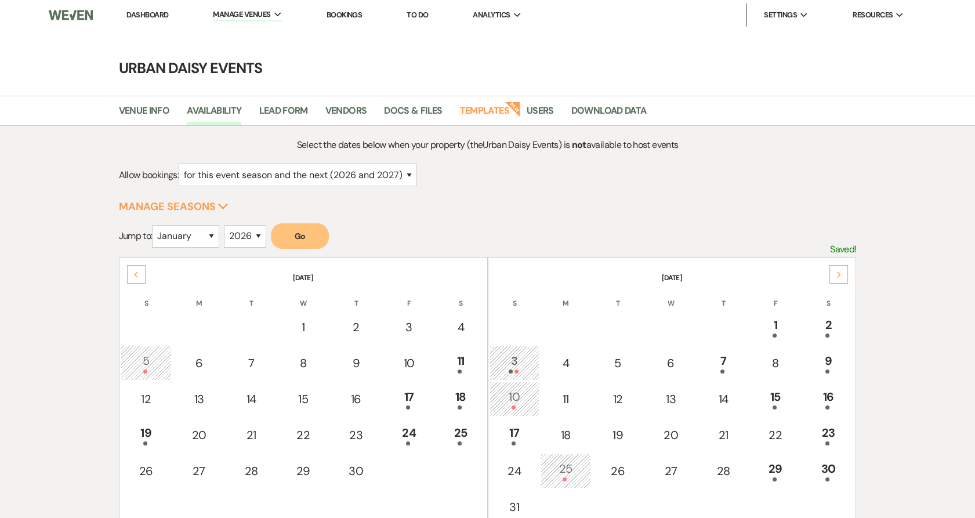
click at [836, 268] on div "Next" at bounding box center [838, 274] width 19 height 19
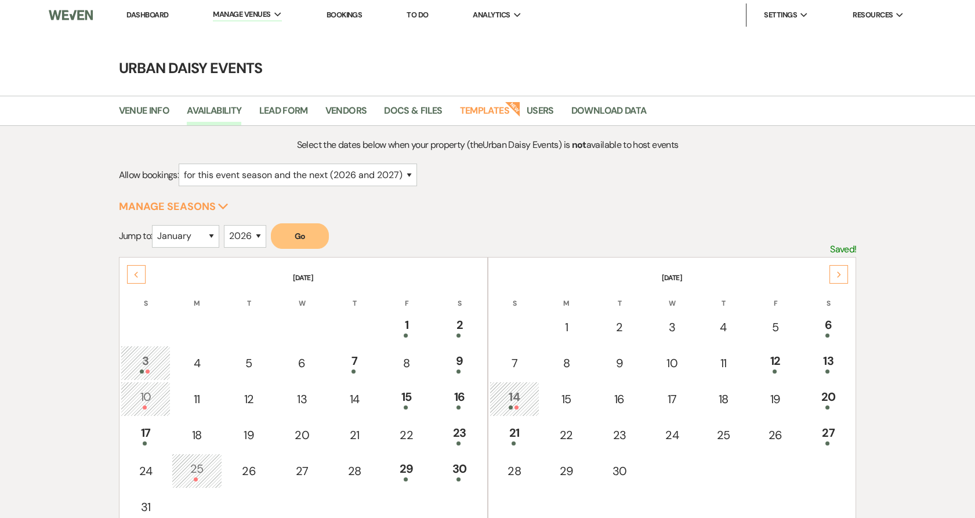
click at [836, 268] on div "Next" at bounding box center [838, 274] width 19 height 19
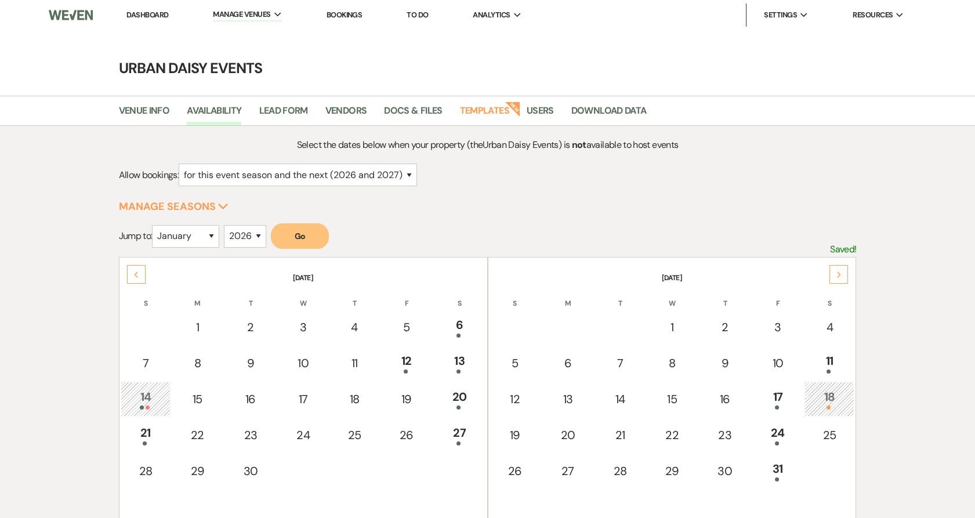
click at [836, 268] on div "Next" at bounding box center [838, 274] width 19 height 19
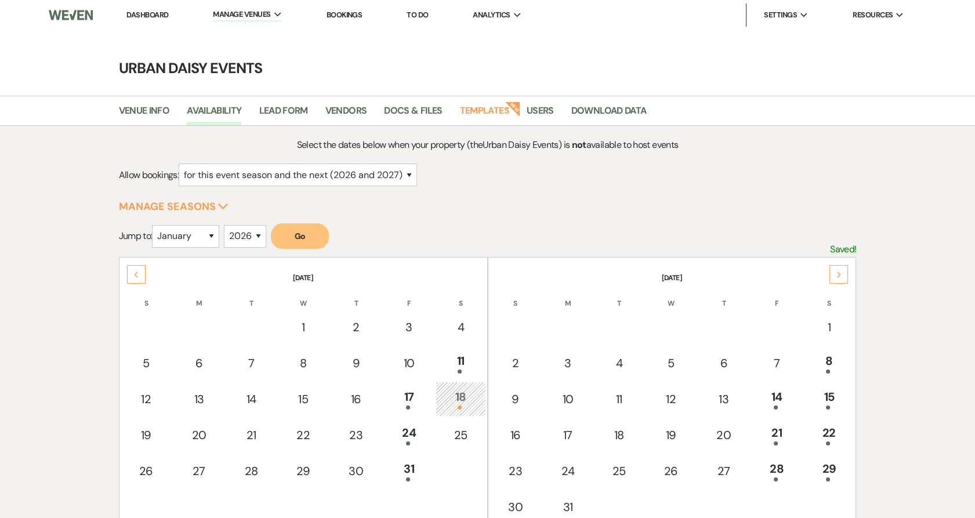
click at [836, 268] on div "Next" at bounding box center [838, 274] width 19 height 19
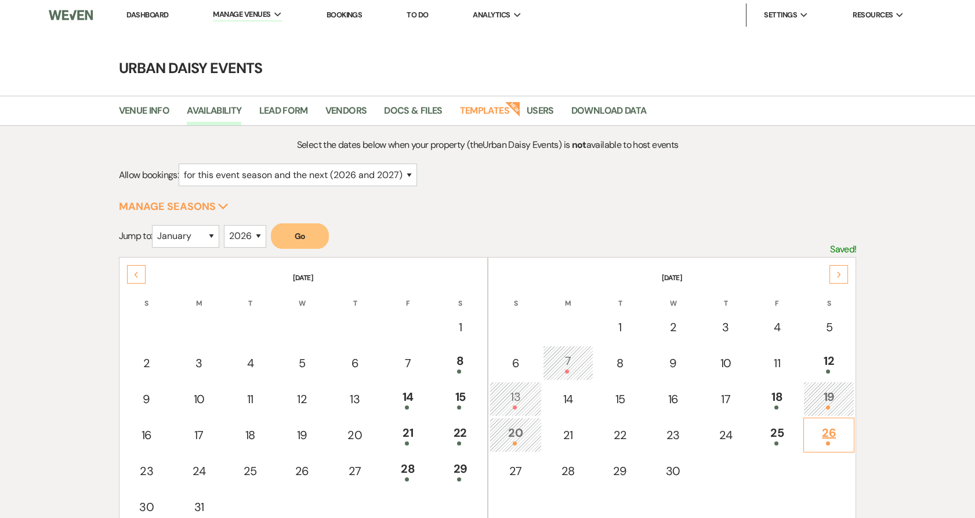
click at [820, 424] on div "26" at bounding box center [828, 434] width 39 height 21
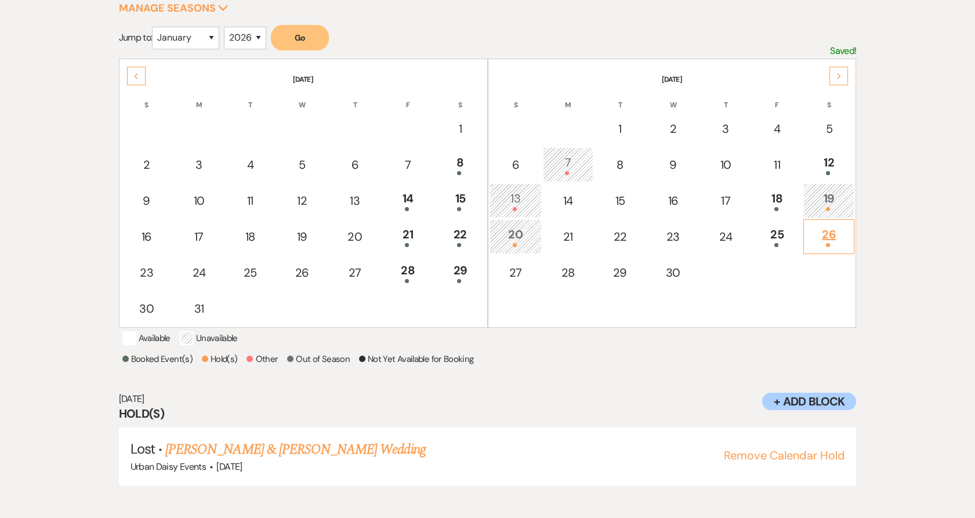
scroll to position [201, 0]
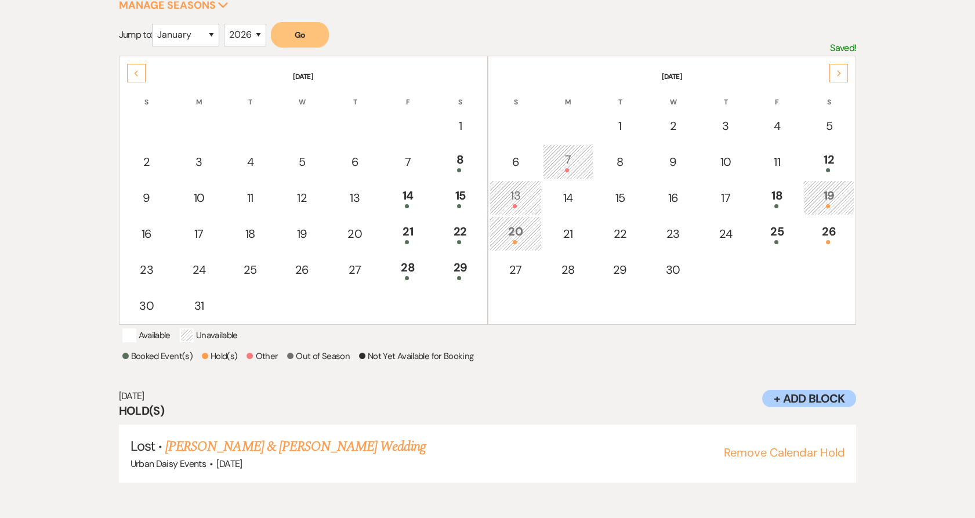
click at [834, 204] on div at bounding box center [828, 206] width 39 height 4
click at [826, 237] on div "26" at bounding box center [828, 233] width 39 height 21
click at [826, 152] on div "12" at bounding box center [828, 161] width 39 height 21
click at [764, 237] on div "25" at bounding box center [777, 233] width 38 height 21
click at [335, 457] on link "[PERSON_NAME] & [PERSON_NAME] Wedding" at bounding box center [315, 446] width 260 height 21
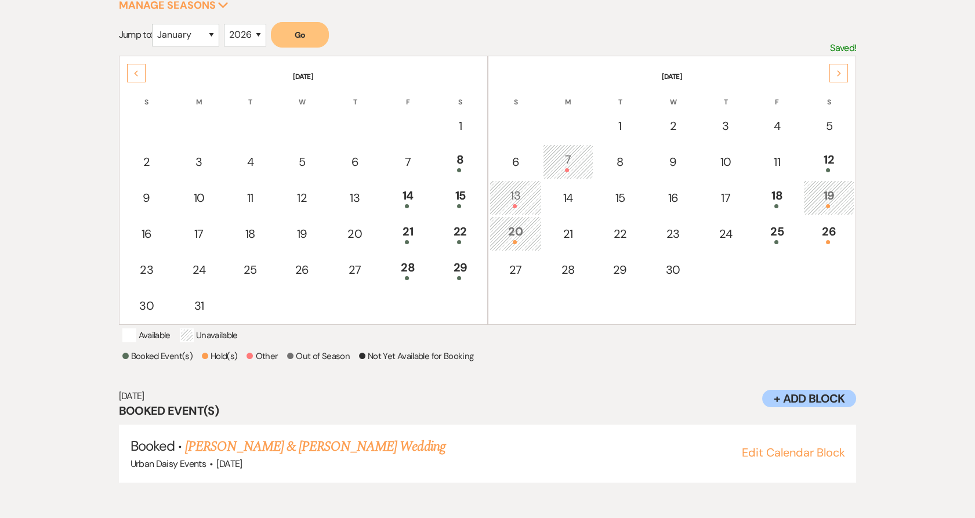
click at [130, 68] on div "Previous" at bounding box center [136, 73] width 19 height 19
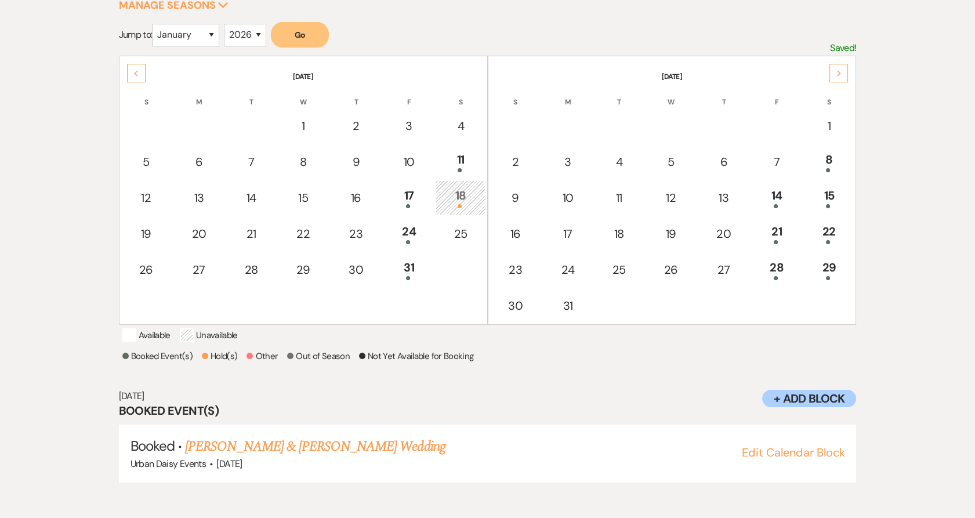
click at [130, 68] on div "Previous" at bounding box center [136, 73] width 19 height 19
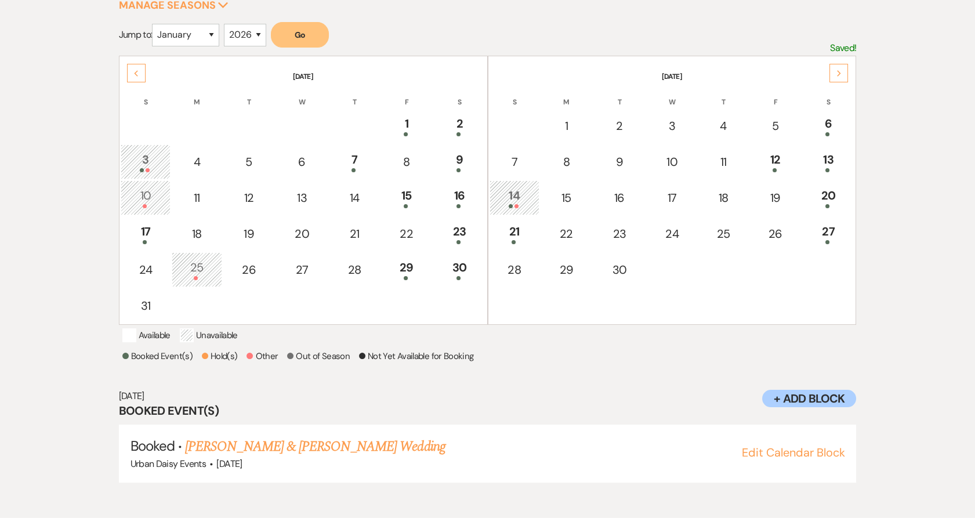
click at [130, 68] on div "Previous" at bounding box center [136, 73] width 19 height 19
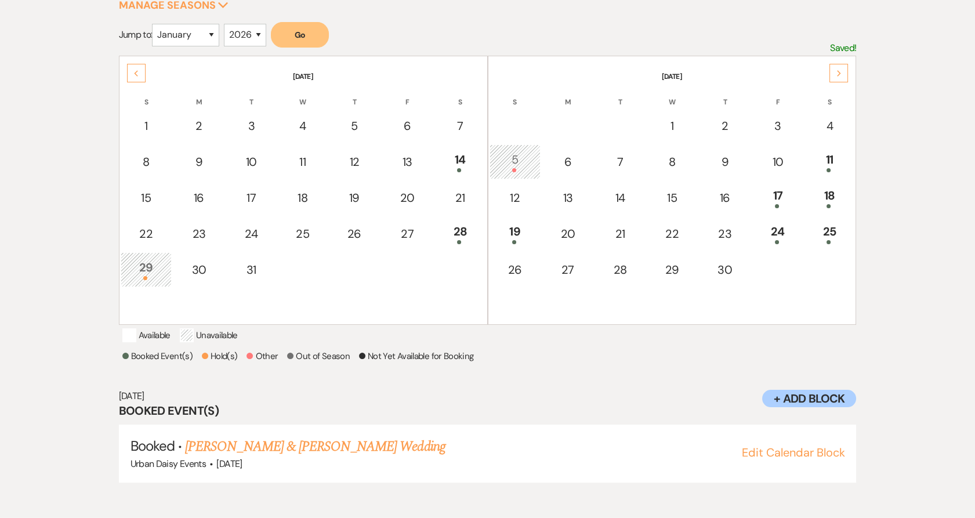
click at [130, 68] on div "Previous" at bounding box center [136, 73] width 19 height 19
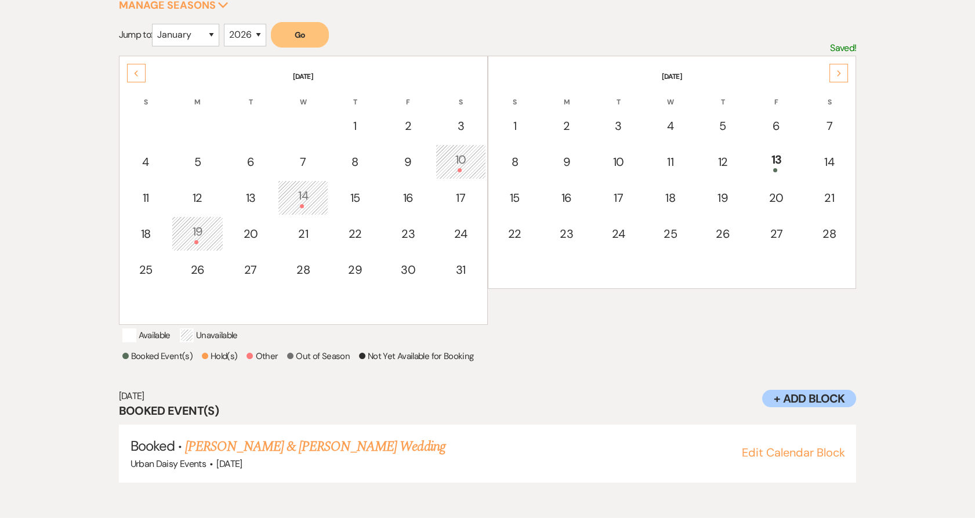
click at [130, 68] on div "Previous" at bounding box center [136, 73] width 19 height 19
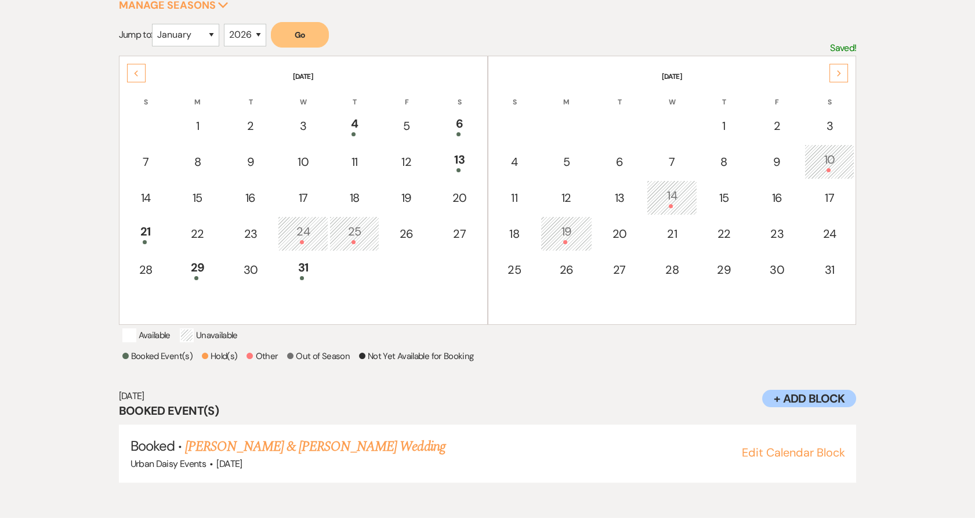
click at [130, 68] on div "Previous" at bounding box center [136, 73] width 19 height 19
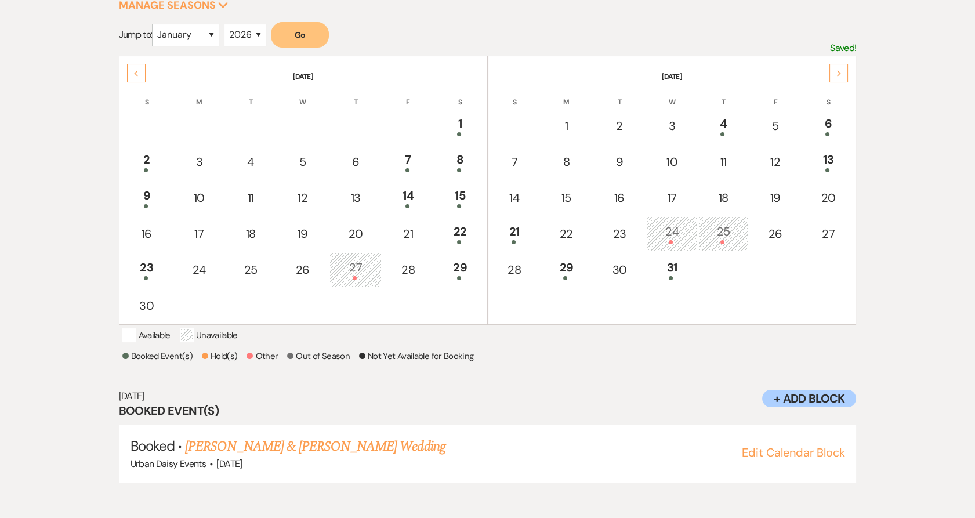
click at [130, 68] on div "Previous" at bounding box center [136, 73] width 19 height 19
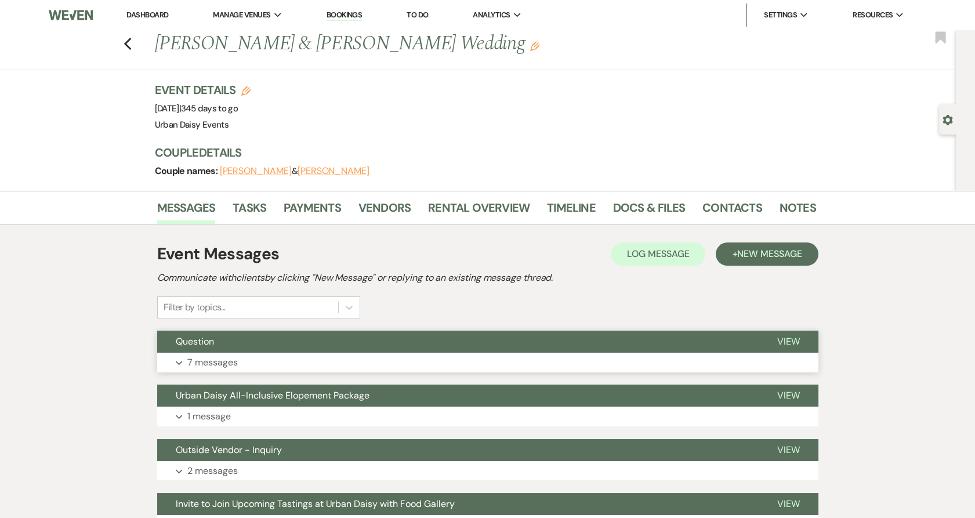
click at [183, 351] on button "Question" at bounding box center [457, 342] width 601 height 22
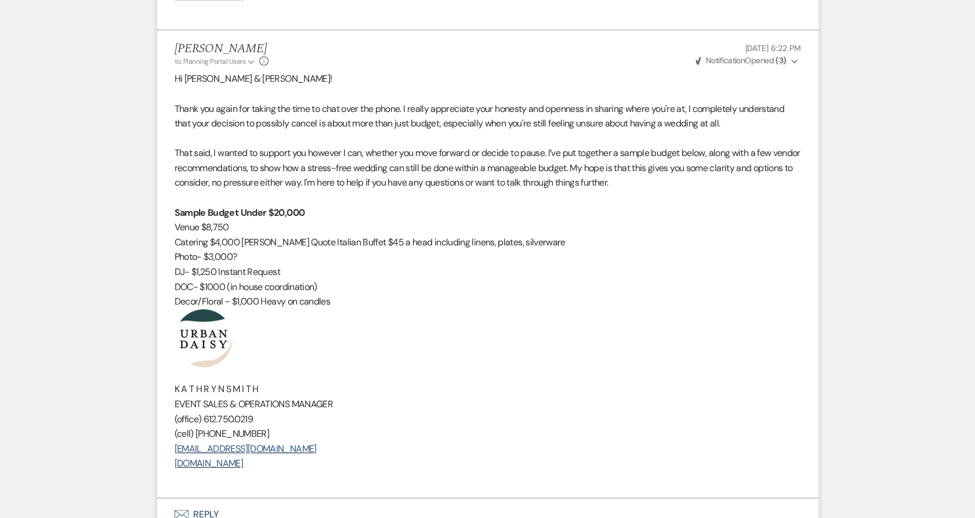
scroll to position [1749, 0]
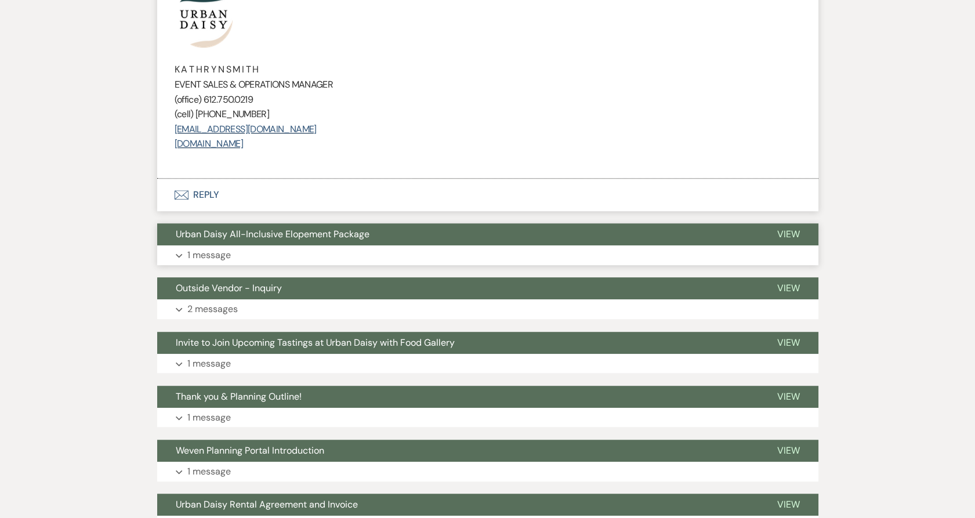
click at [230, 228] on span "Urban Daisy All-Inclusive Elopement Package" at bounding box center [273, 234] width 194 height 12
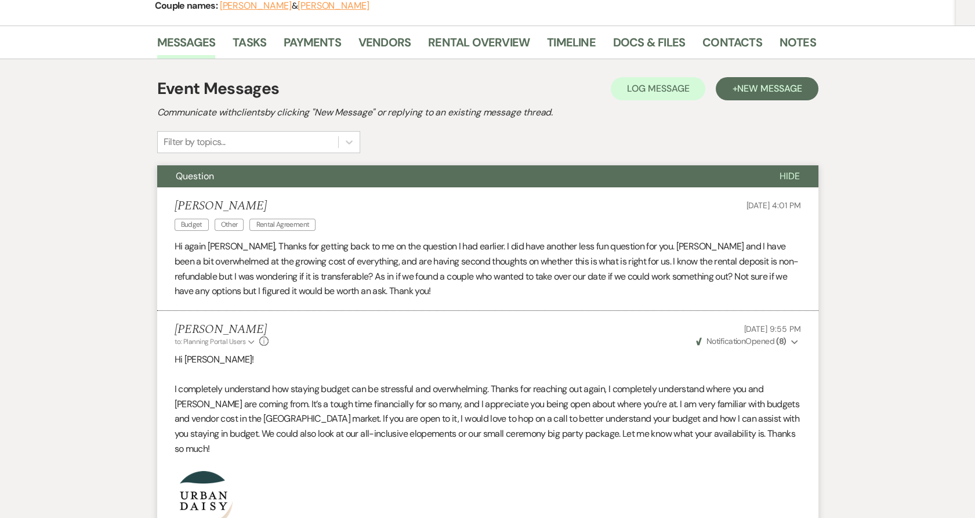
scroll to position [0, 0]
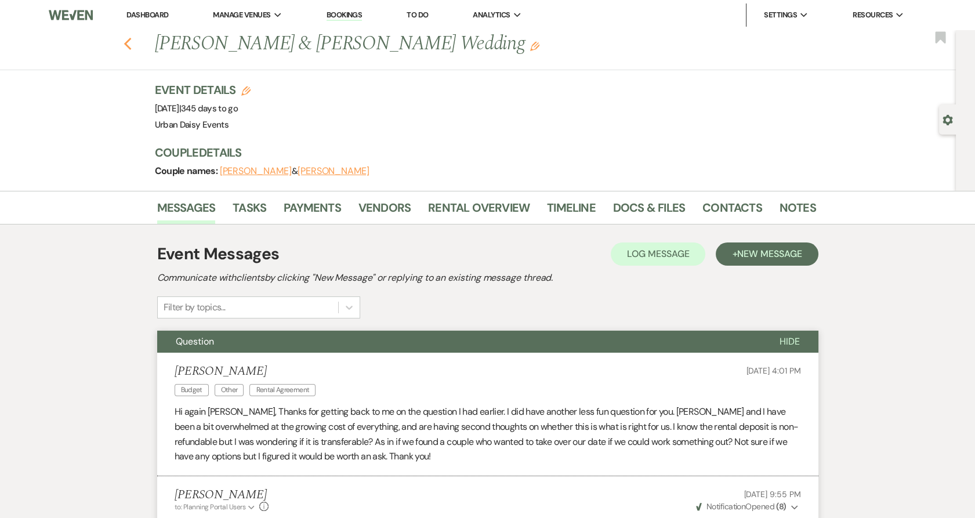
click at [132, 44] on icon "Previous" at bounding box center [128, 44] width 9 height 14
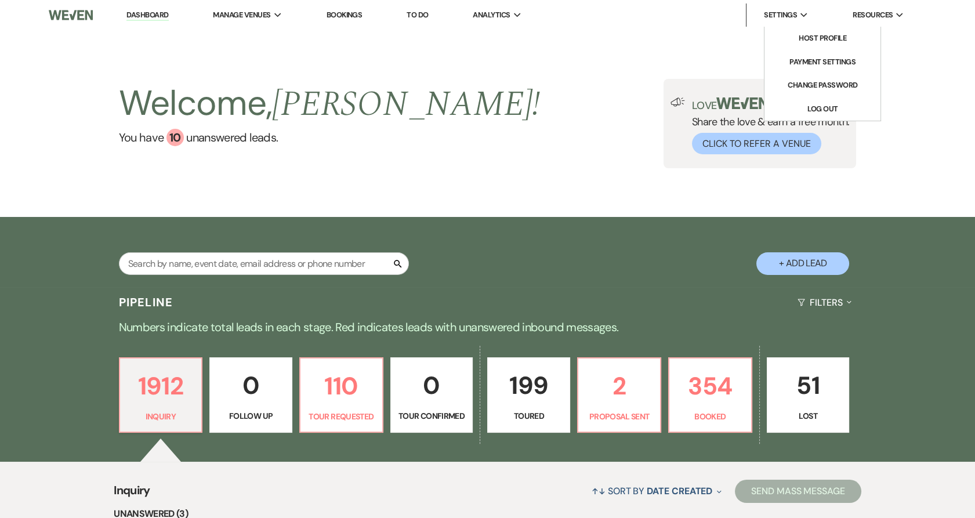
click at [696, 256] on div "Search + Add Lead" at bounding box center [487, 253] width 835 height 61
drag, startPoint x: 246, startPoint y: 32, endPoint x: 240, endPoint y: 108, distance: 76.8
click at [0, 0] on link "Urban Daisy Events" at bounding box center [0, 0] width 0 height 0
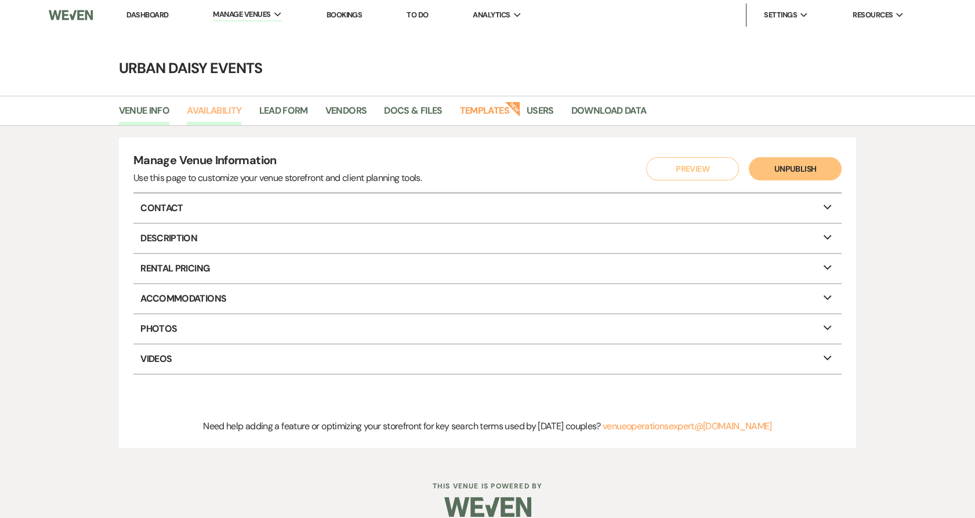
click at [241, 105] on link "Availability" at bounding box center [214, 114] width 55 height 22
select select "2"
select select "2026"
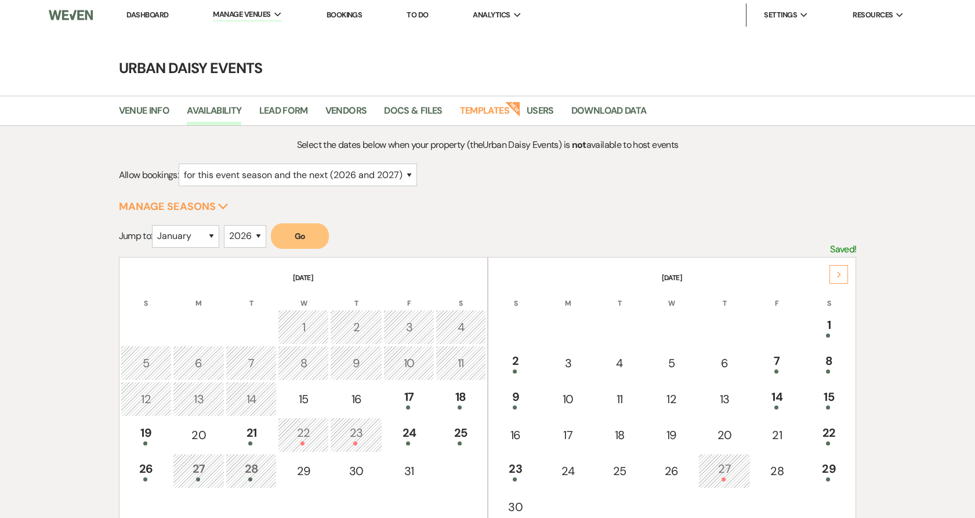
click at [838, 277] on icon "Next" at bounding box center [839, 274] width 6 height 7
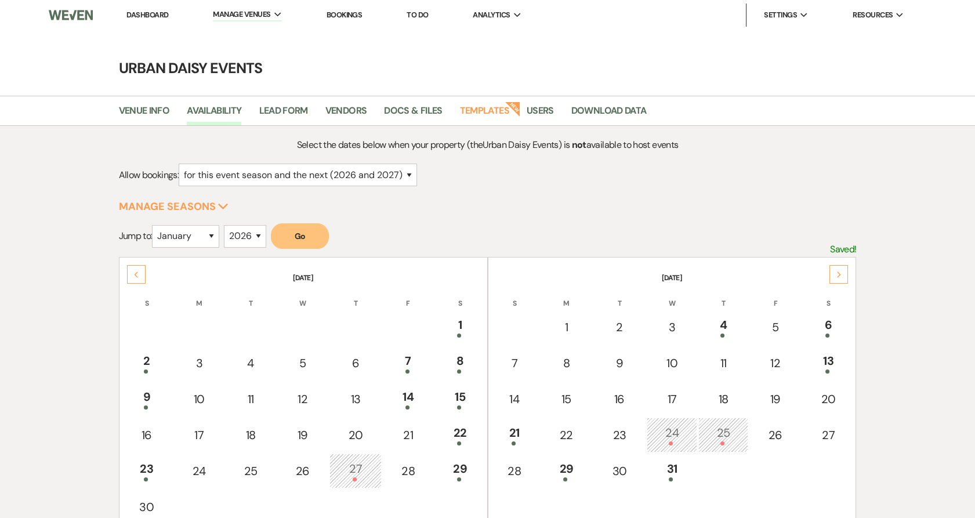
click at [838, 277] on icon "Next" at bounding box center [839, 274] width 6 height 7
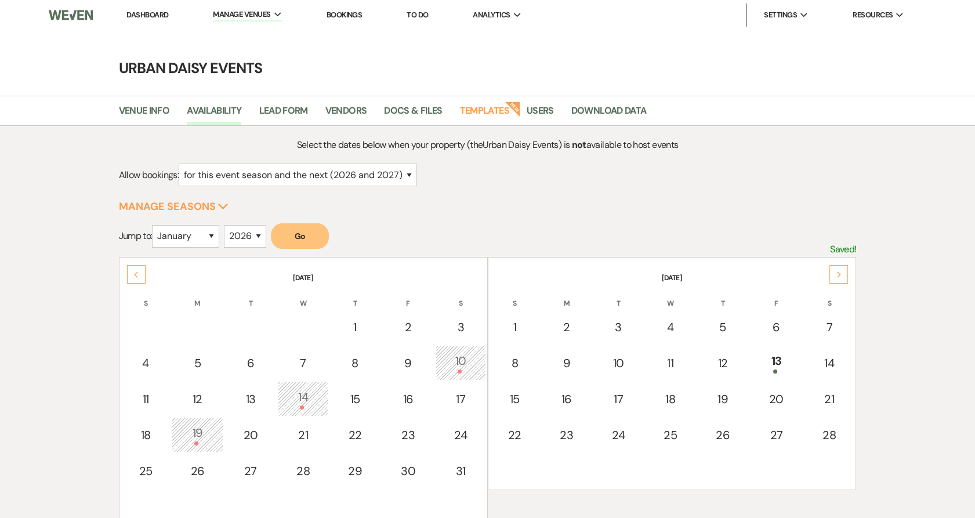
click at [838, 277] on icon "Next" at bounding box center [839, 274] width 6 height 7
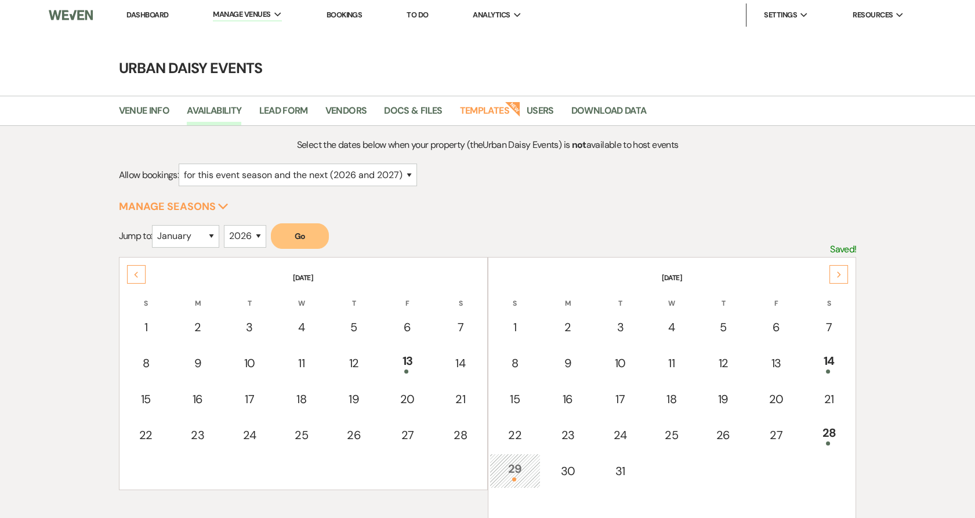
click at [838, 277] on icon "Next" at bounding box center [839, 274] width 6 height 7
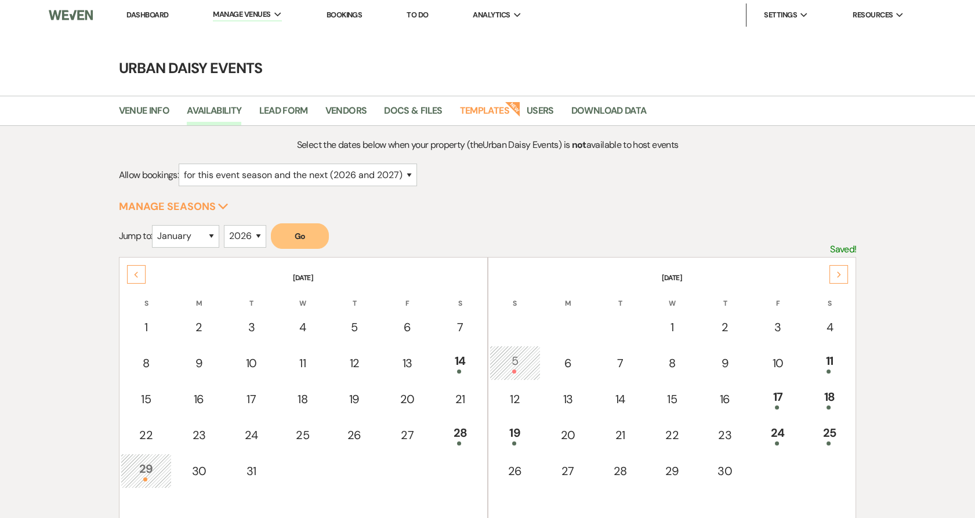
click at [838, 277] on icon "Next" at bounding box center [839, 274] width 6 height 7
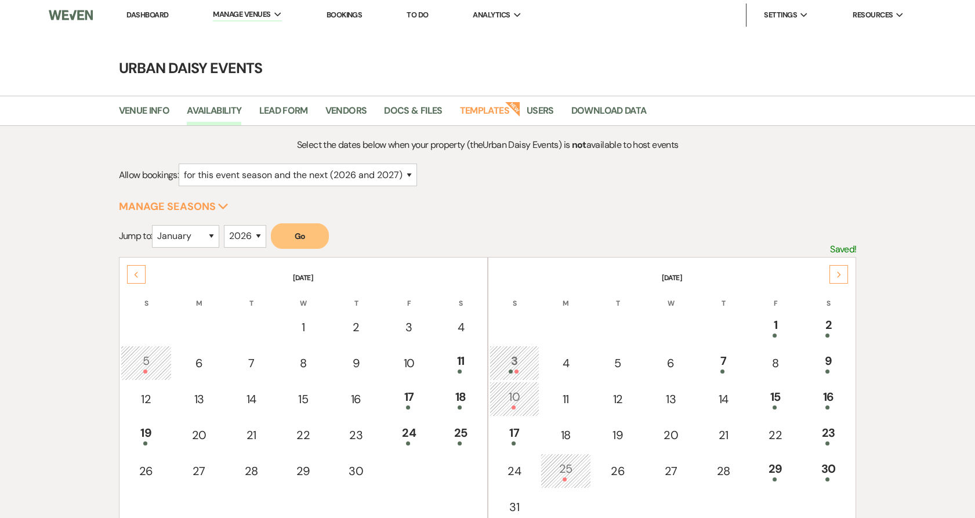
click at [838, 277] on icon "Next" at bounding box center [839, 274] width 6 height 7
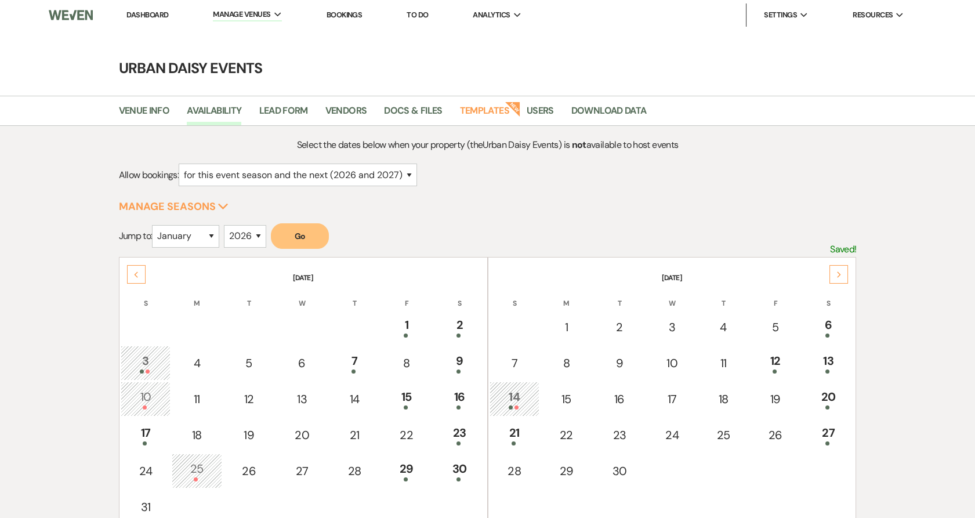
click at [838, 277] on icon "Next" at bounding box center [839, 274] width 6 height 7
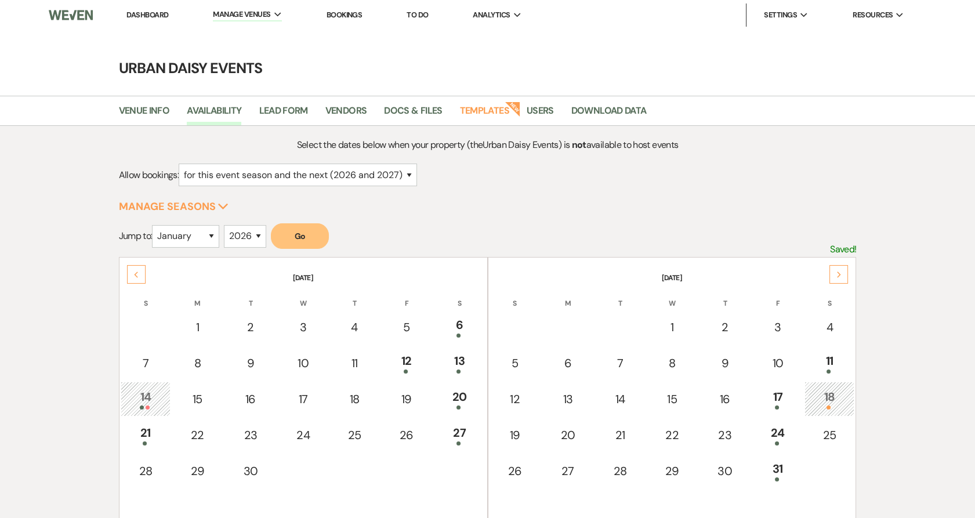
click at [838, 277] on icon "Next" at bounding box center [839, 274] width 6 height 7
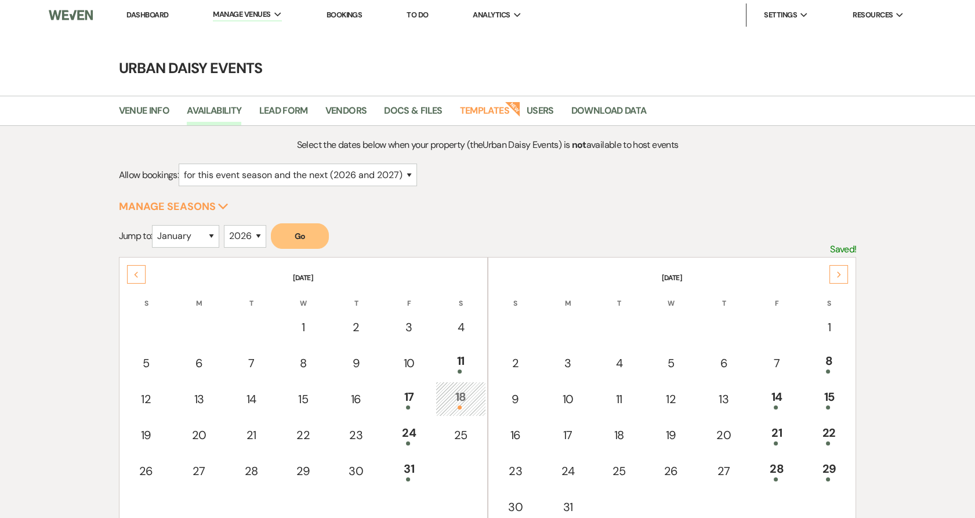
click at [838, 277] on icon "Next" at bounding box center [839, 274] width 6 height 7
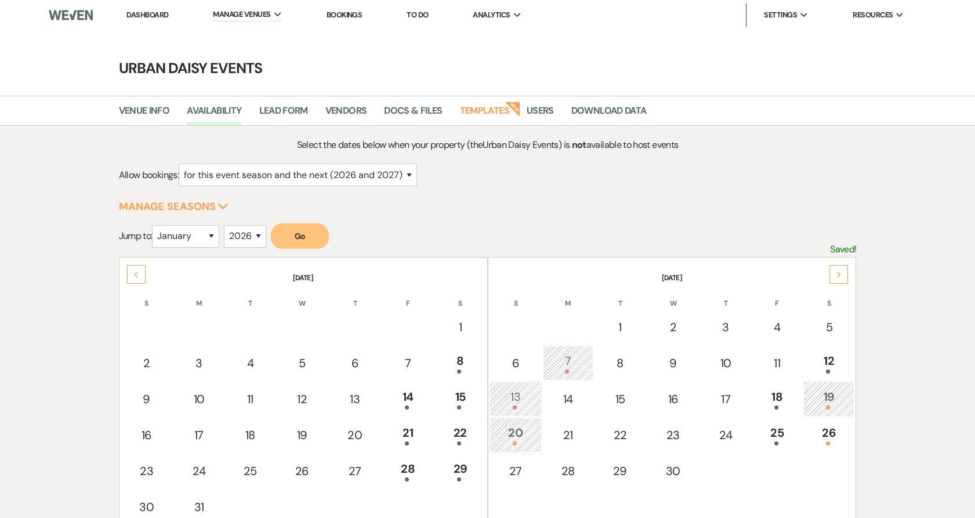
click at [838, 277] on icon "Next" at bounding box center [839, 274] width 6 height 7
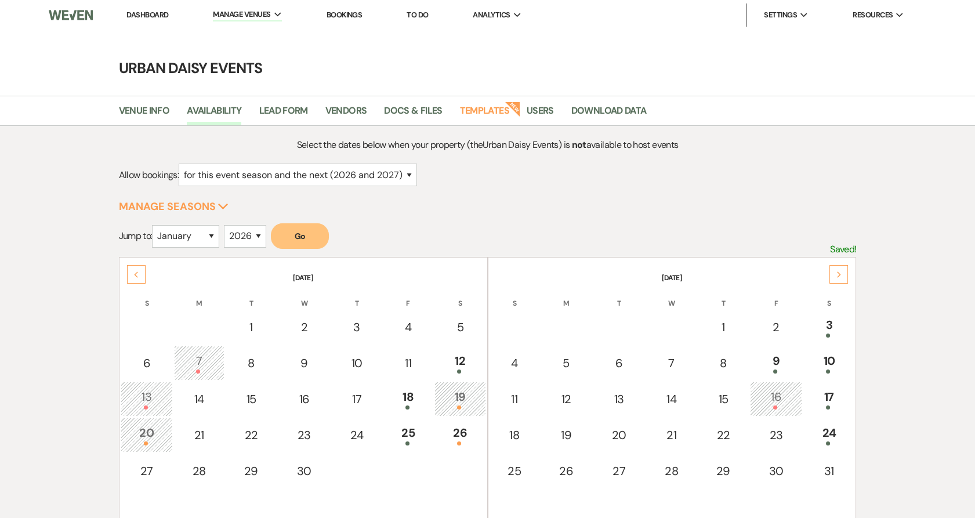
click at [846, 270] on div "Next" at bounding box center [838, 274] width 19 height 19
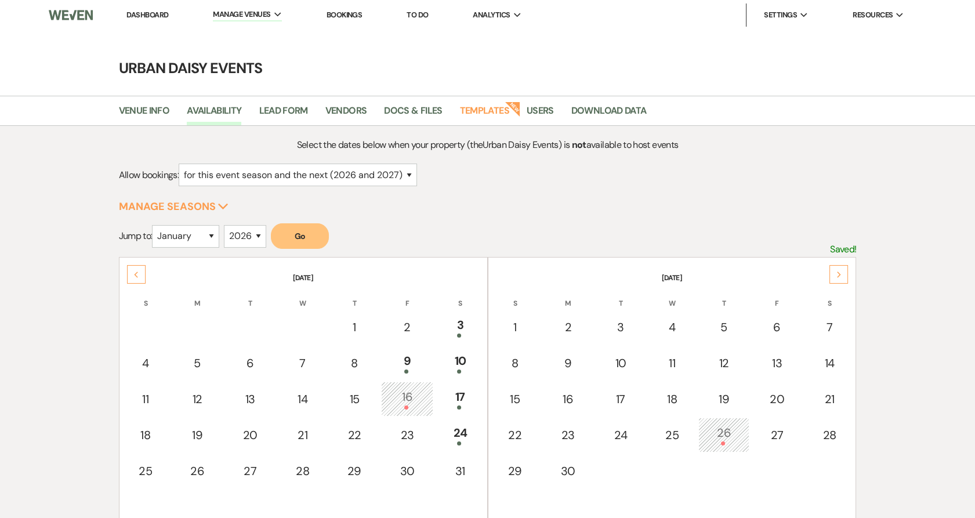
click at [143, 273] on div "Previous" at bounding box center [136, 274] width 19 height 19
